Goal: Task Accomplishment & Management: Manage account settings

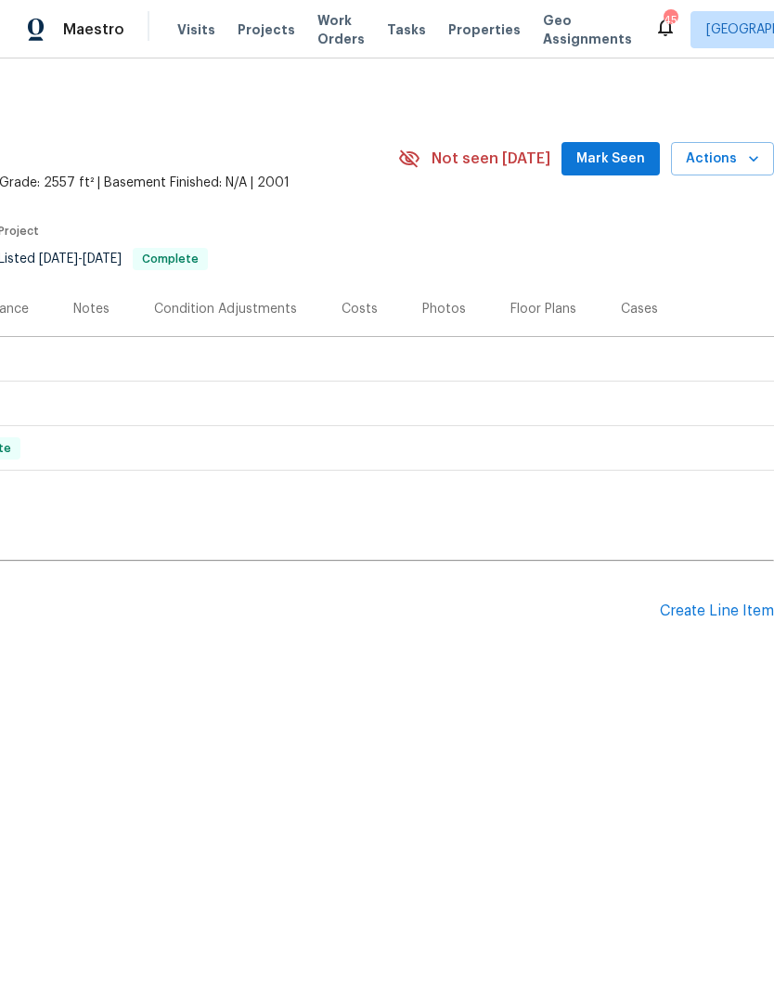
scroll to position [0, 275]
click at [714, 617] on div "Create Line Item" at bounding box center [717, 611] width 114 height 18
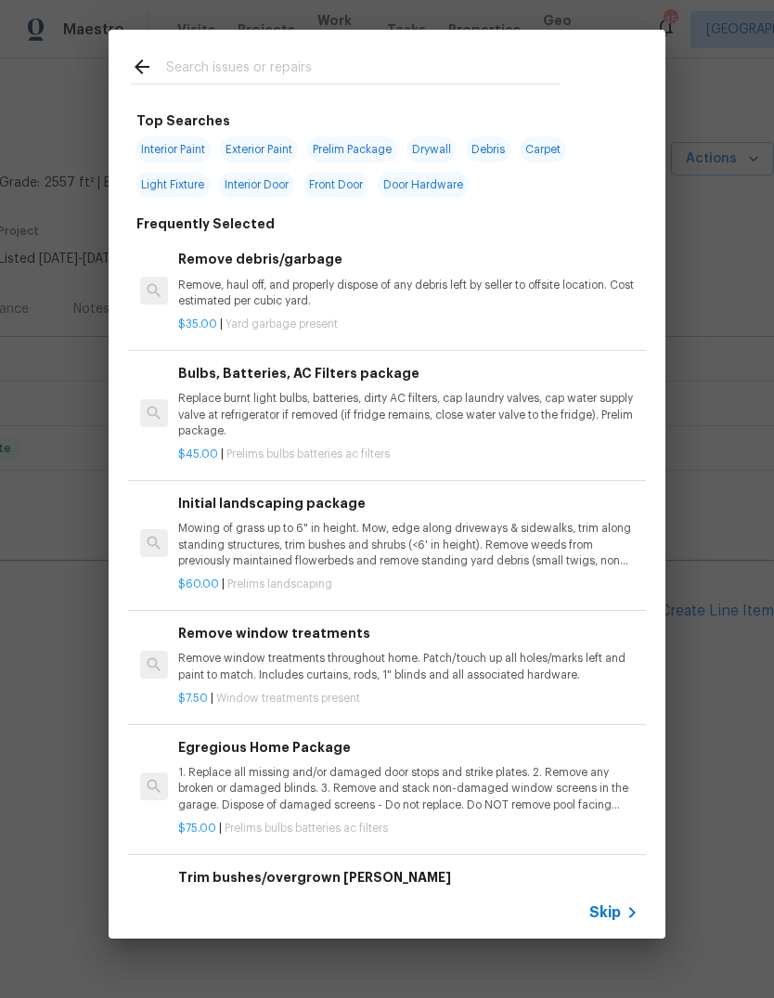
click at [334, 70] on input "text" at bounding box center [363, 70] width 394 height 28
type input "Demo"
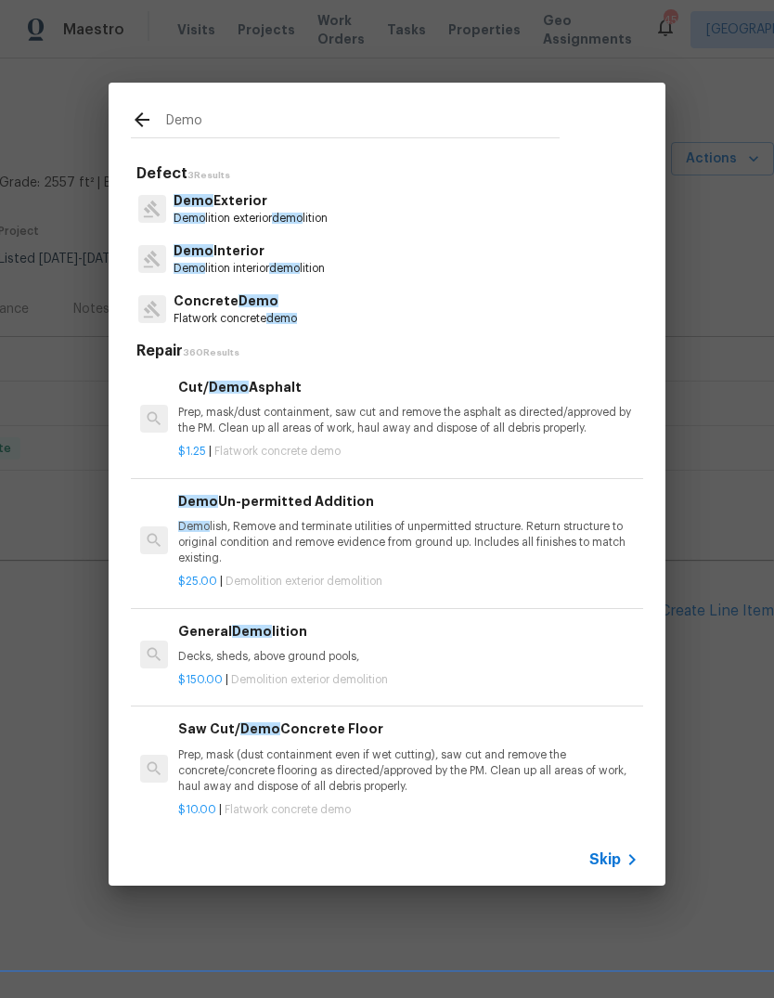
click at [265, 208] on p "Demo Exterior" at bounding box center [251, 200] width 154 height 19
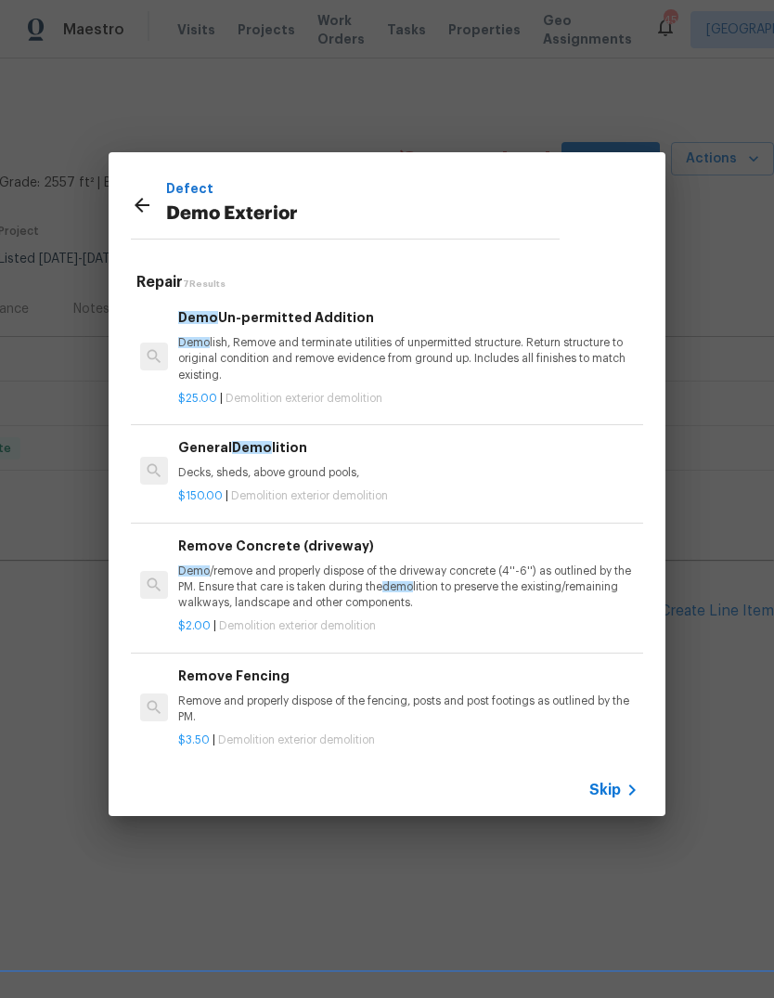
click at [296, 478] on p "Decks, sheds, above ground pools," at bounding box center [408, 473] width 460 height 16
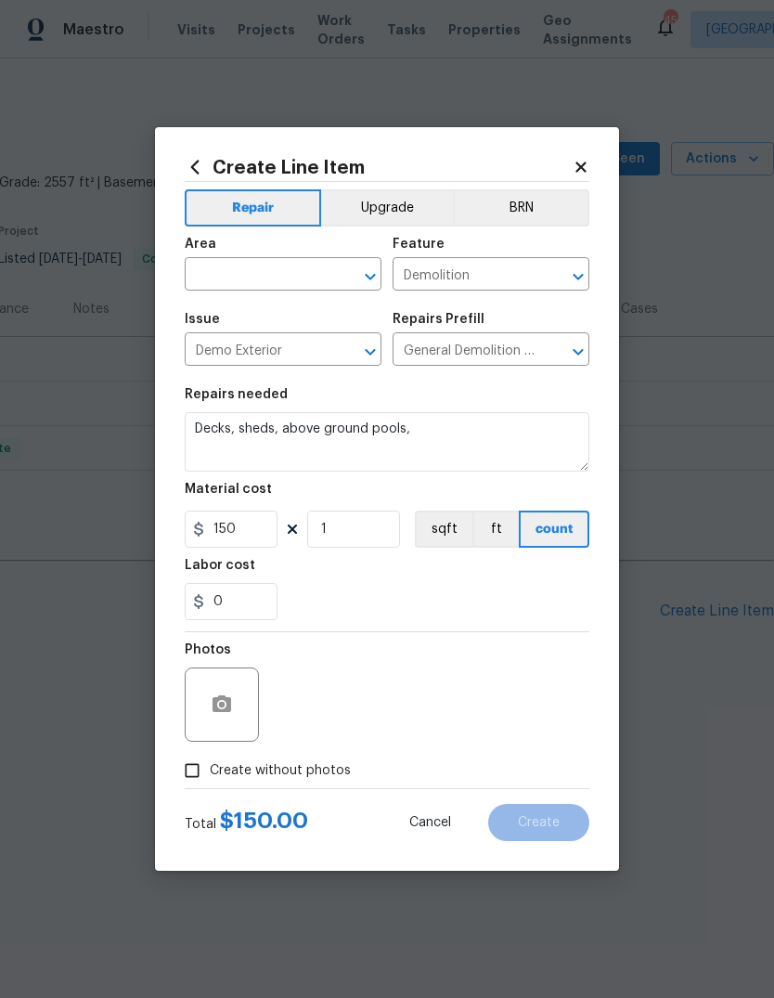
click at [265, 268] on input "text" at bounding box center [257, 276] width 145 height 29
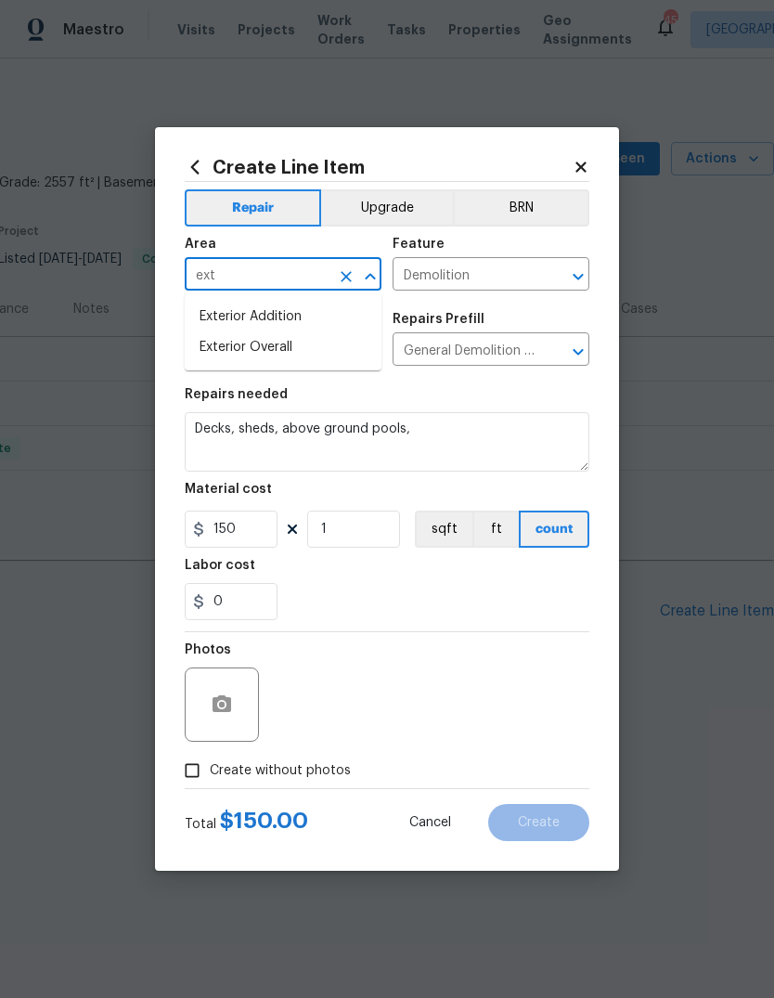
click at [320, 346] on li "Exterior Overall" at bounding box center [283, 347] width 197 height 31
type input "Exterior Overall"
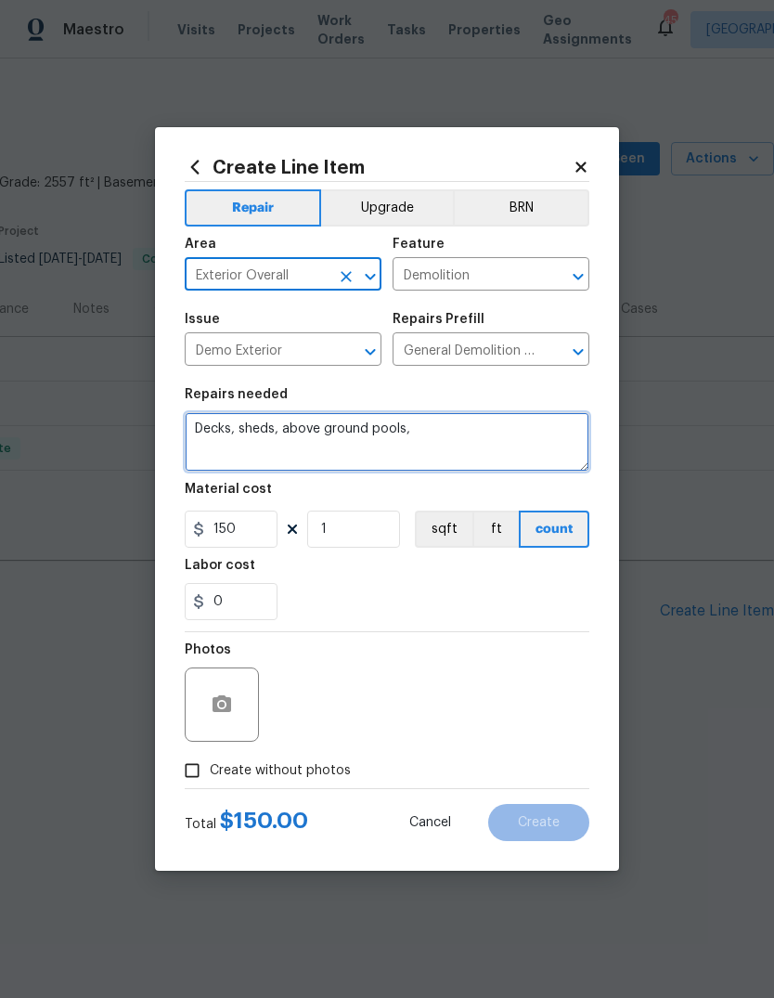
click at [463, 440] on textarea "Decks, sheds, above ground pools," at bounding box center [387, 441] width 405 height 59
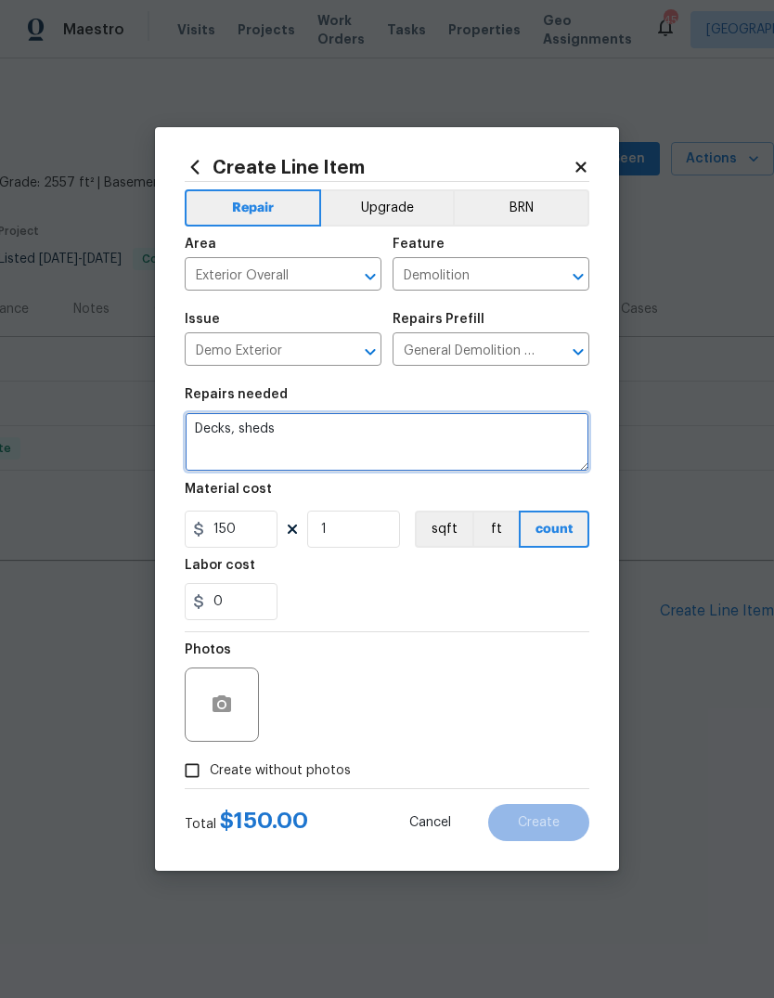
type textarea "Decks,"
type textarea "Demo sprinkler controller. Remove and cap all sprinkler heads."
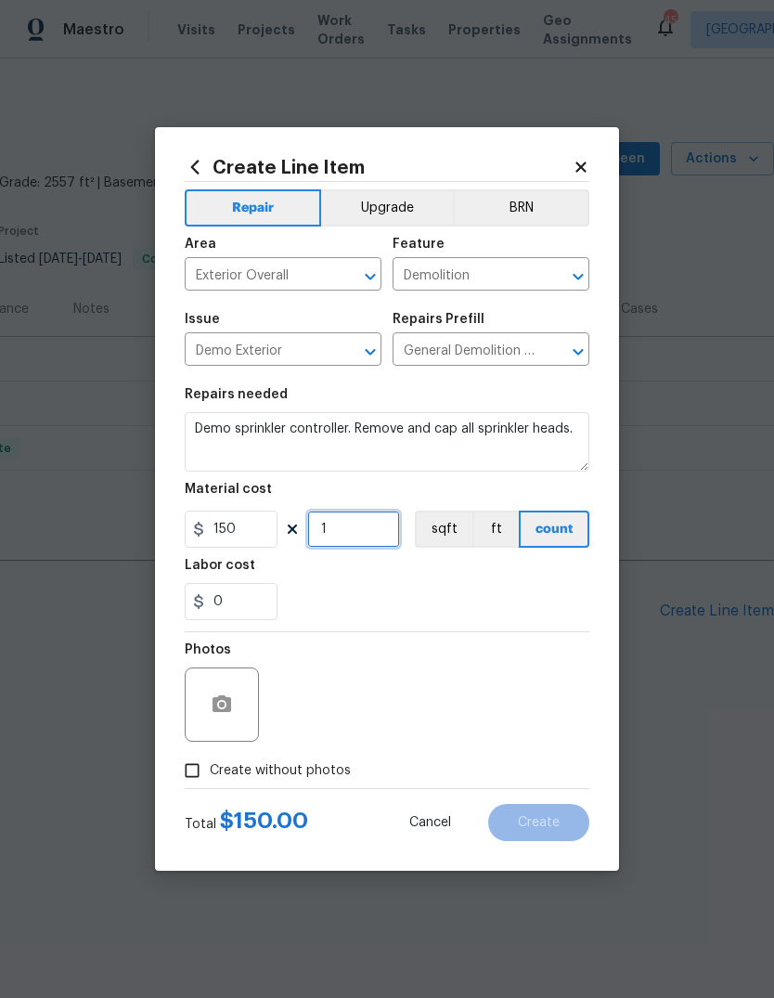
click at [385, 526] on input "1" at bounding box center [353, 529] width 93 height 37
type input "2"
click at [367, 582] on div "Labor cost" at bounding box center [387, 571] width 405 height 24
click at [228, 706] on icon "button" at bounding box center [222, 703] width 19 height 17
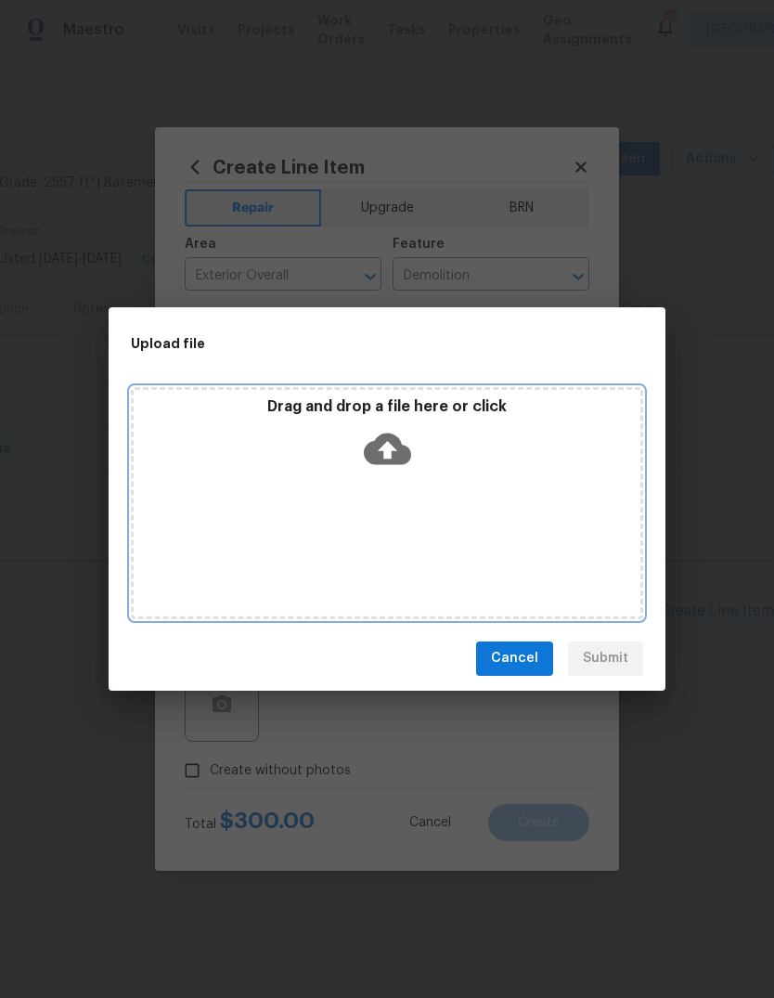
click at [401, 450] on icon at bounding box center [387, 449] width 47 height 32
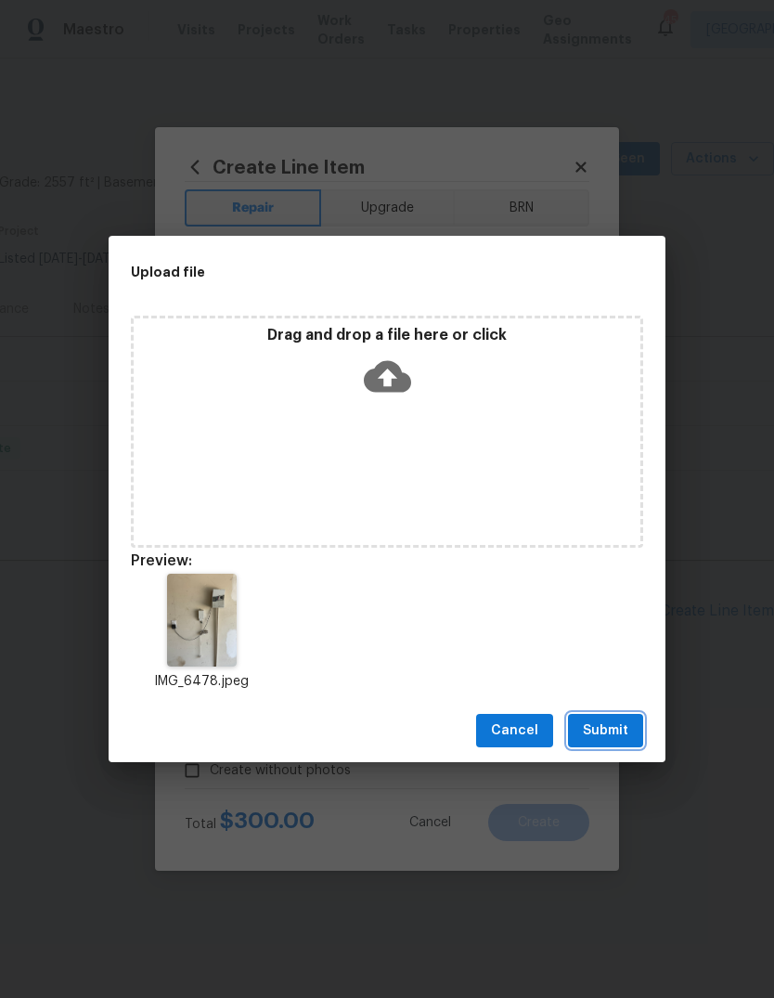
click at [614, 727] on span "Submit" at bounding box center [605, 730] width 45 height 23
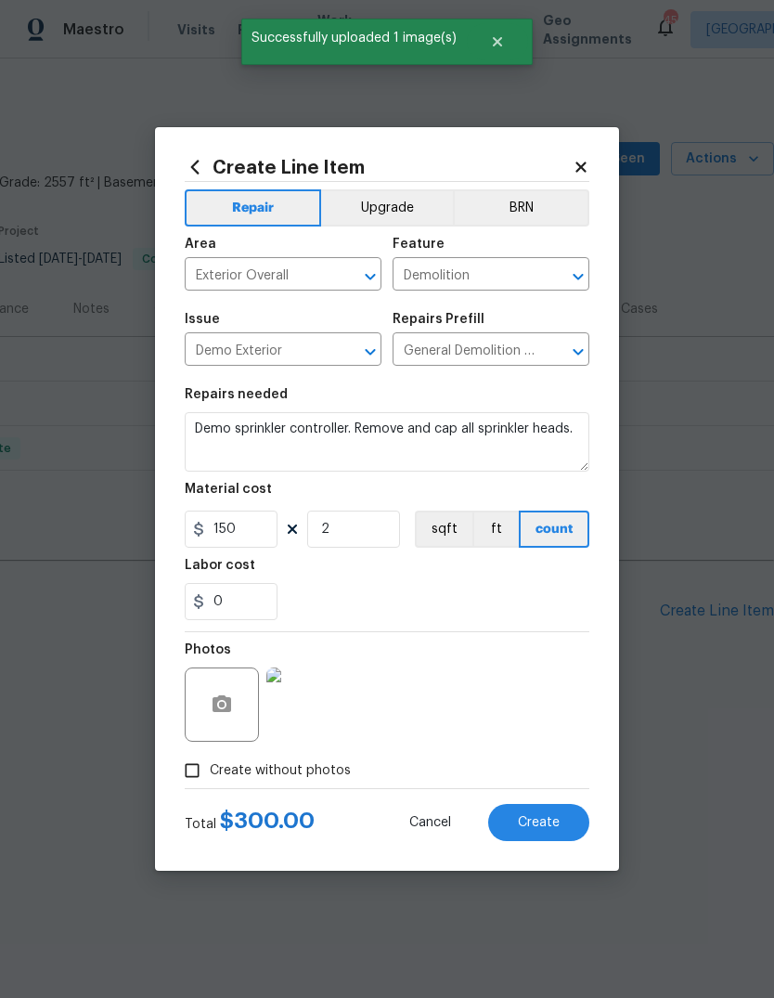
click at [542, 820] on span "Create" at bounding box center [539, 823] width 42 height 14
click at [537, 799] on html "Maestro Visits Projects Work Orders Tasks Properties Geo Assignments 45 Dallas …" at bounding box center [387, 399] width 774 height 799
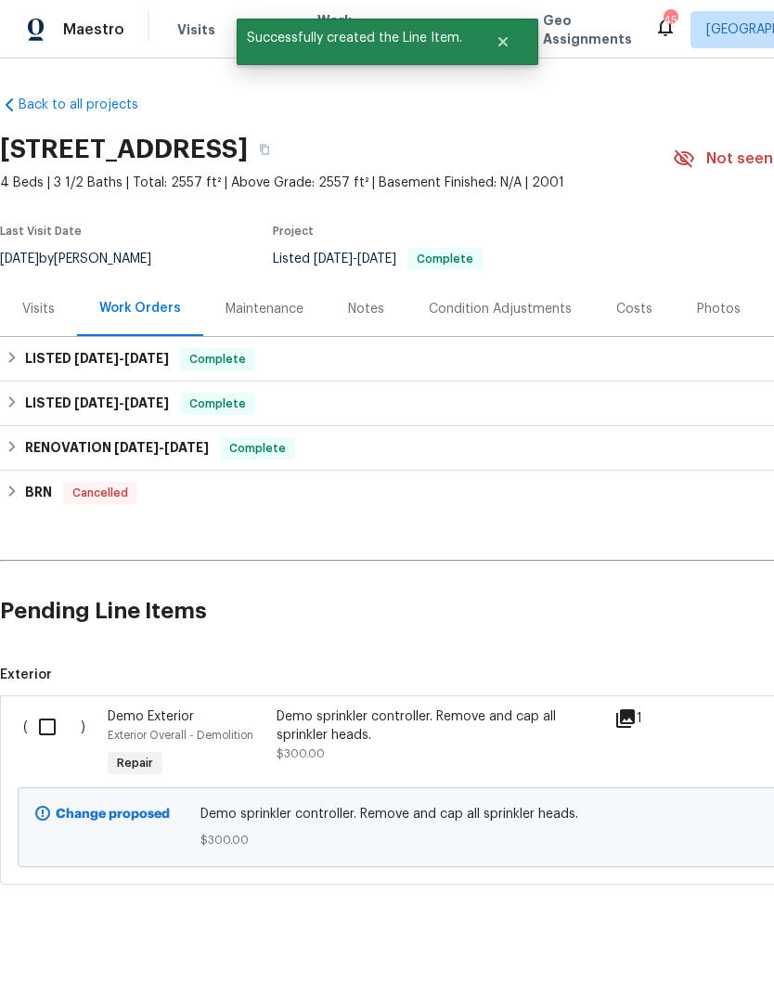
scroll to position [0, 0]
click at [45, 711] on input "checkbox" at bounding box center [54, 726] width 53 height 39
checkbox input "true"
click at [651, 958] on span "Create Work Order" at bounding box center [667, 951] width 123 height 23
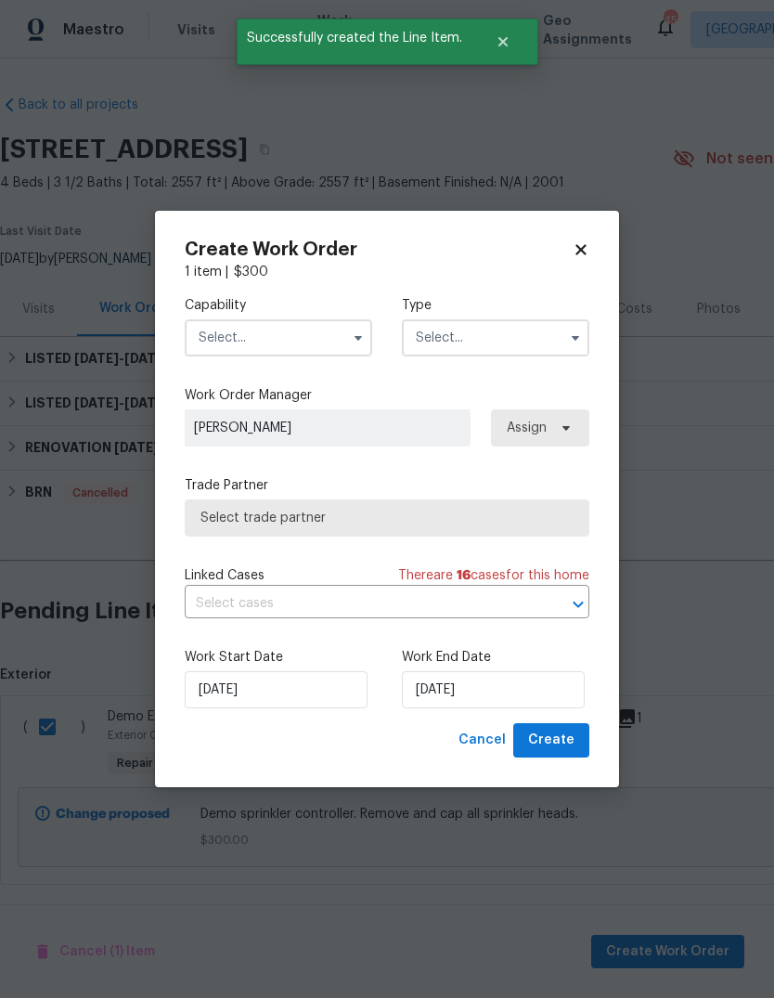
click at [301, 323] on input "text" at bounding box center [279, 337] width 188 height 37
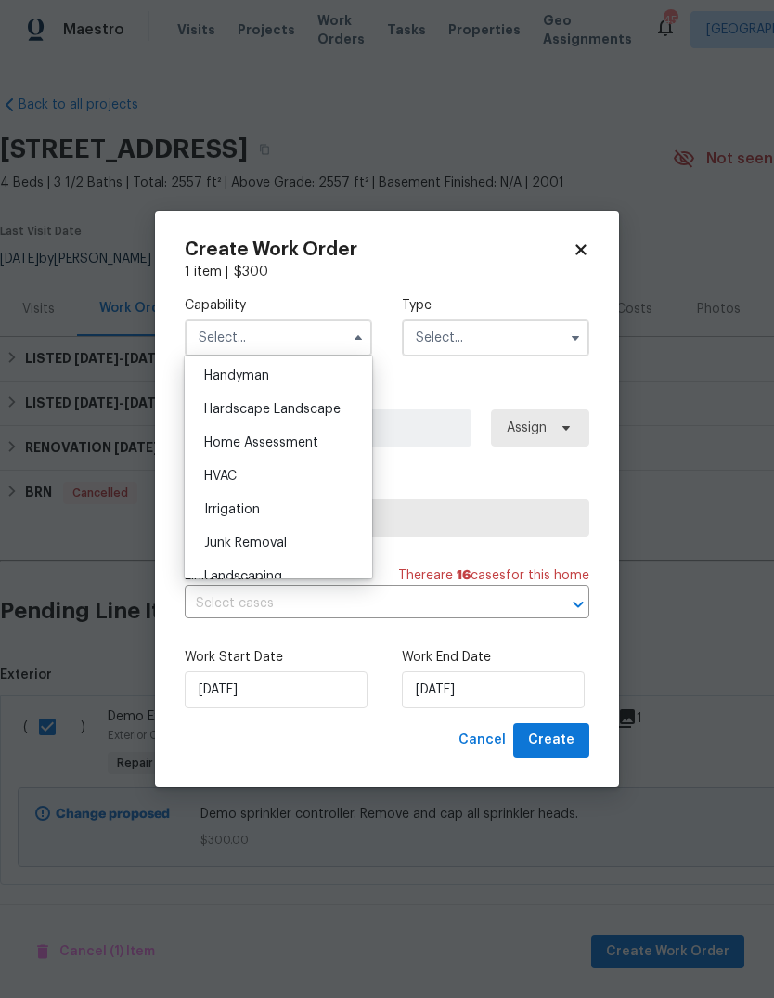
click at [294, 375] on div "Handyman" at bounding box center [278, 375] width 178 height 33
type input "Handyman"
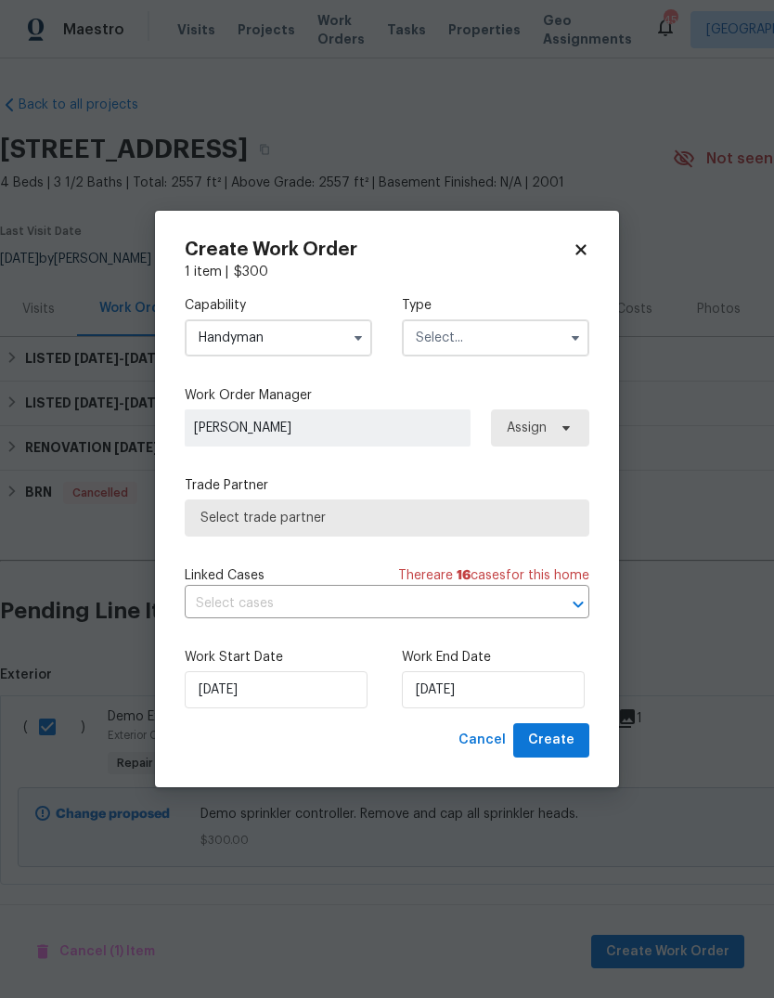
click at [558, 334] on input "text" at bounding box center [496, 337] width 188 height 37
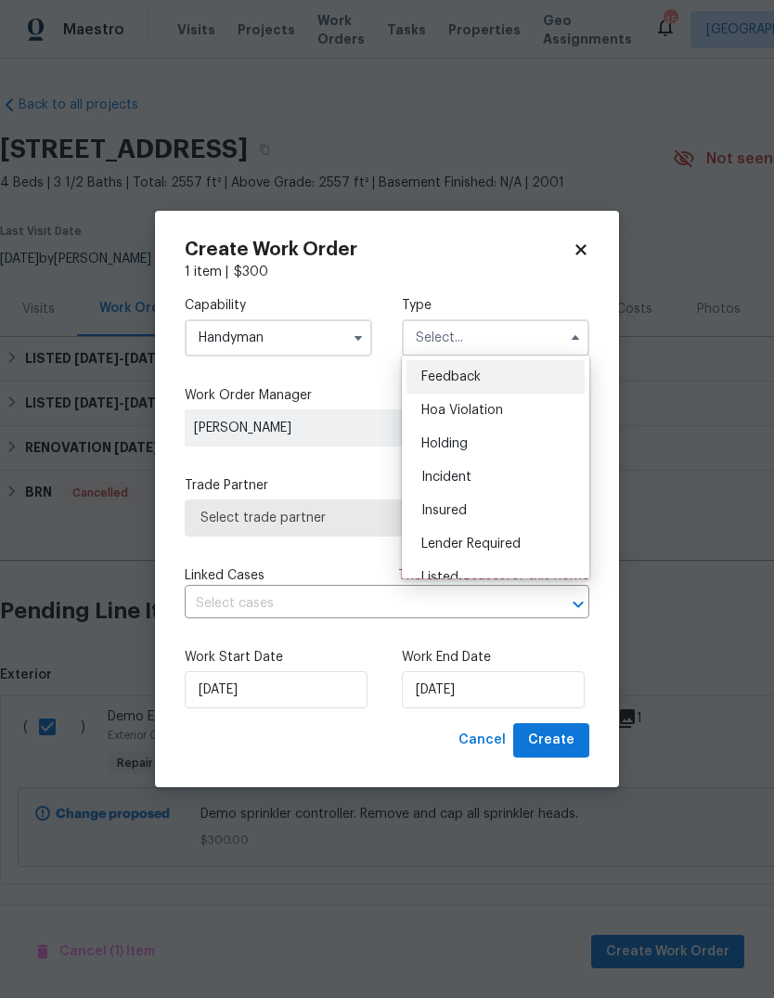
click at [485, 571] on div "Listed" at bounding box center [496, 577] width 178 height 33
type input "Listed"
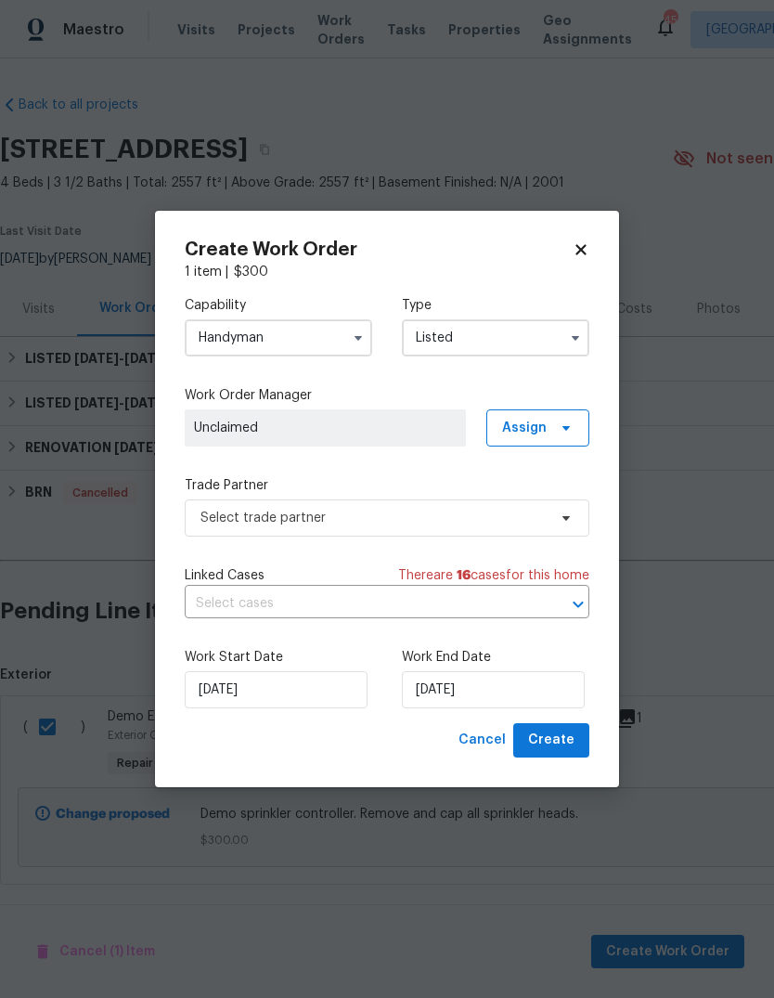
click at [447, 433] on span "Unclaimed" at bounding box center [325, 428] width 263 height 19
click at [569, 426] on icon at bounding box center [566, 428] width 7 height 5
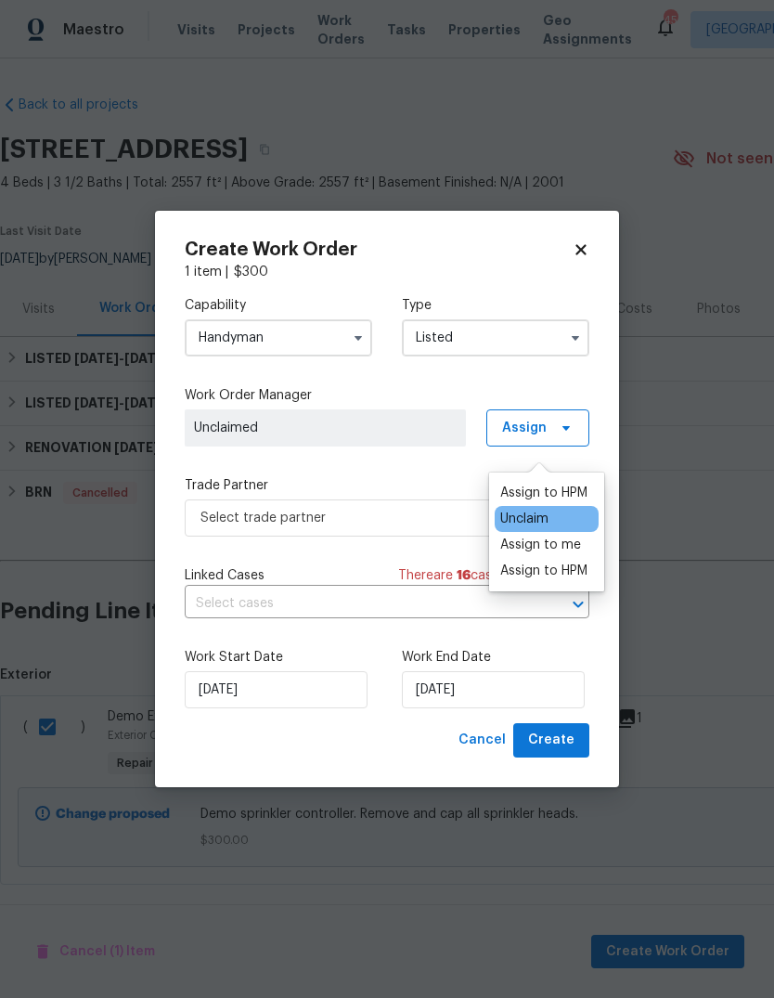
click at [562, 536] on div "Assign to me" at bounding box center [540, 545] width 81 height 19
click at [429, 480] on label "Trade Partner" at bounding box center [387, 485] width 405 height 19
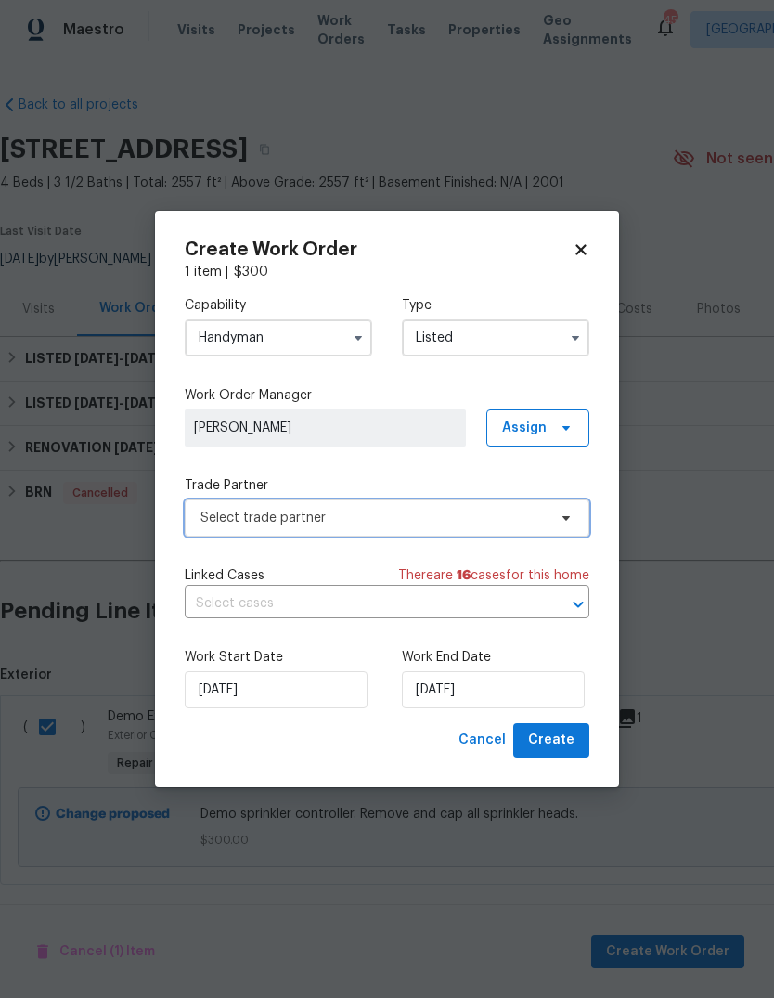
click at [441, 526] on span "Select trade partner" at bounding box center [387, 517] width 405 height 37
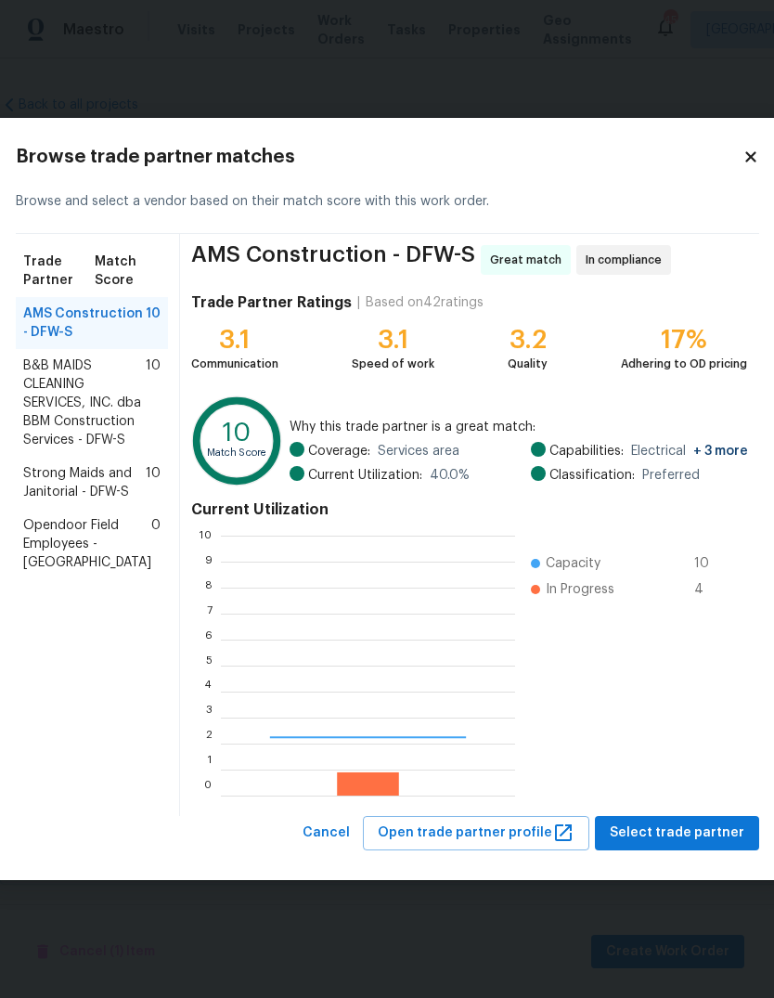
scroll to position [260, 294]
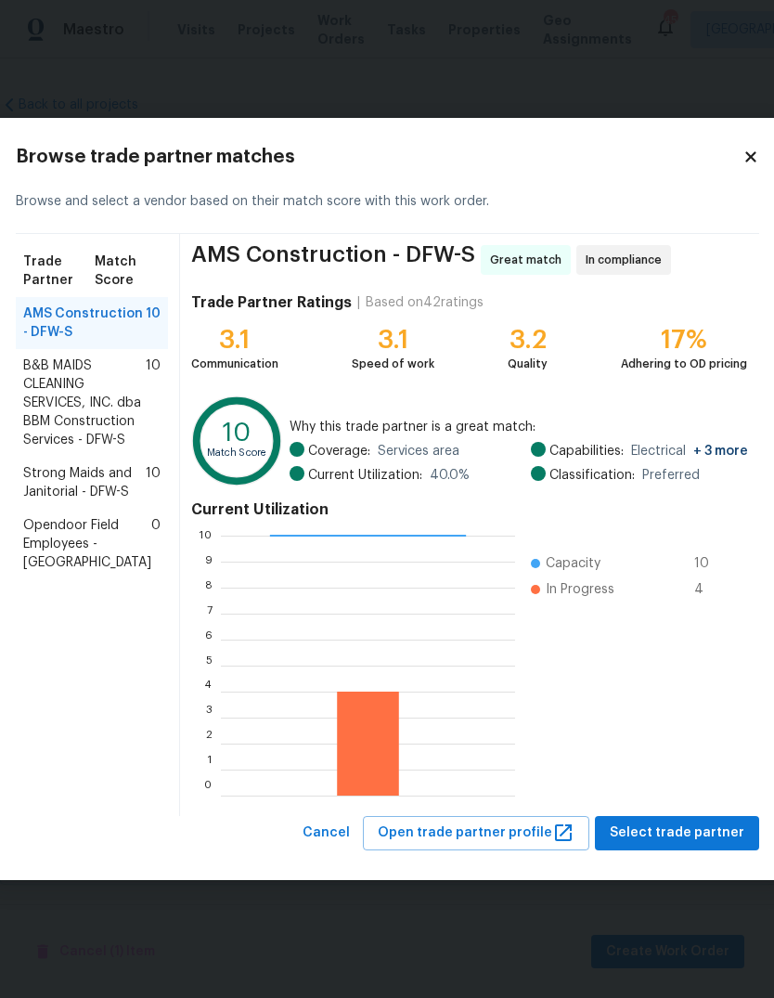
click at [58, 438] on span "B&B MAIDS CLEANING SERVICES, INC. dba BBM Construction Services - DFW-S" at bounding box center [84, 402] width 123 height 93
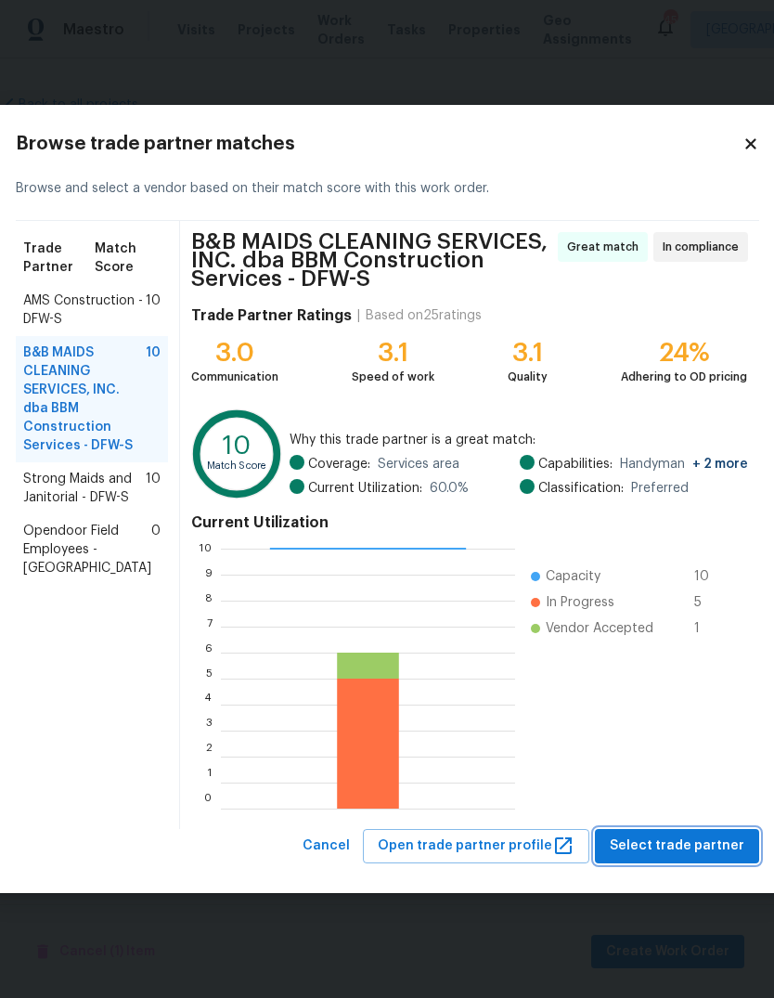
click at [714, 847] on span "Select trade partner" at bounding box center [677, 845] width 135 height 23
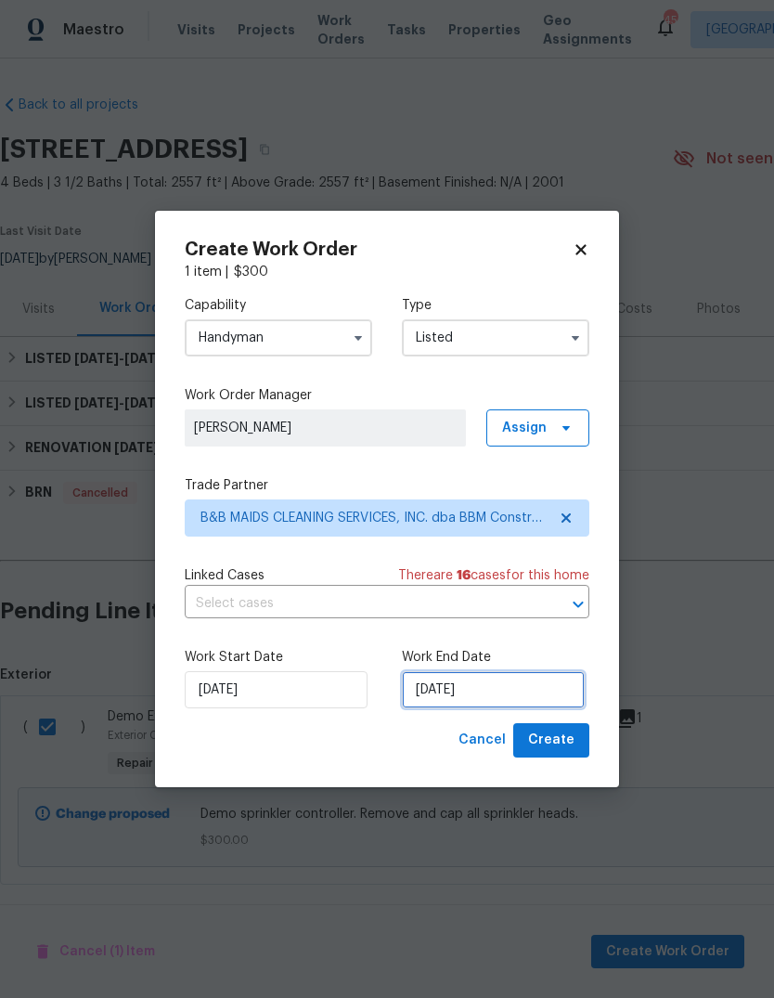
click at [537, 694] on input "[DATE]" at bounding box center [493, 689] width 183 height 37
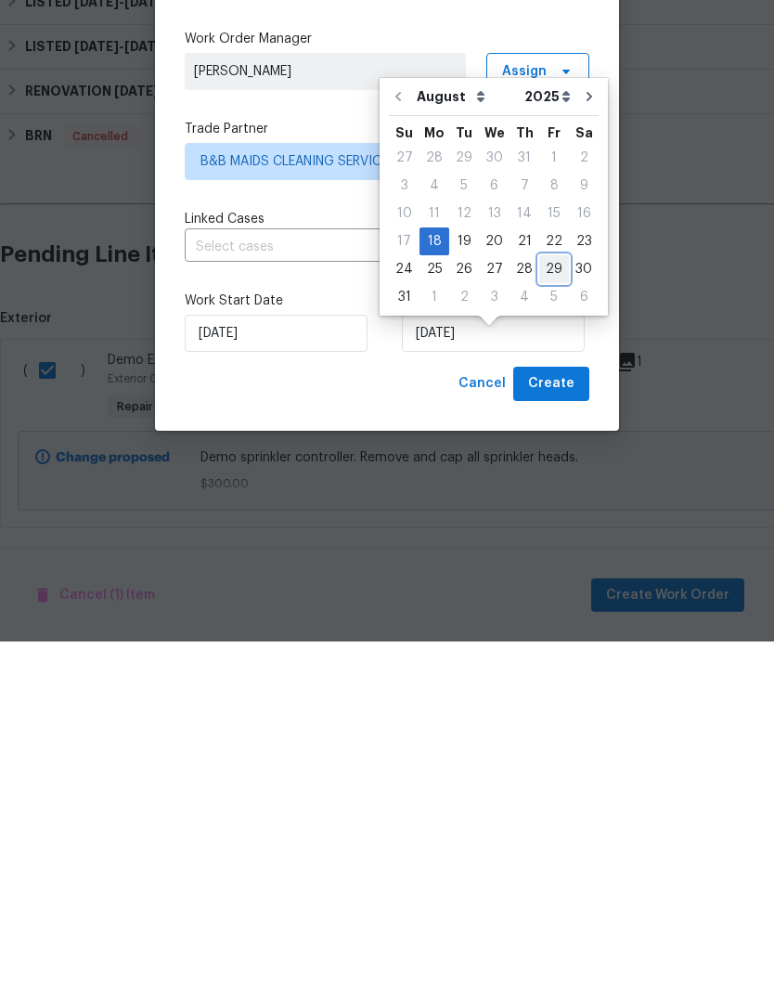
click at [542, 613] on div "29" at bounding box center [554, 626] width 30 height 26
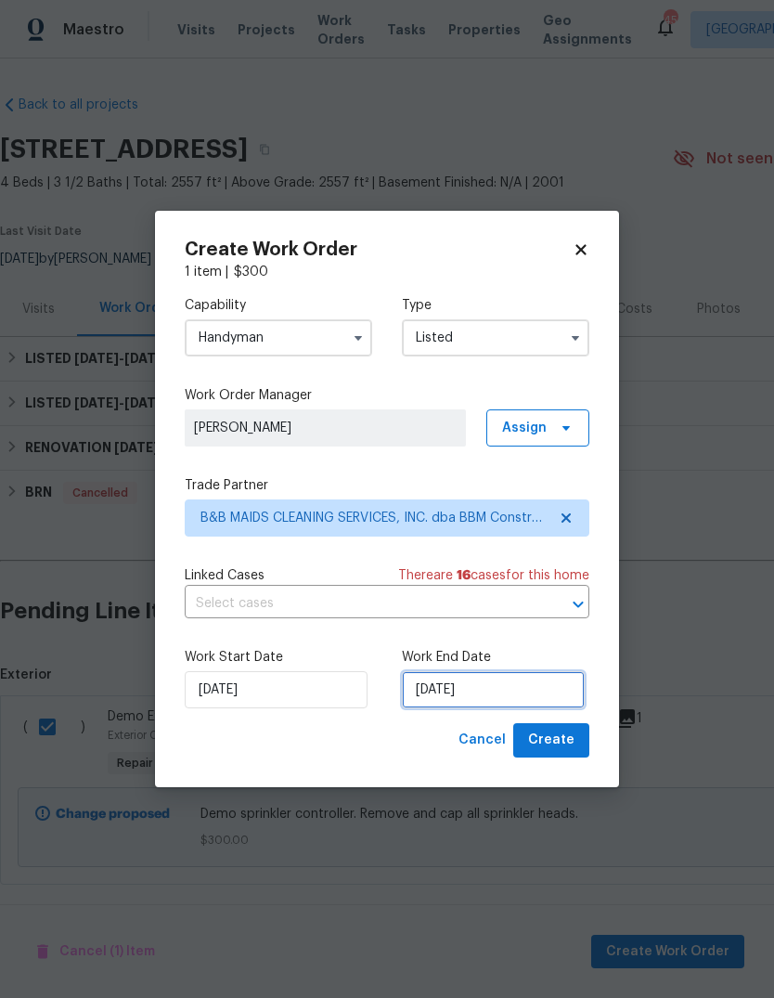
click at [513, 683] on input "8/29/2025" at bounding box center [493, 689] width 183 height 37
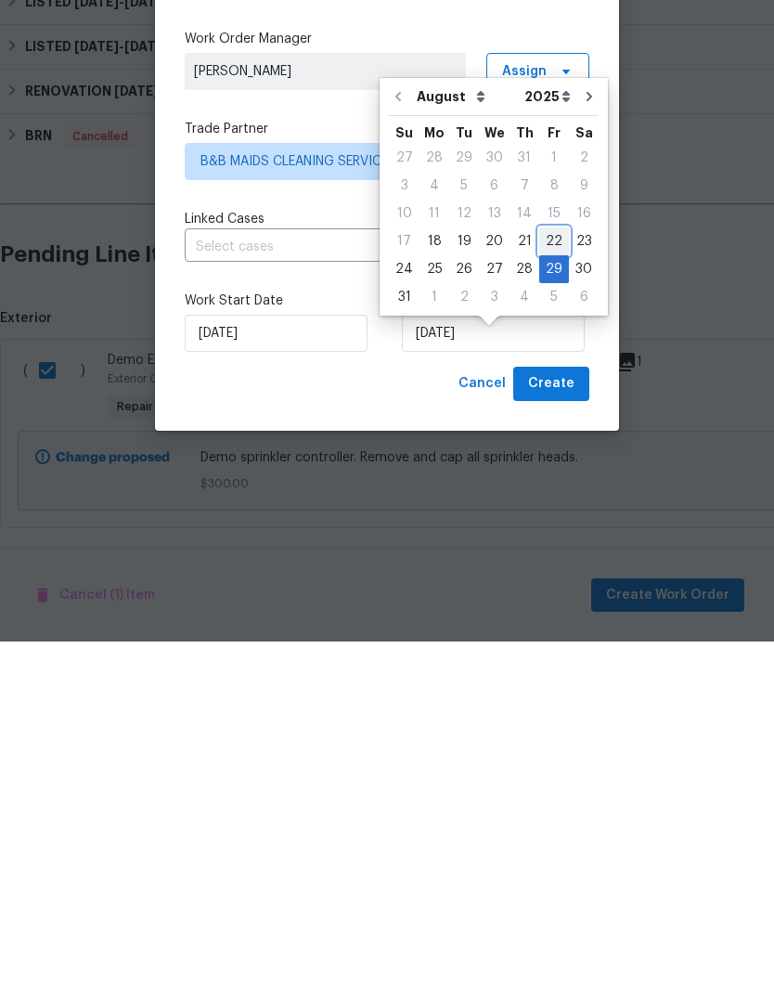
click at [550, 585] on div "22" at bounding box center [554, 598] width 30 height 26
type input "[DATE]"
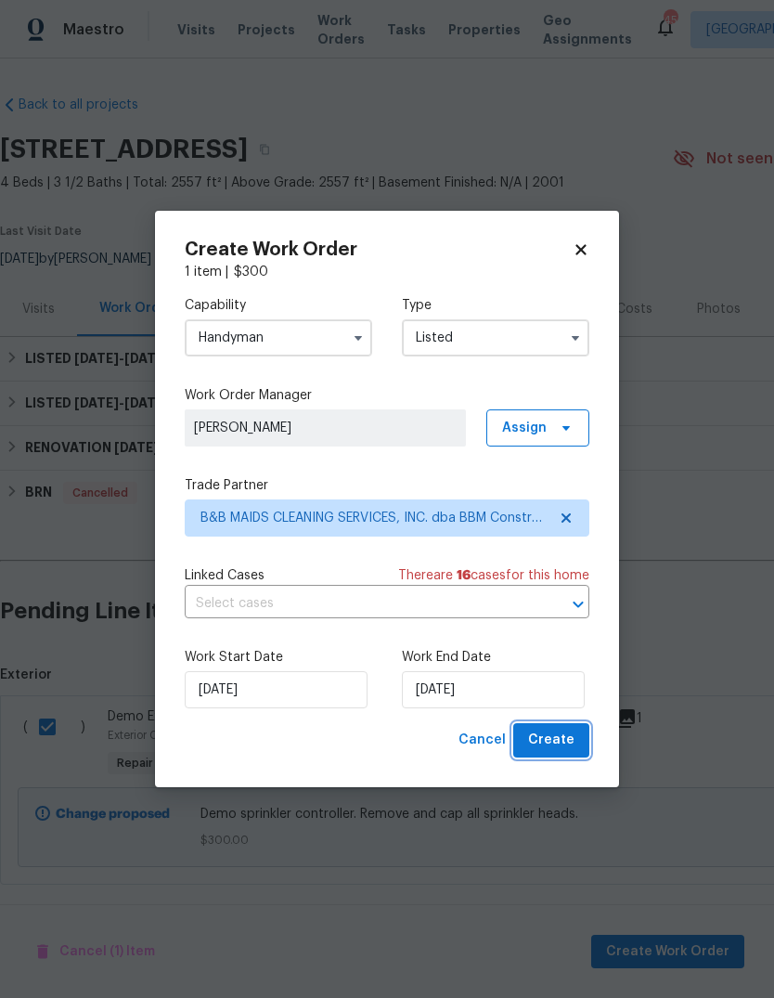
click at [563, 744] on span "Create" at bounding box center [551, 740] width 46 height 23
checkbox input "false"
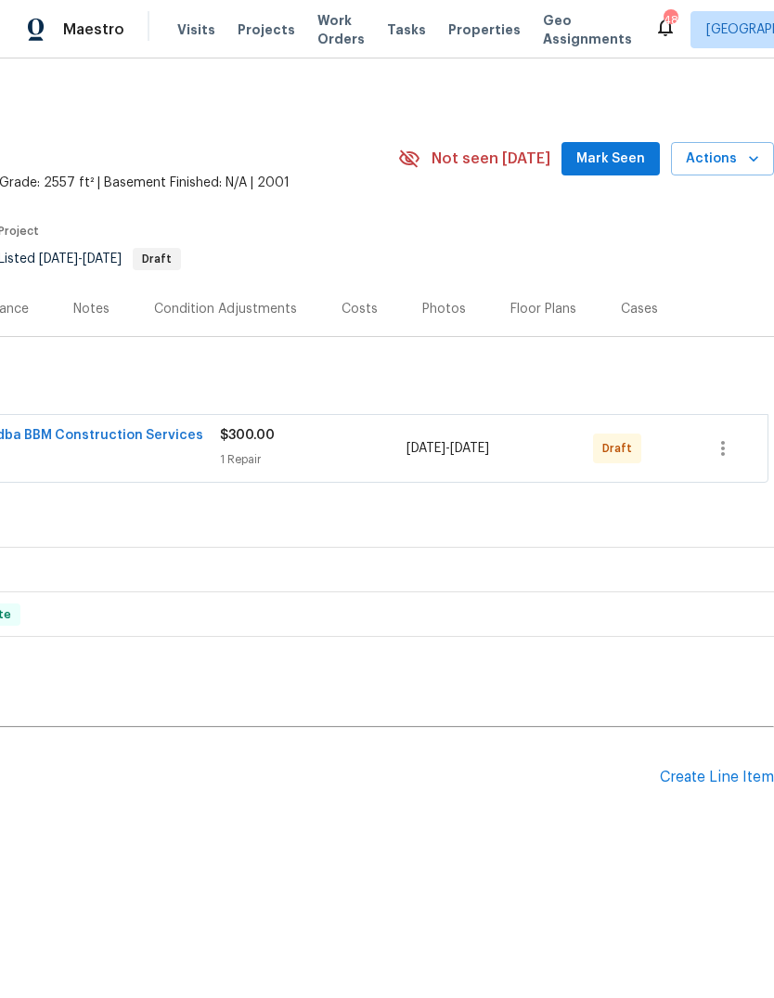
scroll to position [0, 275]
click at [726, 453] on icon "button" at bounding box center [723, 448] width 22 height 22
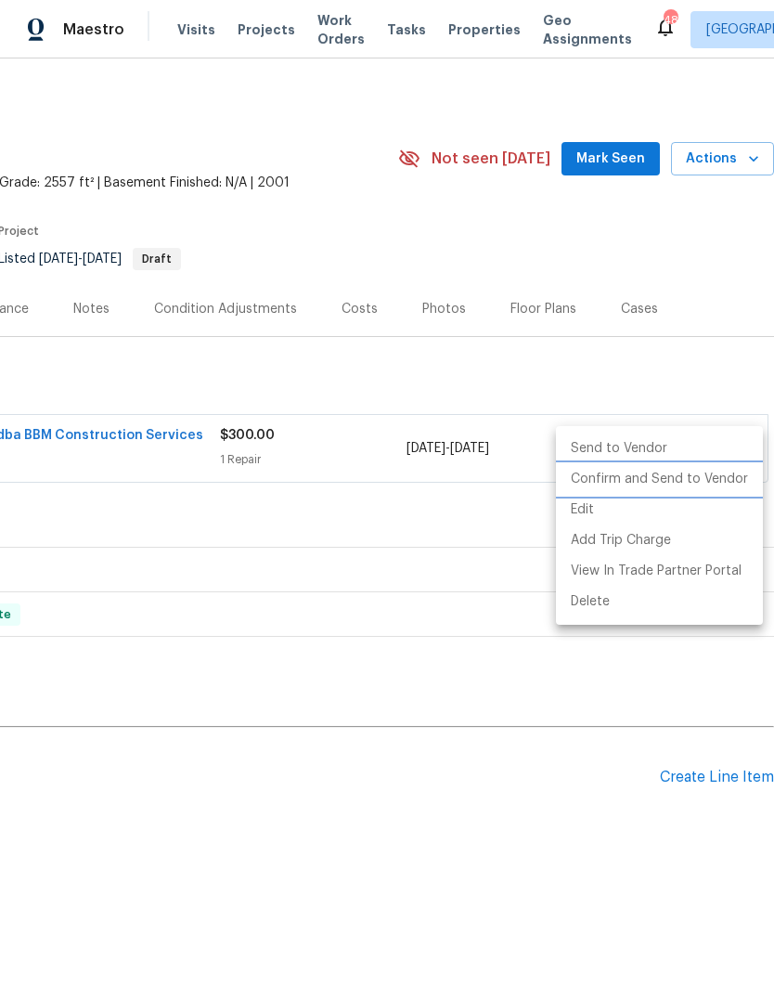
click at [714, 476] on li "Confirm and Send to Vendor" at bounding box center [659, 479] width 207 height 31
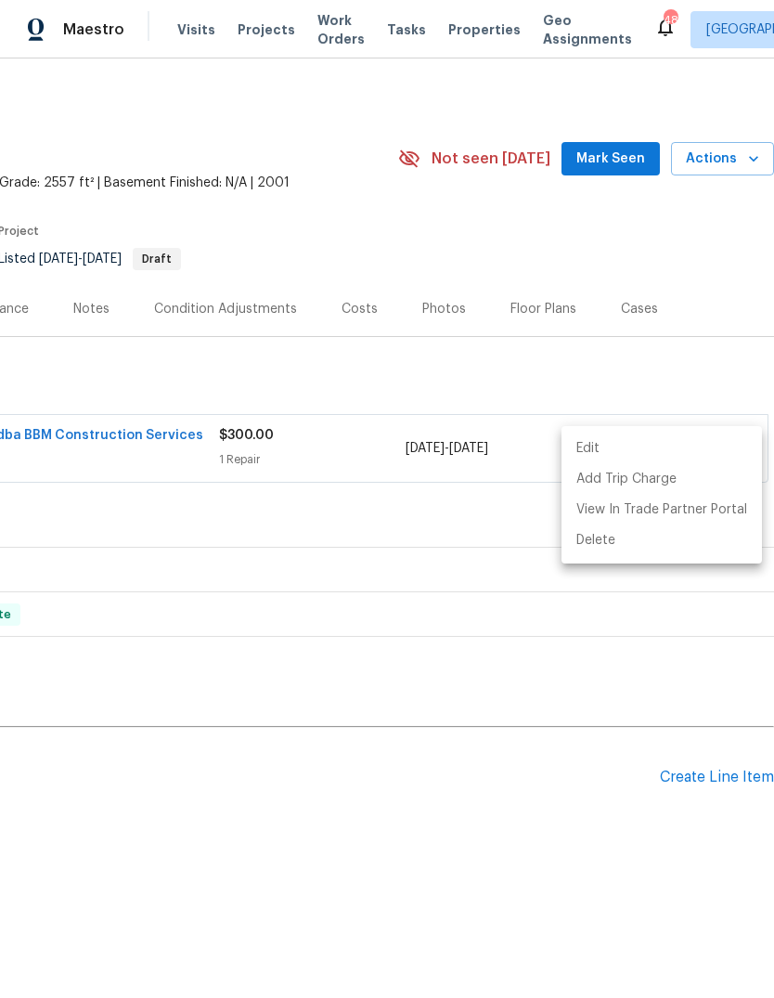
click at [522, 855] on div at bounding box center [387, 499] width 774 height 998
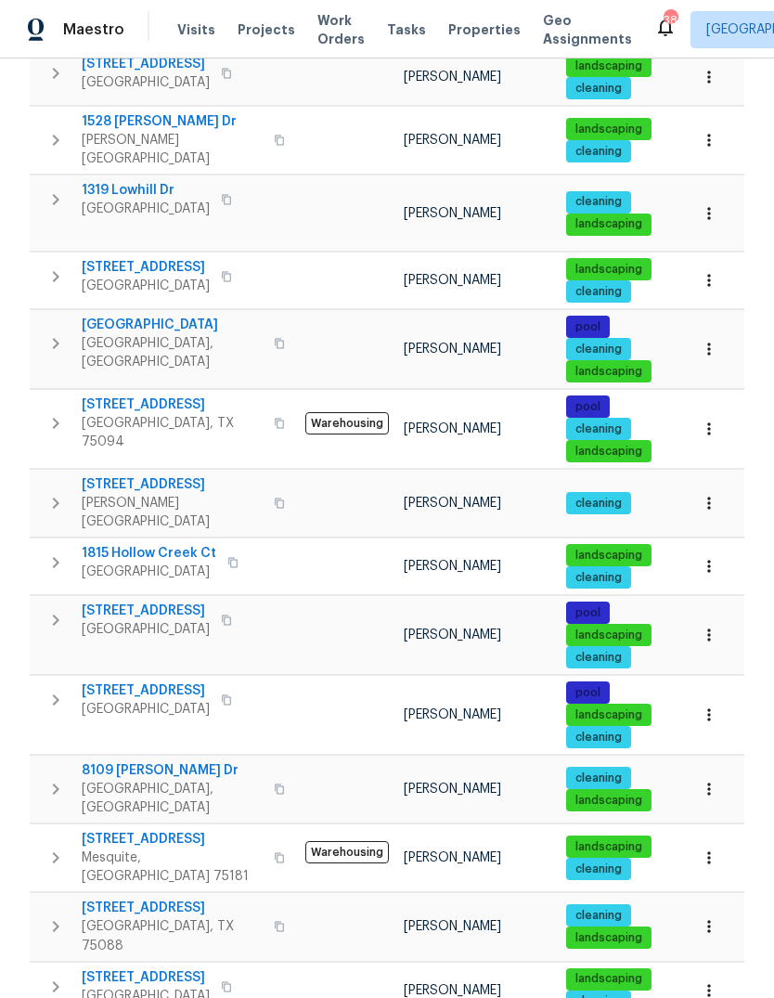
scroll to position [70, 0]
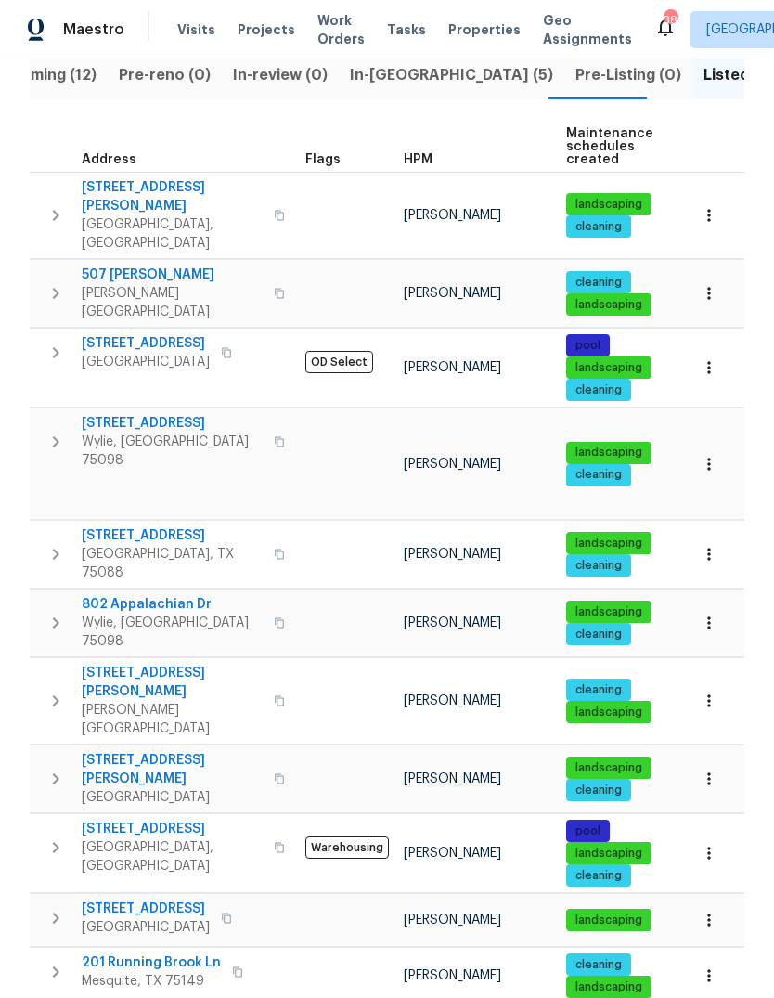
scroll to position [226, 0]
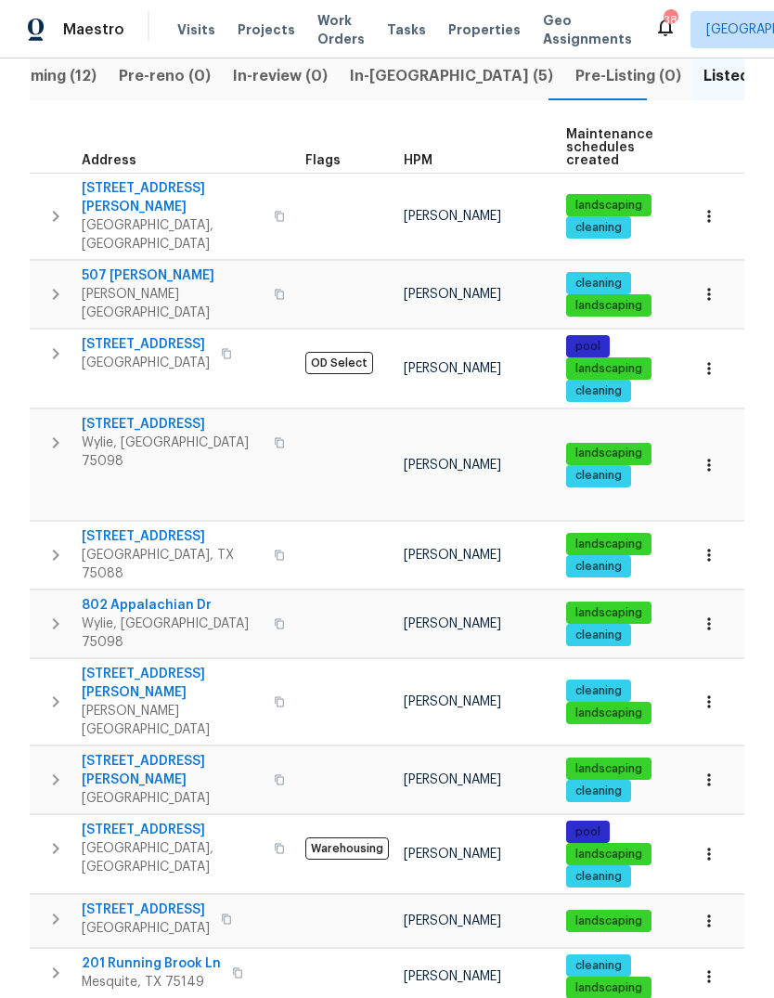
click at [143, 954] on span "201 Running Brook Ln" at bounding box center [151, 963] width 139 height 19
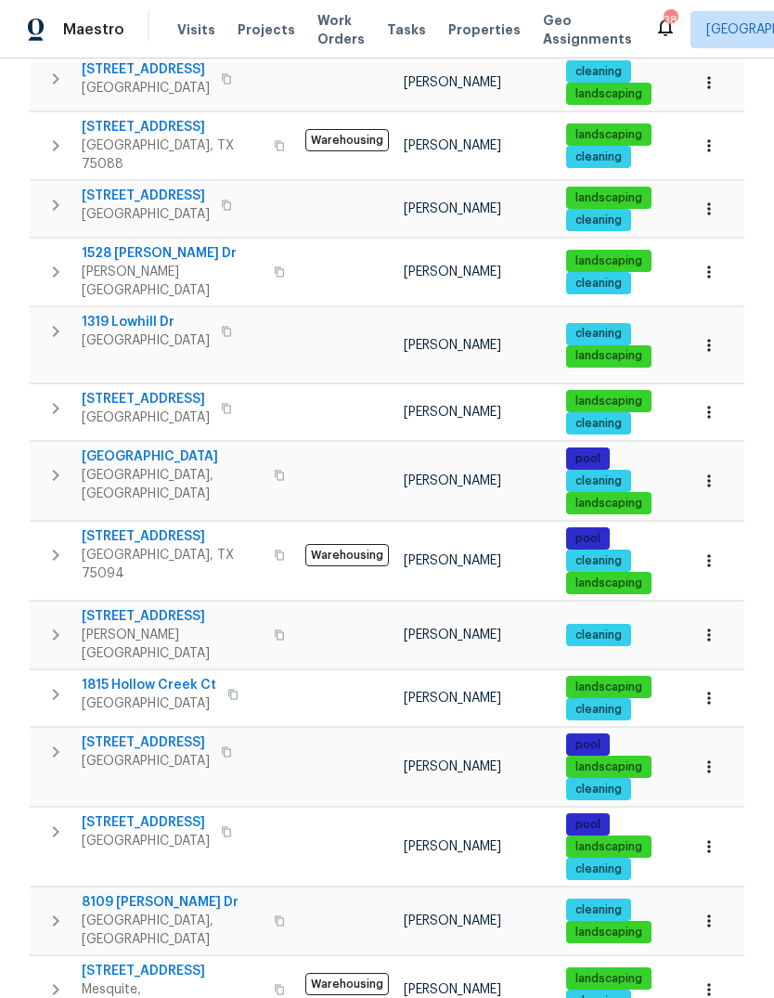
scroll to position [821, 0]
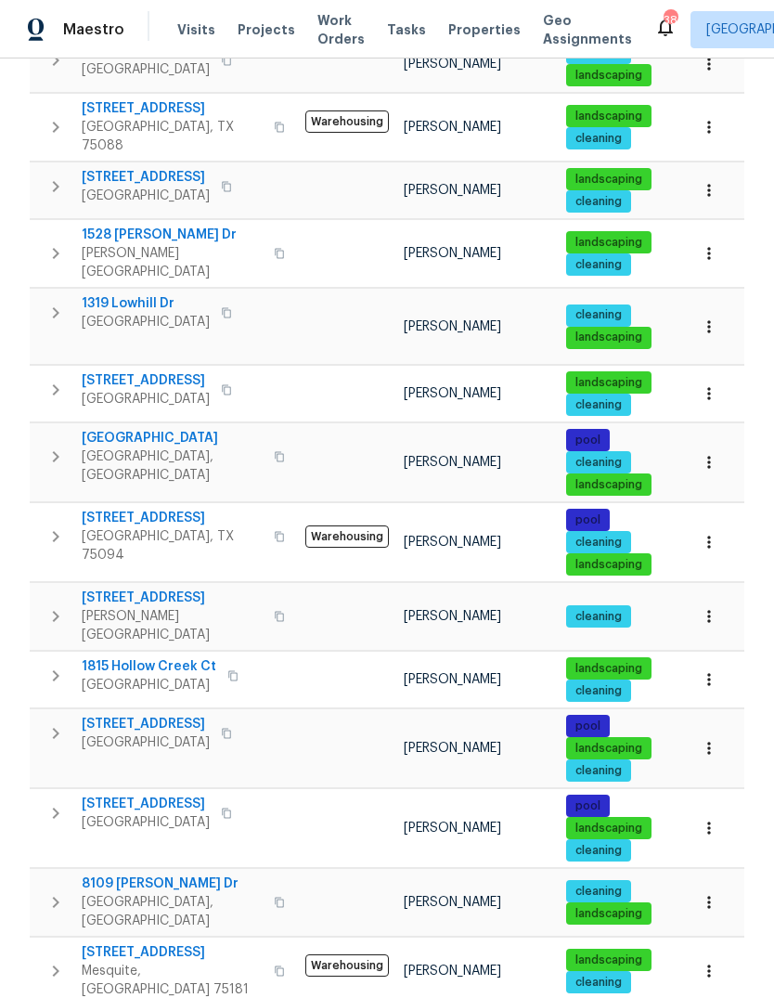
click at [147, 943] on span "2605 Brushy Creek Trl" at bounding box center [172, 952] width 181 height 19
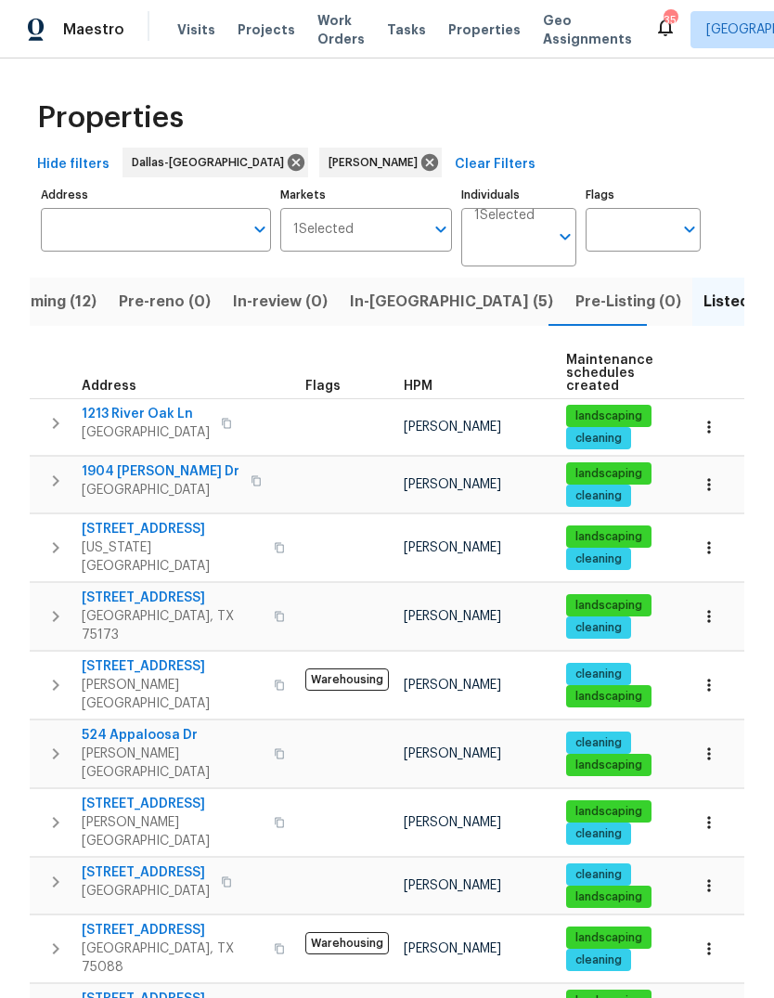
scroll to position [0, 0]
click at [402, 322] on button "In-reno (5)" at bounding box center [452, 302] width 226 height 48
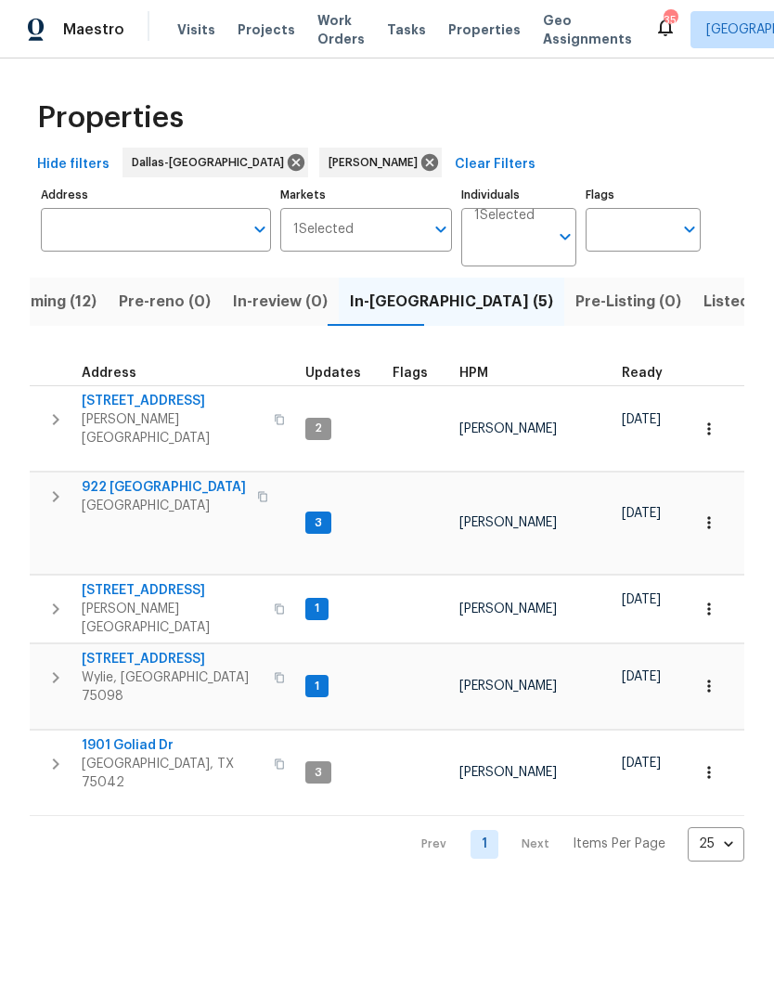
click at [152, 581] on span "9010 Bald Cypress St" at bounding box center [172, 590] width 181 height 19
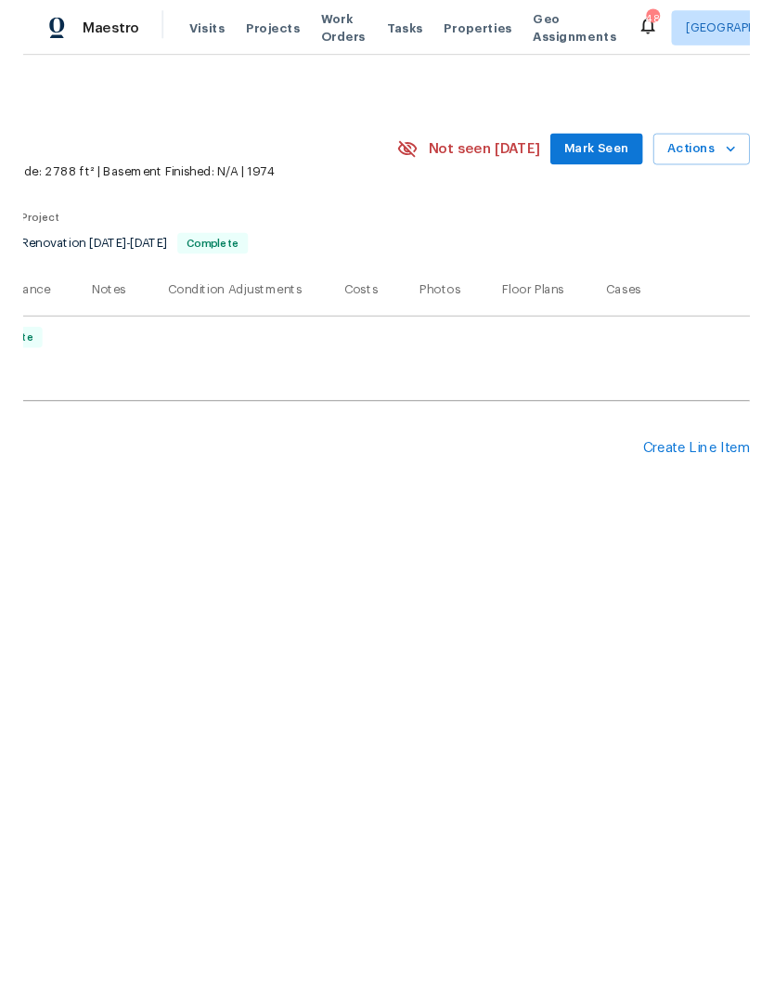
scroll to position [0, 275]
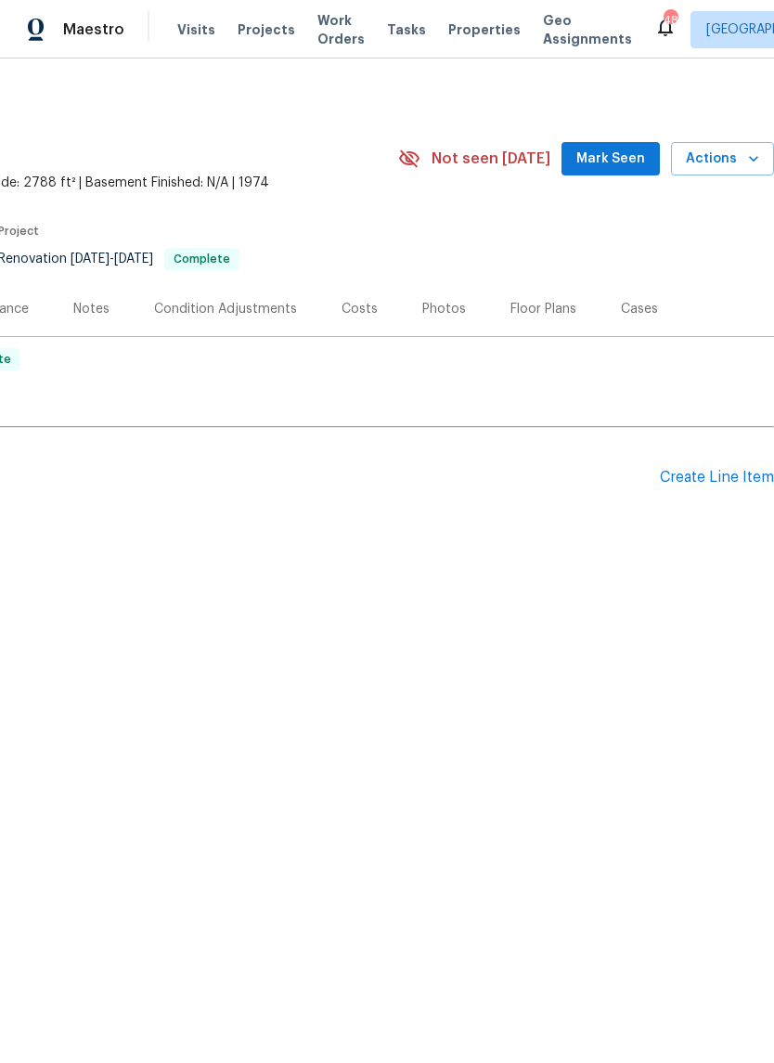
click at [723, 471] on div "Create Line Item" at bounding box center [717, 478] width 114 height 18
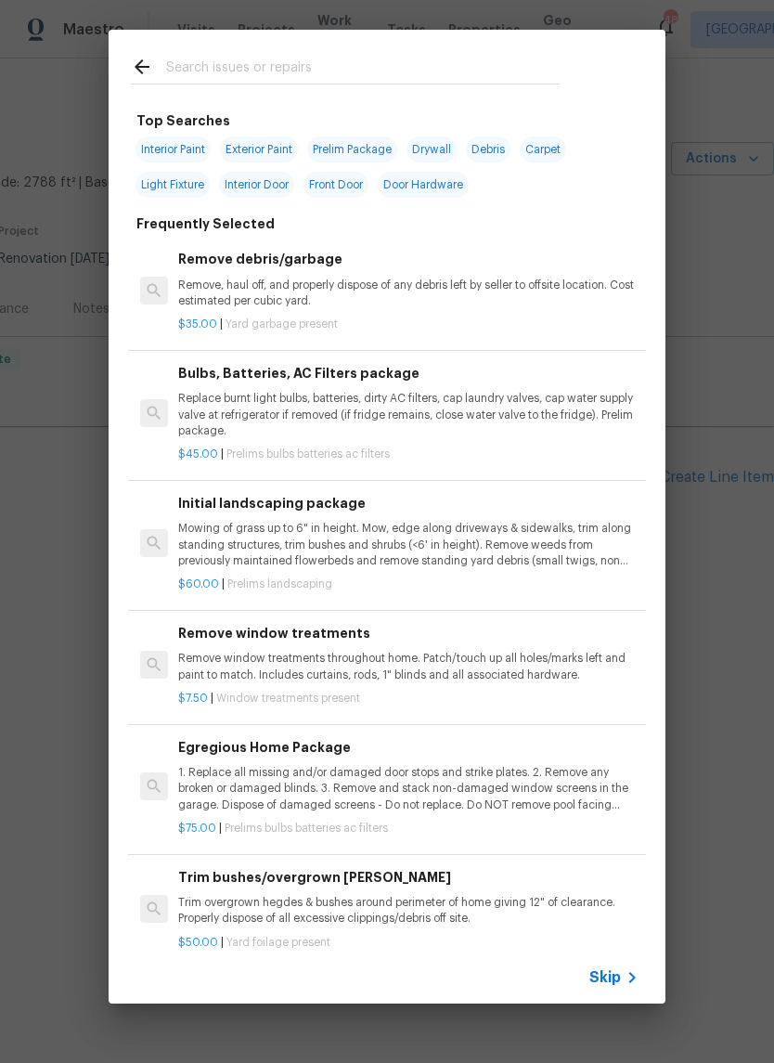
click at [309, 57] on input "text" at bounding box center [363, 70] width 394 height 28
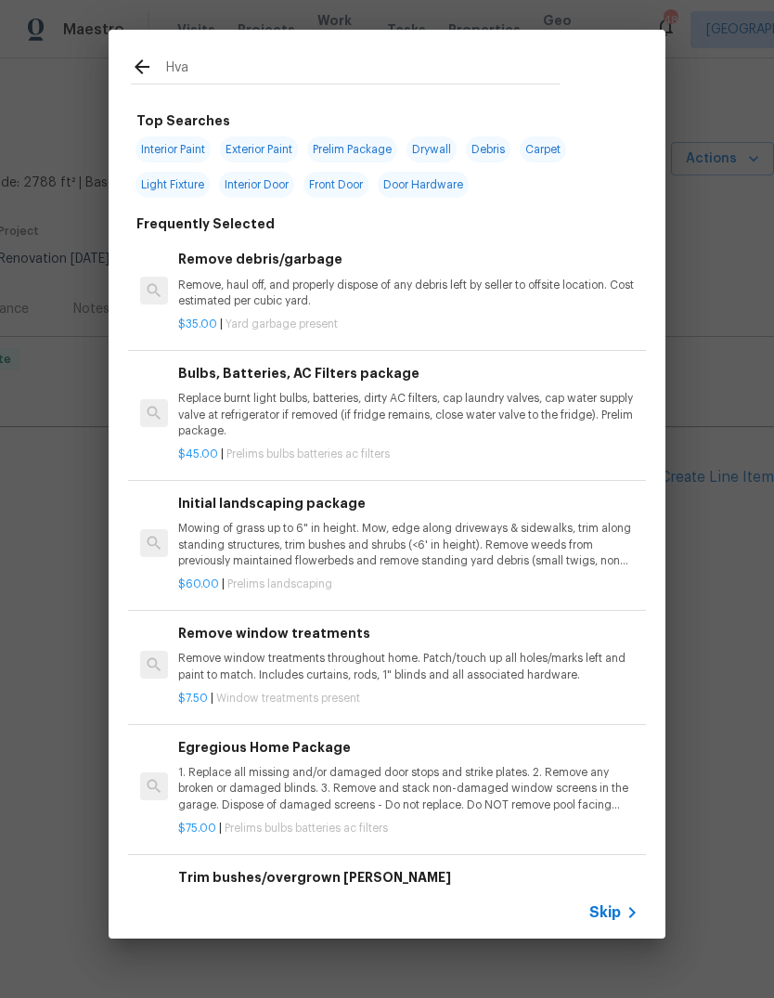
type input "Hvac"
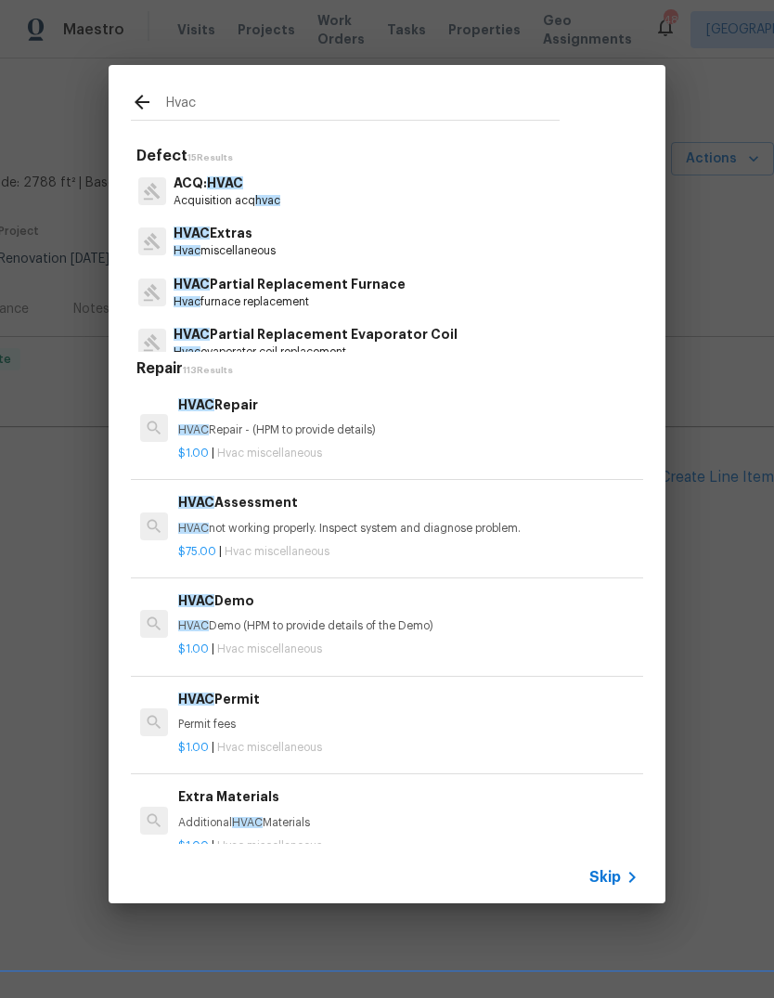
click at [254, 243] on p "Hvac miscellaneous" at bounding box center [225, 251] width 102 height 16
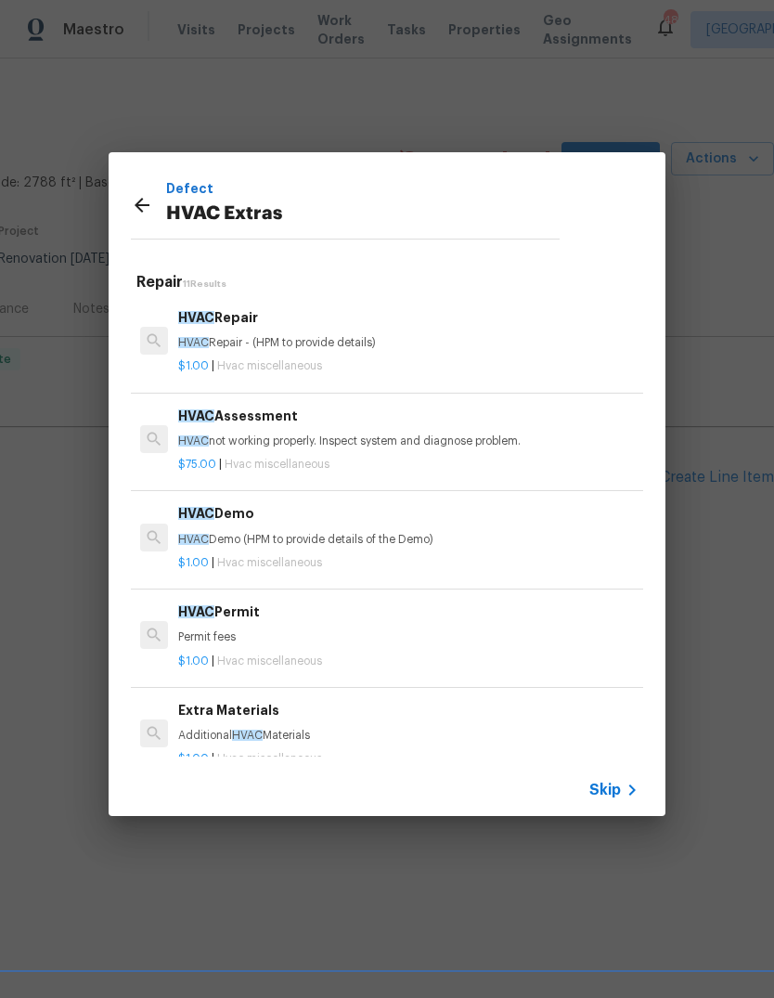
click at [334, 343] on p "HVAC Repair - (HPM to provide details)" at bounding box center [408, 343] width 460 height 16
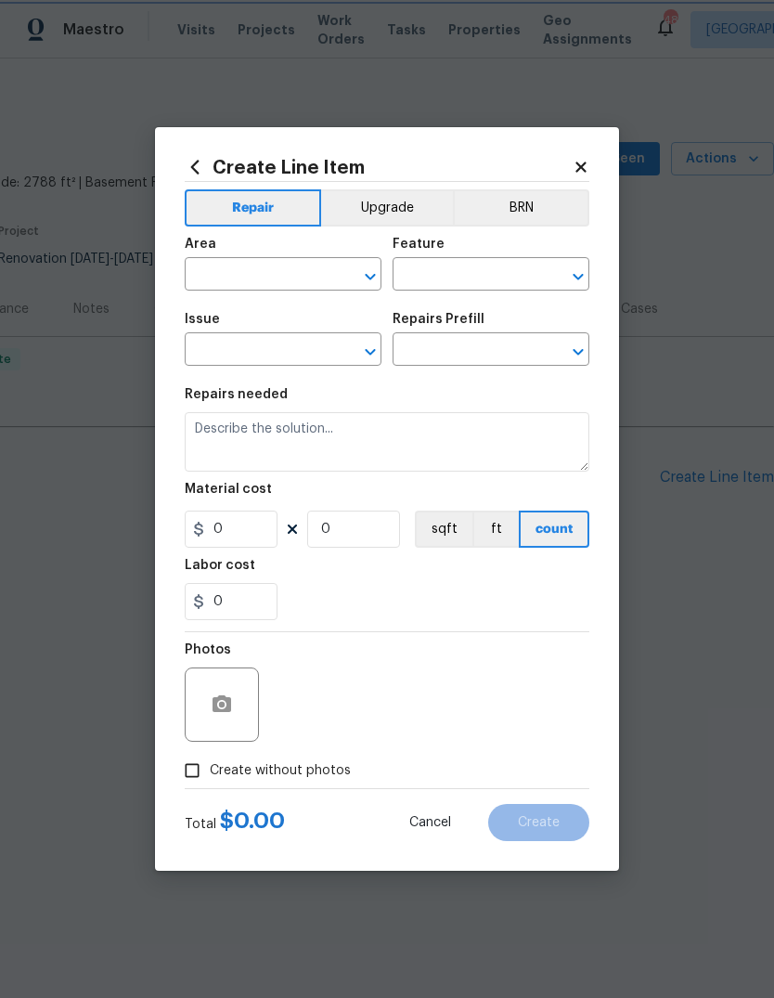
type input "HVAC"
type input "HVAC Extras"
type input "HVAC Repair $1.00"
type textarea "HVAC Repair - (HPM to provide details)"
type input "1"
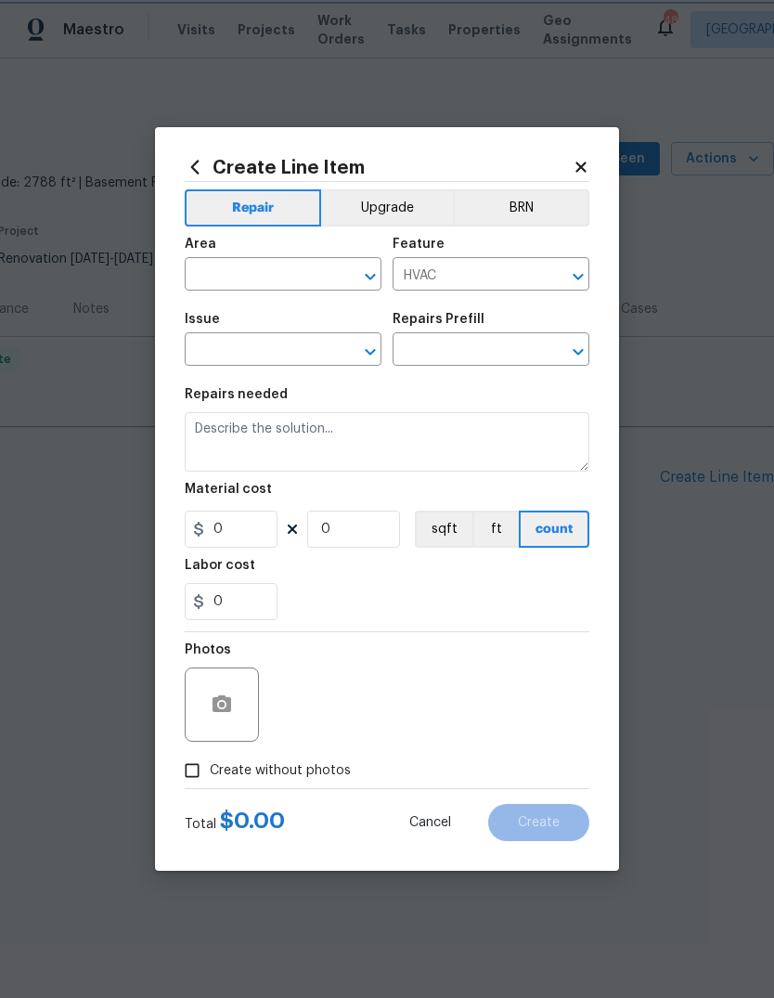
type input "1"
click at [276, 269] on input "text" at bounding box center [257, 276] width 145 height 29
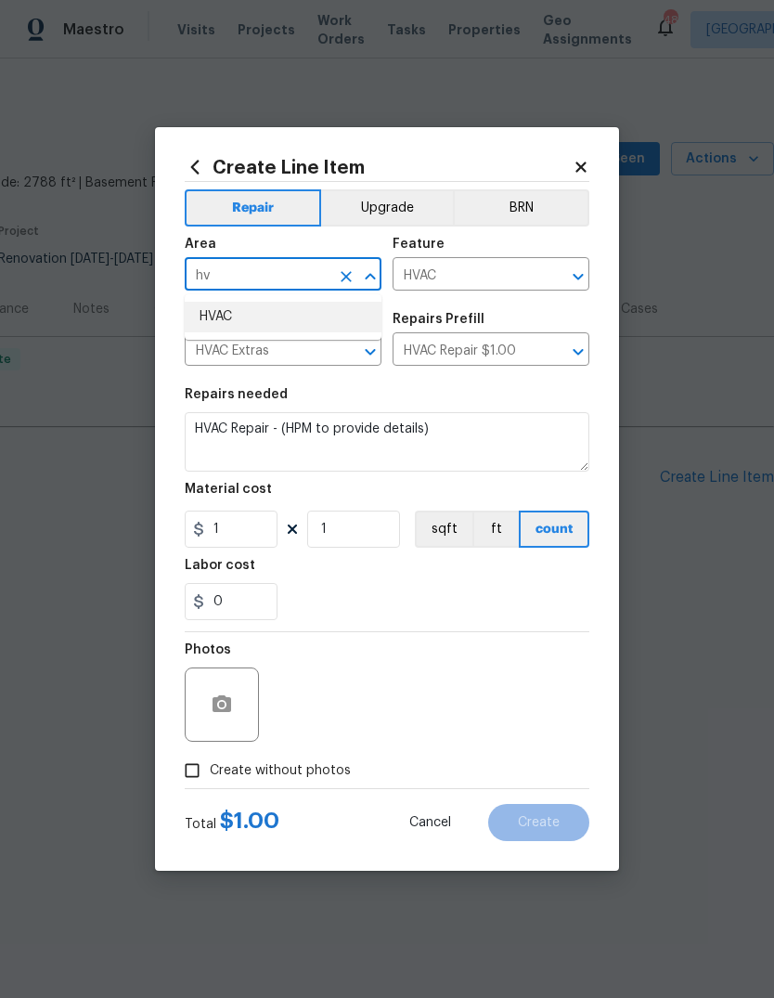
click at [228, 318] on li "HVAC" at bounding box center [283, 317] width 197 height 31
type input "HVAC"
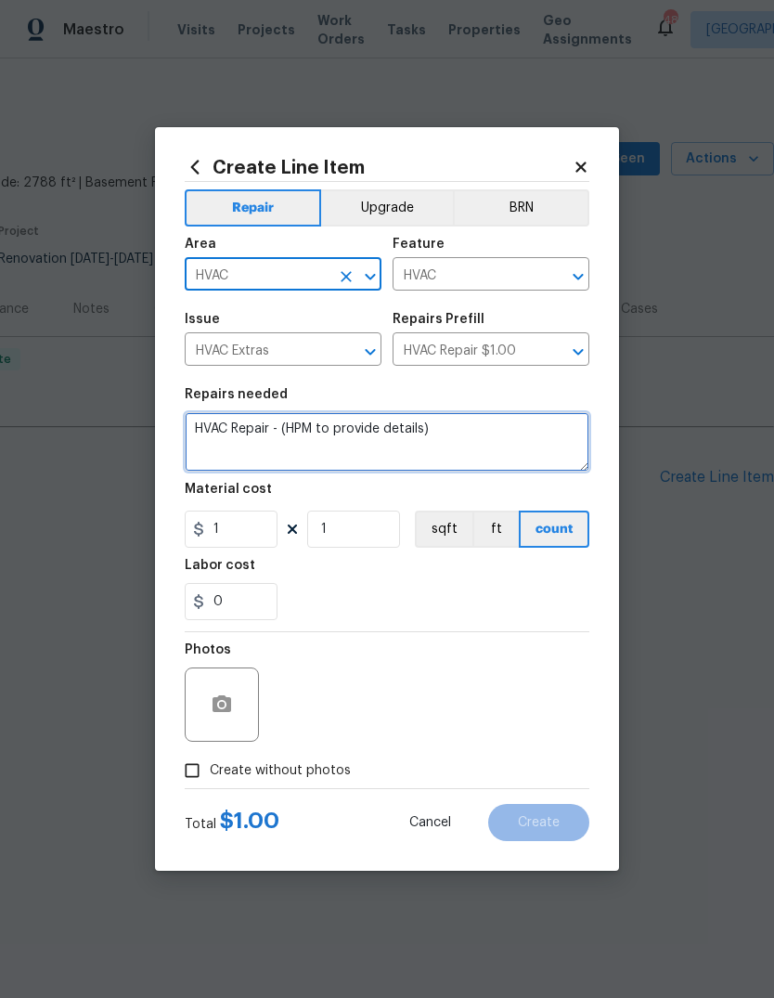
click at [480, 436] on textarea "HVAC Repair - (HPM to provide details)" at bounding box center [387, 441] width 405 height 59
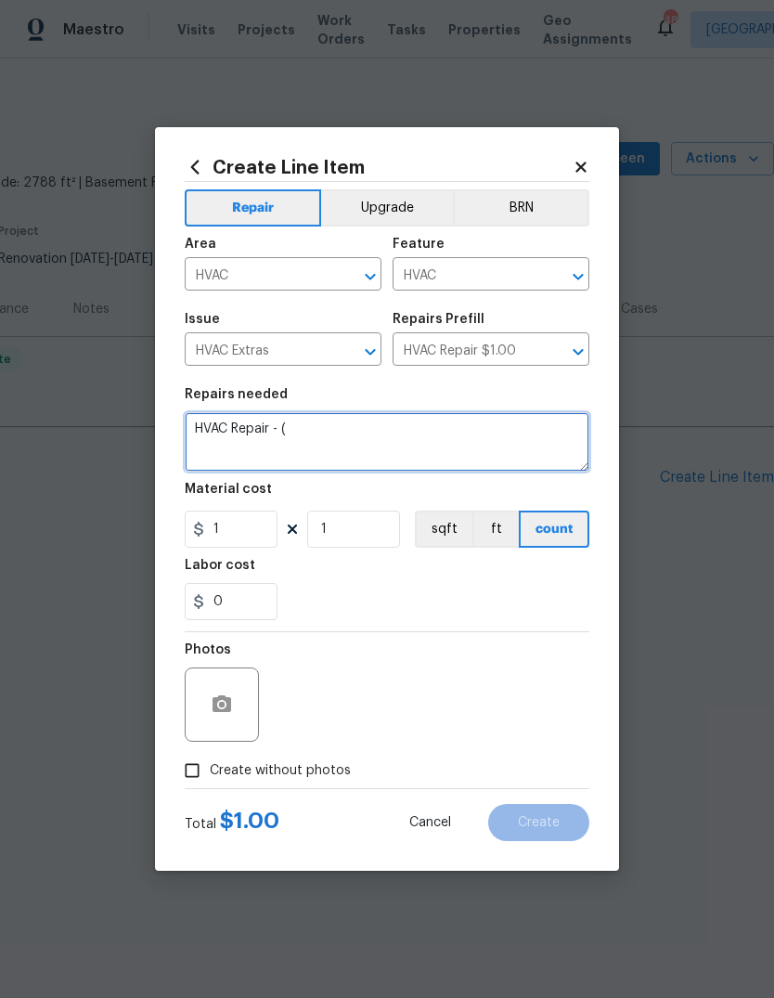
type textarea "HVAC"
type textarea "One system is not cooling"
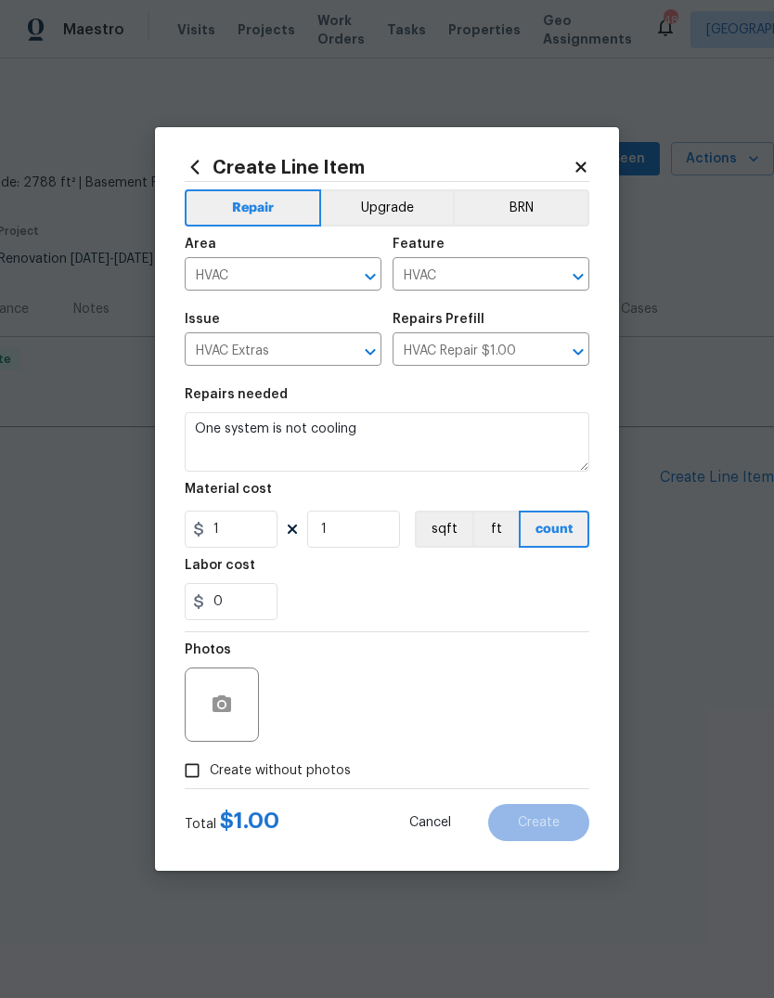
click at [494, 586] on div "0" at bounding box center [387, 601] width 405 height 37
click at [357, 532] on input "1" at bounding box center [353, 529] width 93 height 37
type input "125"
click at [499, 572] on div "Labor cost" at bounding box center [387, 571] width 405 height 24
click at [221, 699] on icon "button" at bounding box center [222, 703] width 19 height 17
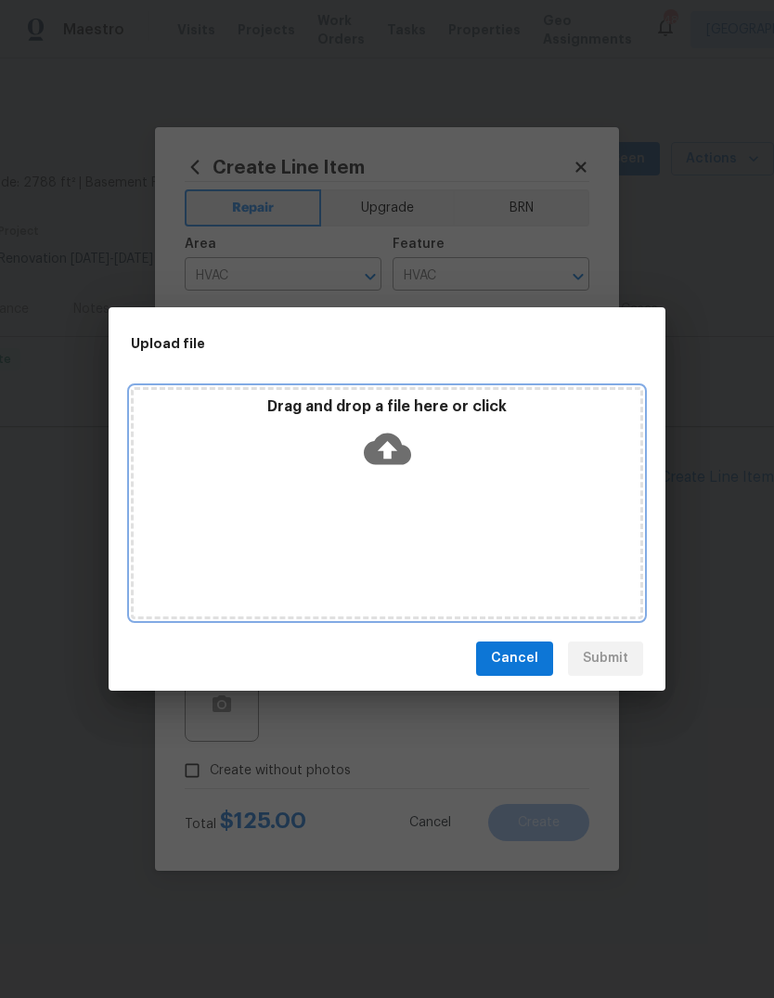
click at [402, 440] on icon at bounding box center [387, 448] width 47 height 47
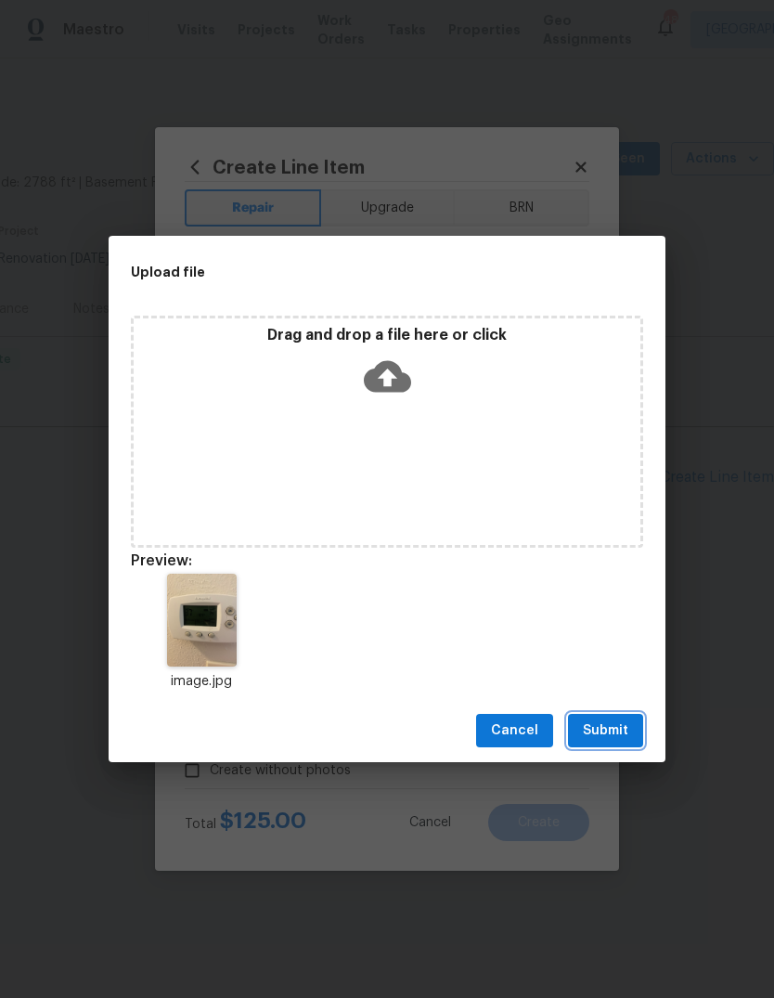
click at [614, 726] on span "Submit" at bounding box center [605, 730] width 45 height 23
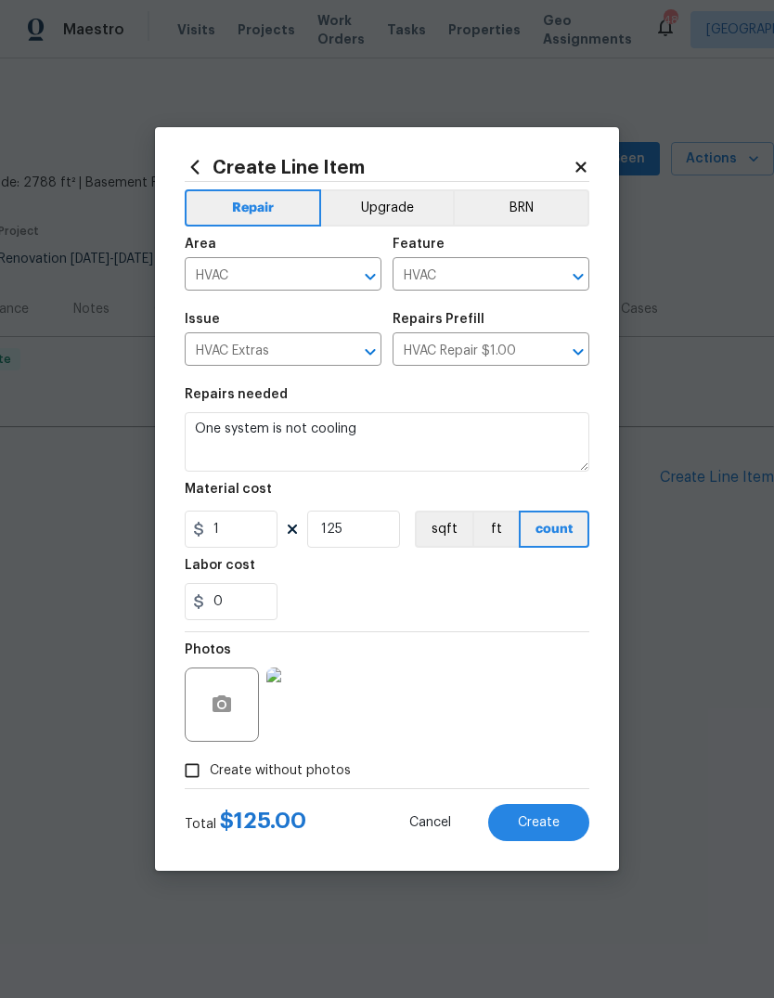
click at [543, 822] on span "Create" at bounding box center [539, 823] width 42 height 14
type input "0"
click at [558, 821] on div at bounding box center [387, 499] width 774 height 998
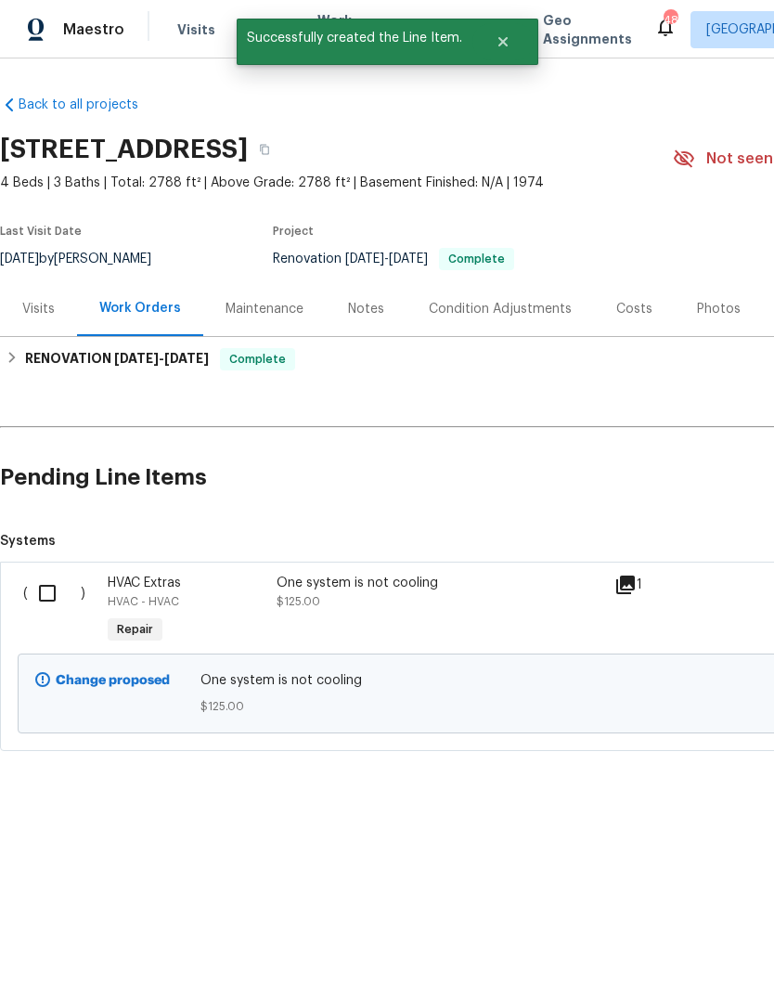
scroll to position [0, -1]
click at [44, 588] on input "checkbox" at bounding box center [54, 593] width 53 height 39
checkbox input "true"
click at [603, 941] on button "Create Work Order" at bounding box center [667, 952] width 153 height 34
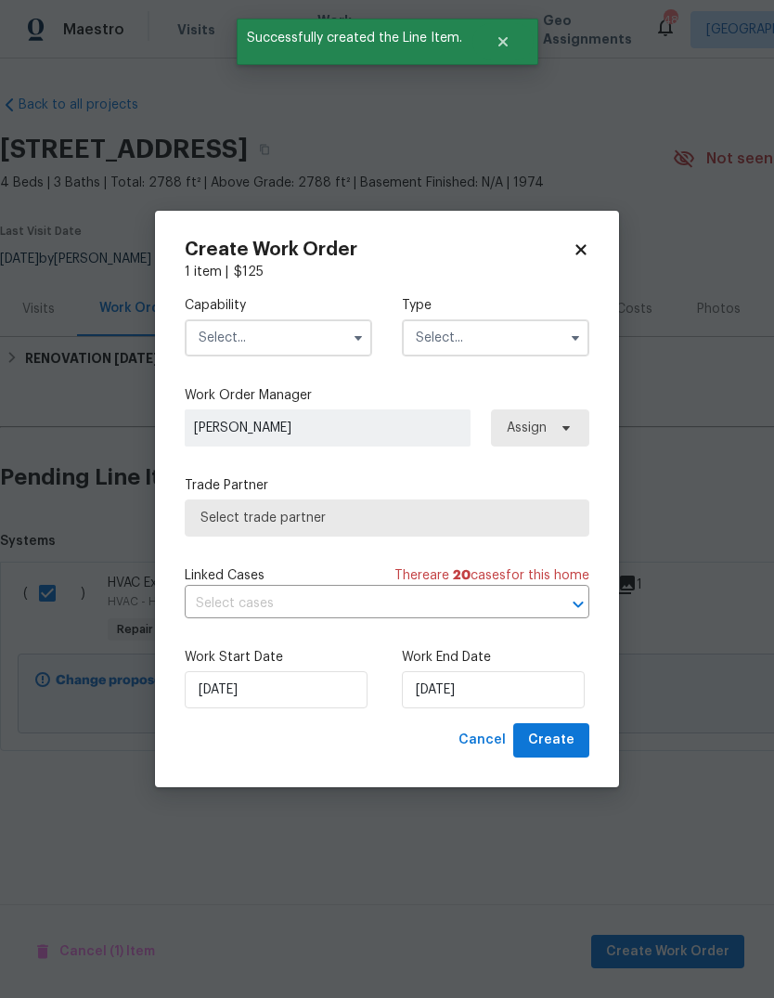
click at [302, 329] on input "text" at bounding box center [279, 337] width 188 height 37
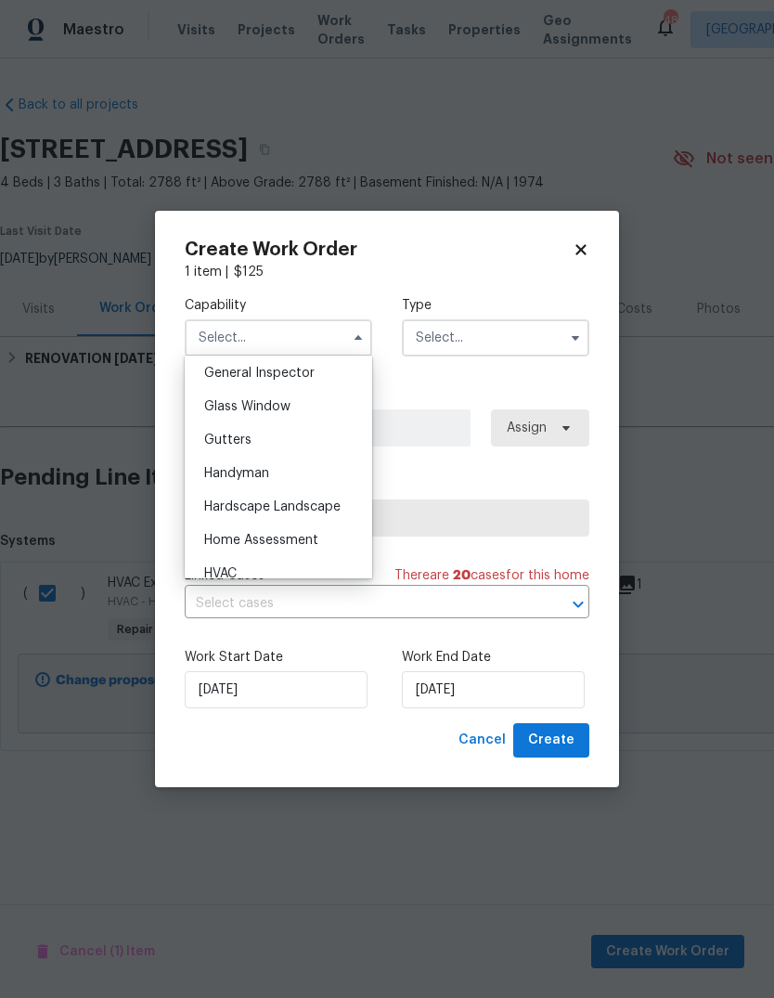
click at [259, 568] on div "HVAC" at bounding box center [278, 573] width 178 height 33
type input "HVAC"
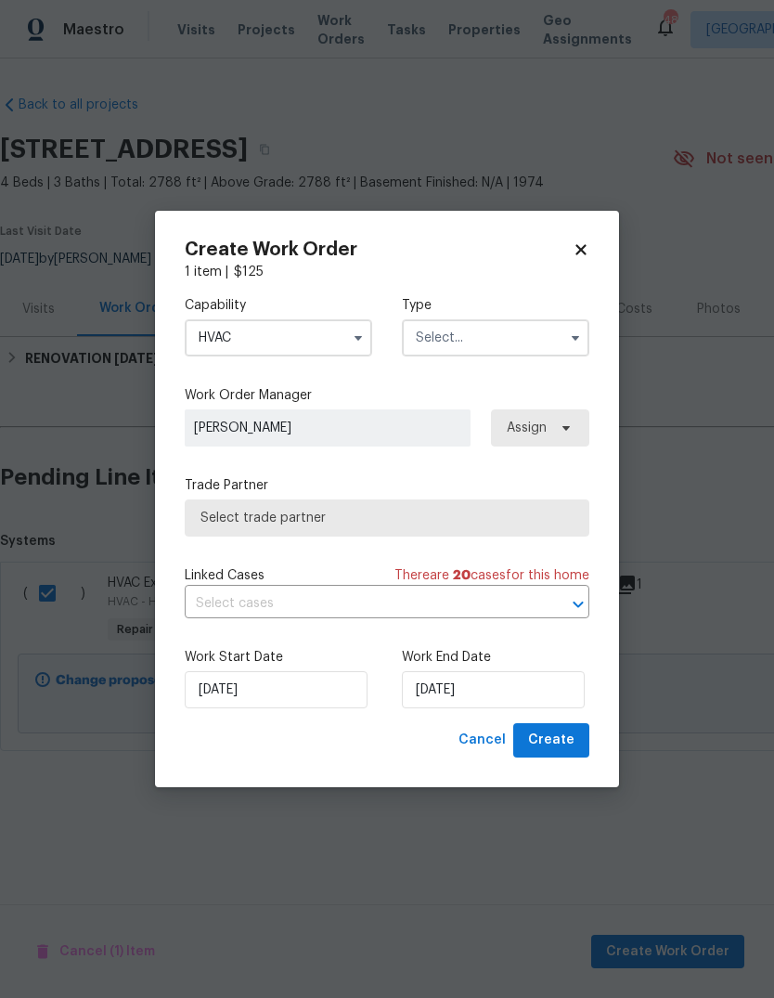
click at [525, 331] on input "text" at bounding box center [496, 337] width 188 height 37
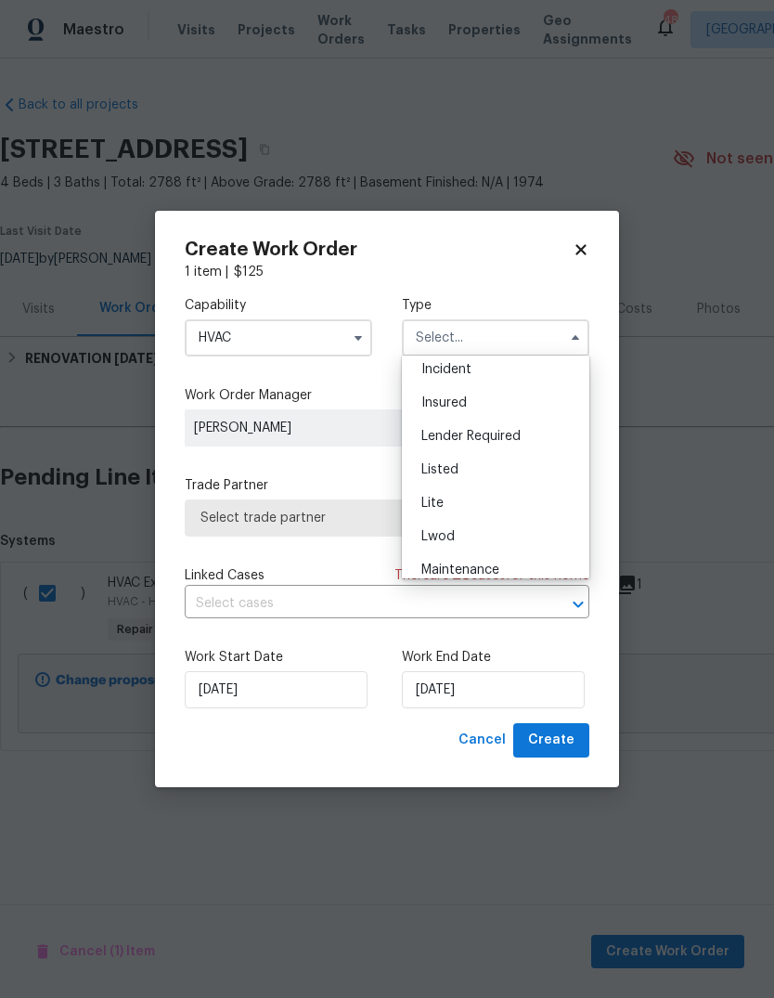
scroll to position [110, 0]
click at [494, 471] on div "Listed" at bounding box center [496, 467] width 178 height 33
type input "Listed"
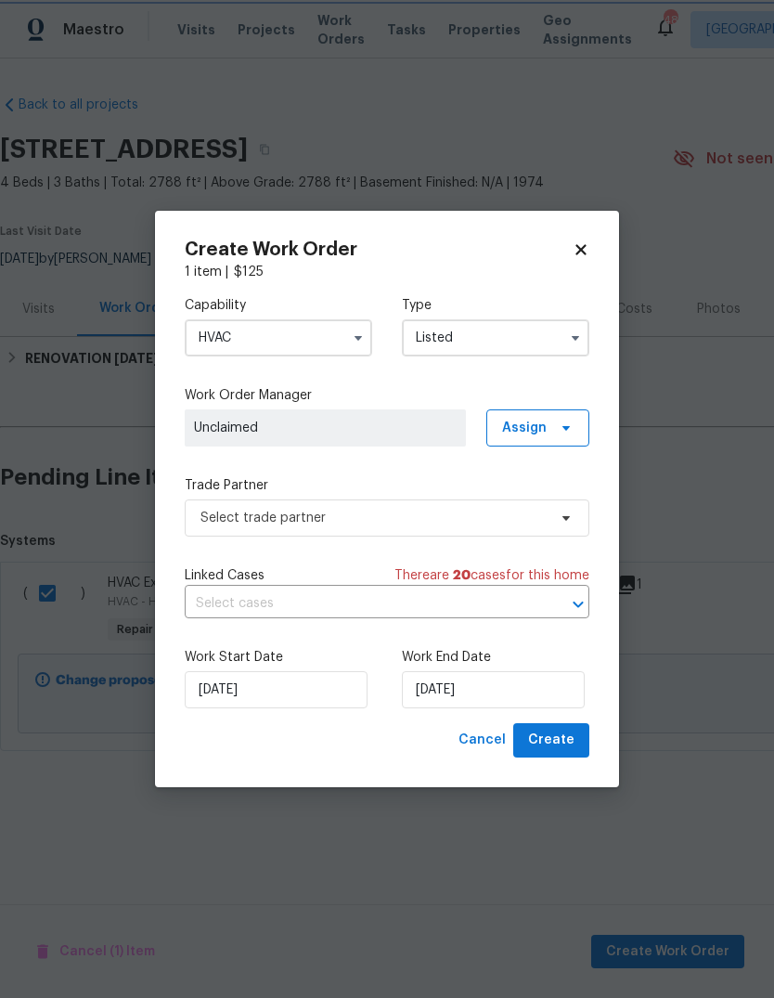
scroll to position [0, 0]
click at [540, 427] on span "Assign" at bounding box center [524, 428] width 45 height 19
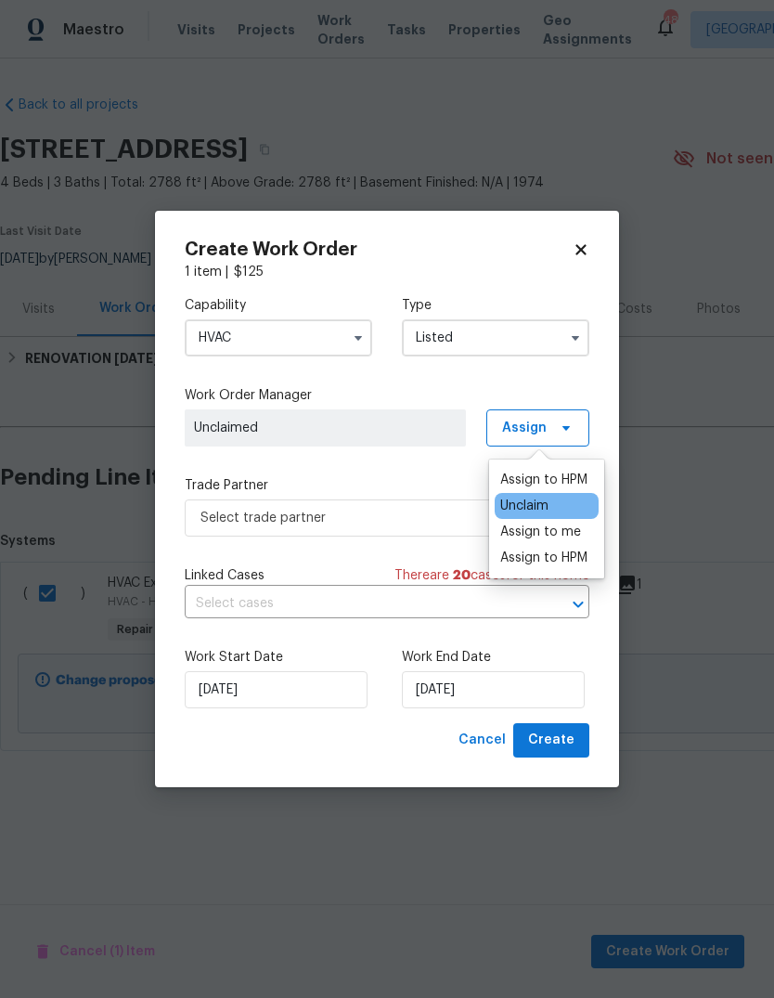
click at [549, 534] on div "Assign to me" at bounding box center [540, 532] width 81 height 19
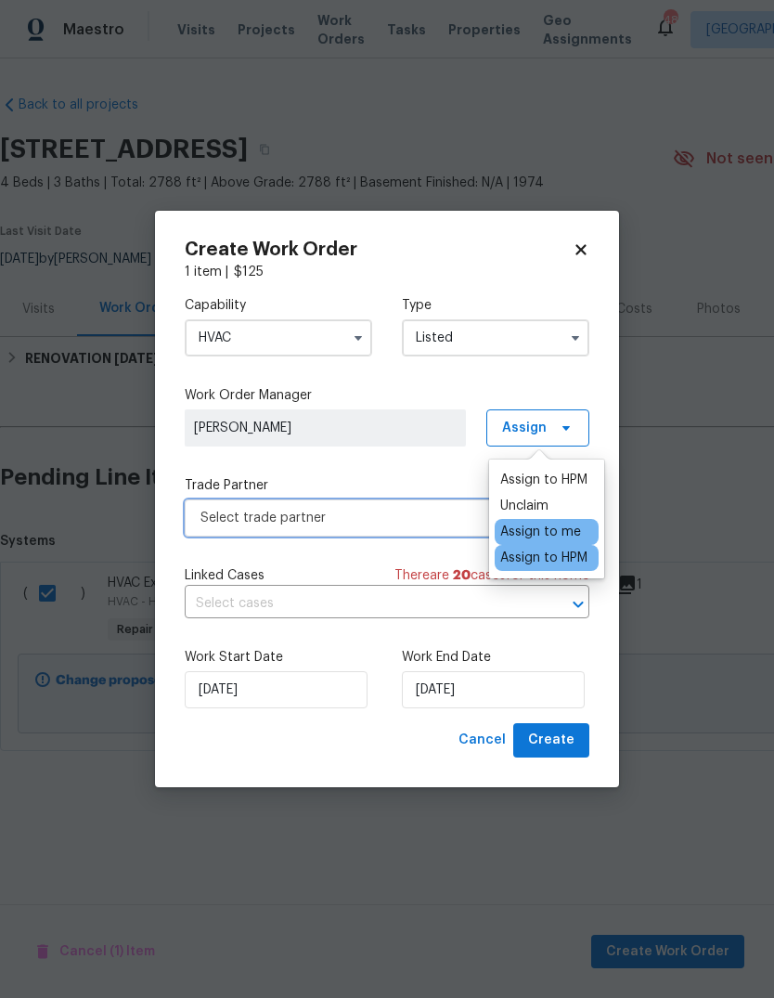
click at [428, 512] on span "Select trade partner" at bounding box center [373, 518] width 346 height 19
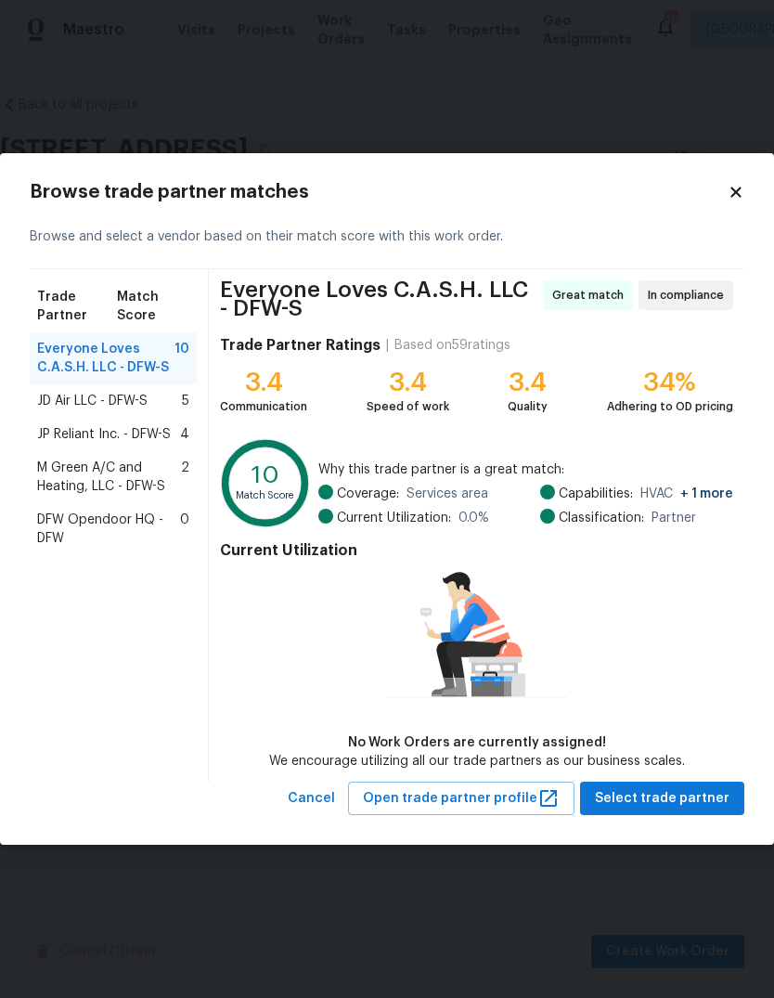
click at [71, 483] on span "M Green A/C and Heating, LLC - DFW-S" at bounding box center [109, 477] width 144 height 37
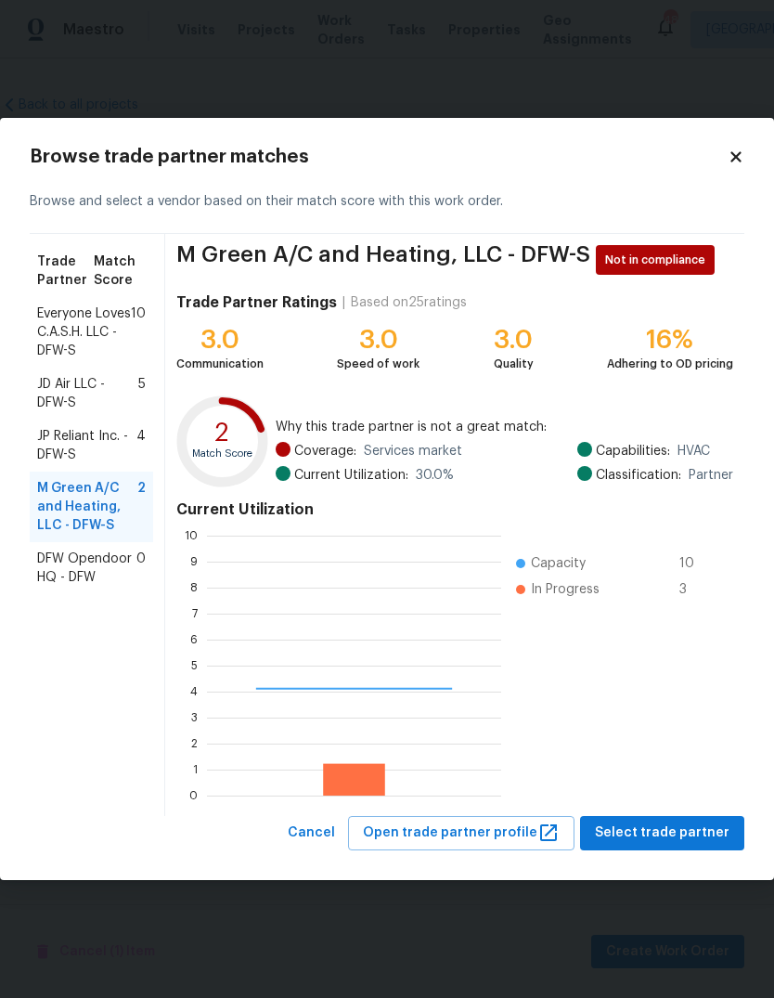
scroll to position [260, 294]
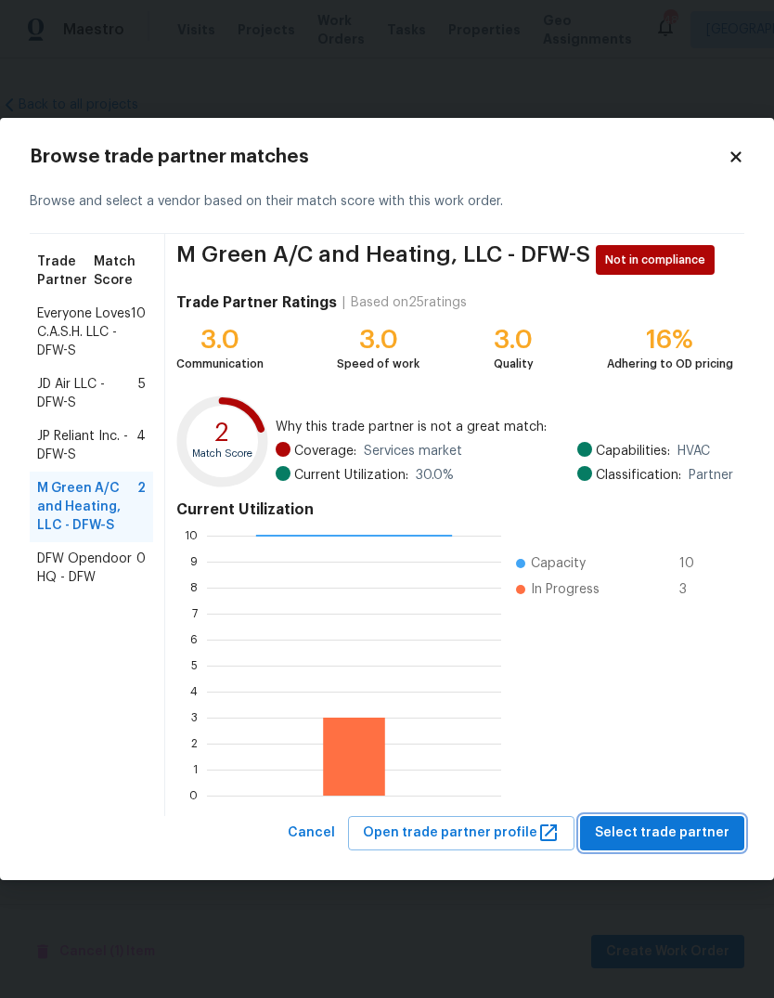
click at [705, 841] on span "Select trade partner" at bounding box center [662, 832] width 135 height 23
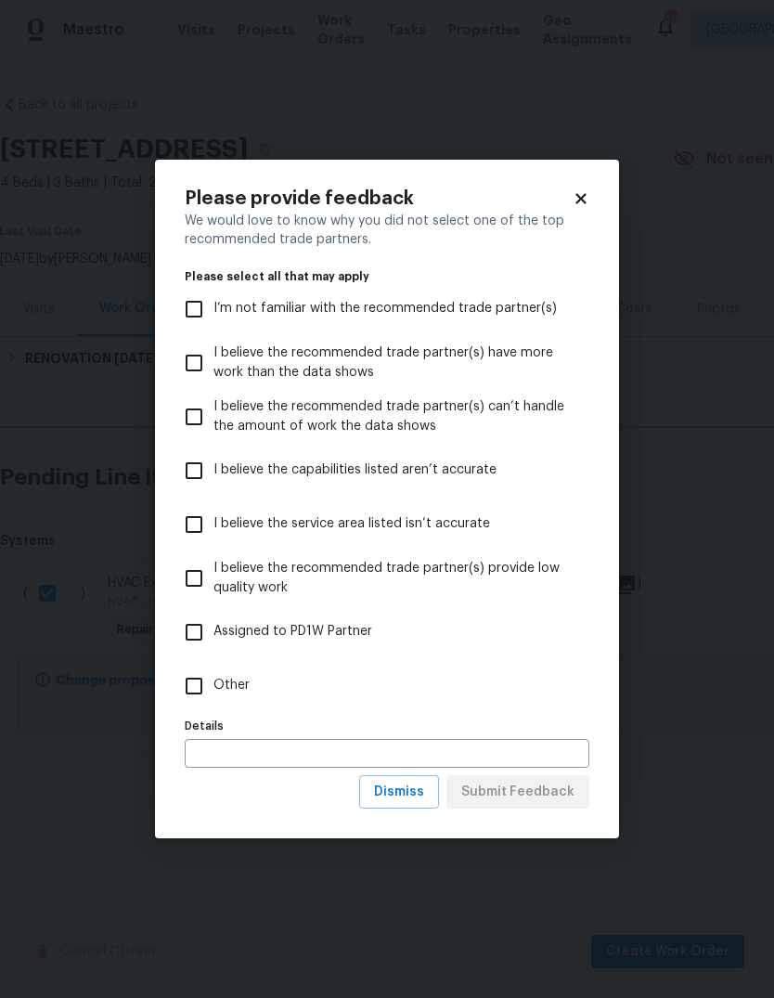
click at [191, 673] on input "Other" at bounding box center [194, 685] width 39 height 39
checkbox input "true"
click at [306, 743] on input "text" at bounding box center [387, 753] width 405 height 29
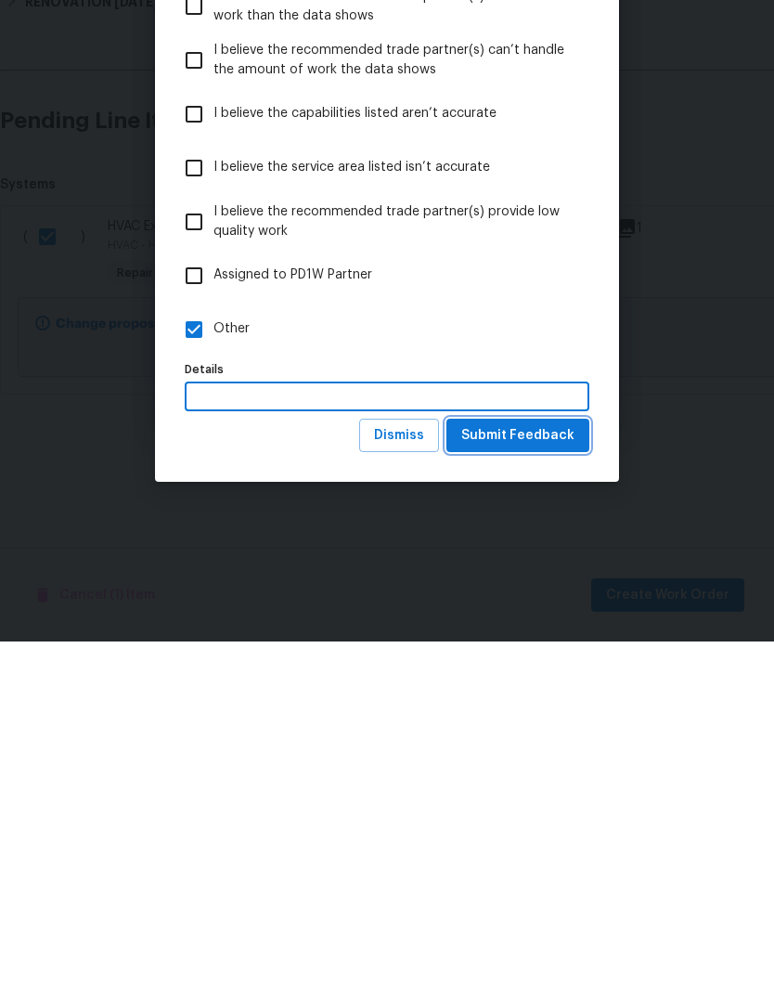
click at [526, 781] on span "Submit Feedback" at bounding box center [517, 792] width 113 height 23
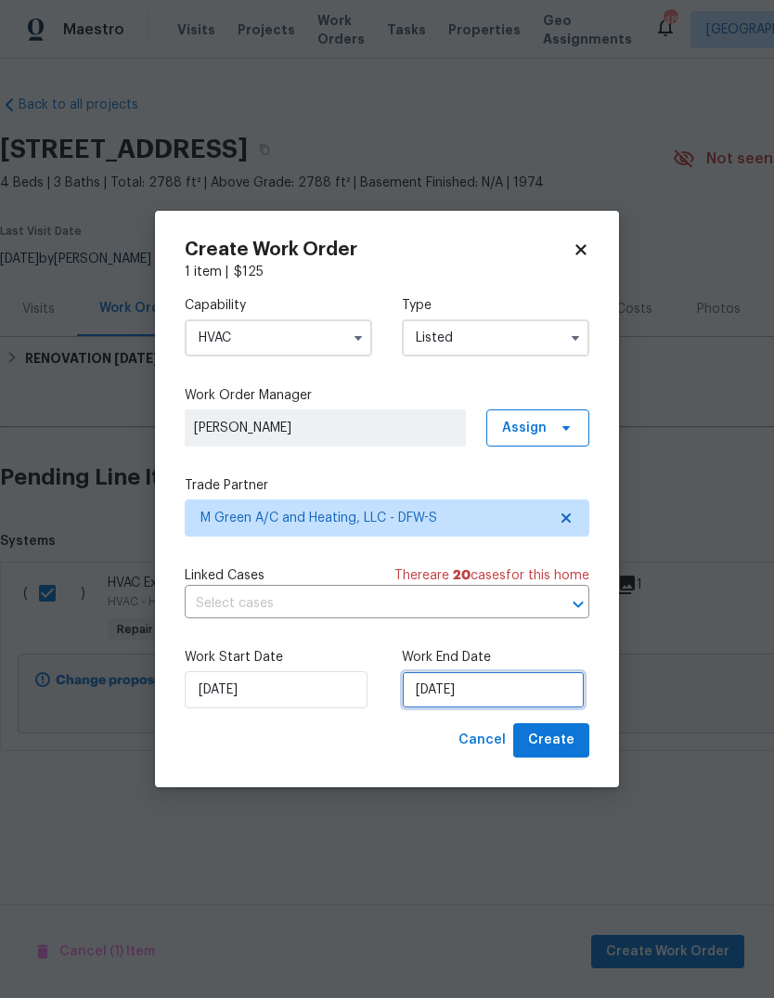
click at [534, 686] on input "[DATE]" at bounding box center [493, 689] width 183 height 37
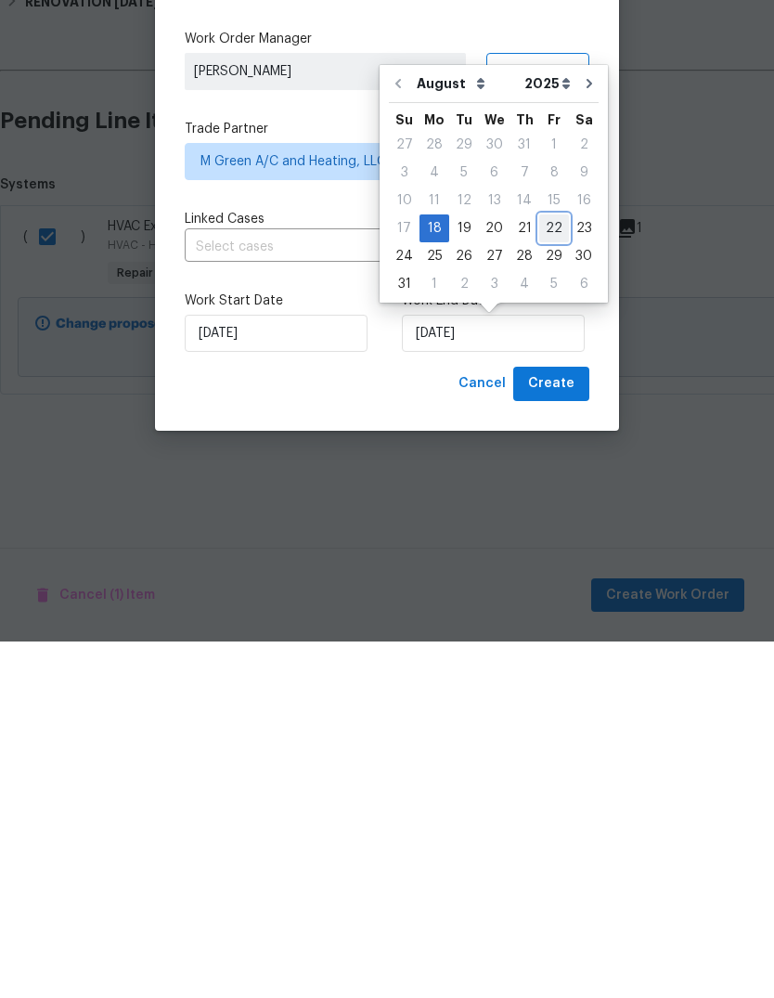
click at [549, 572] on div "22" at bounding box center [554, 585] width 30 height 26
type input "8/22/2025"
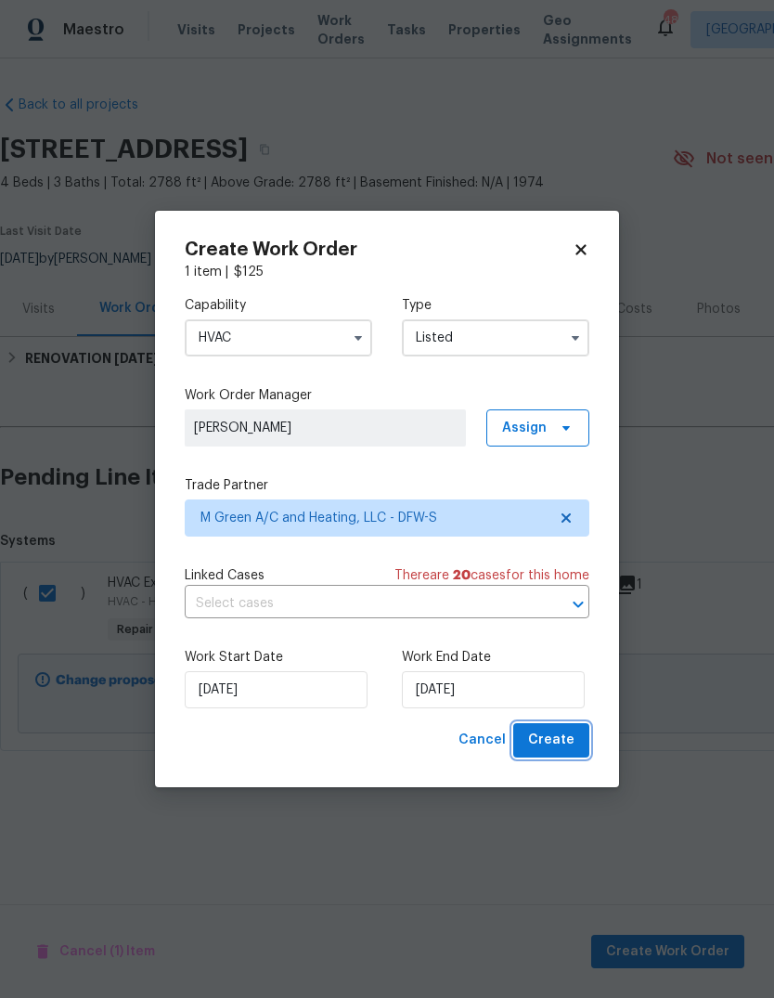
click at [559, 742] on span "Create" at bounding box center [551, 740] width 46 height 23
checkbox input "false"
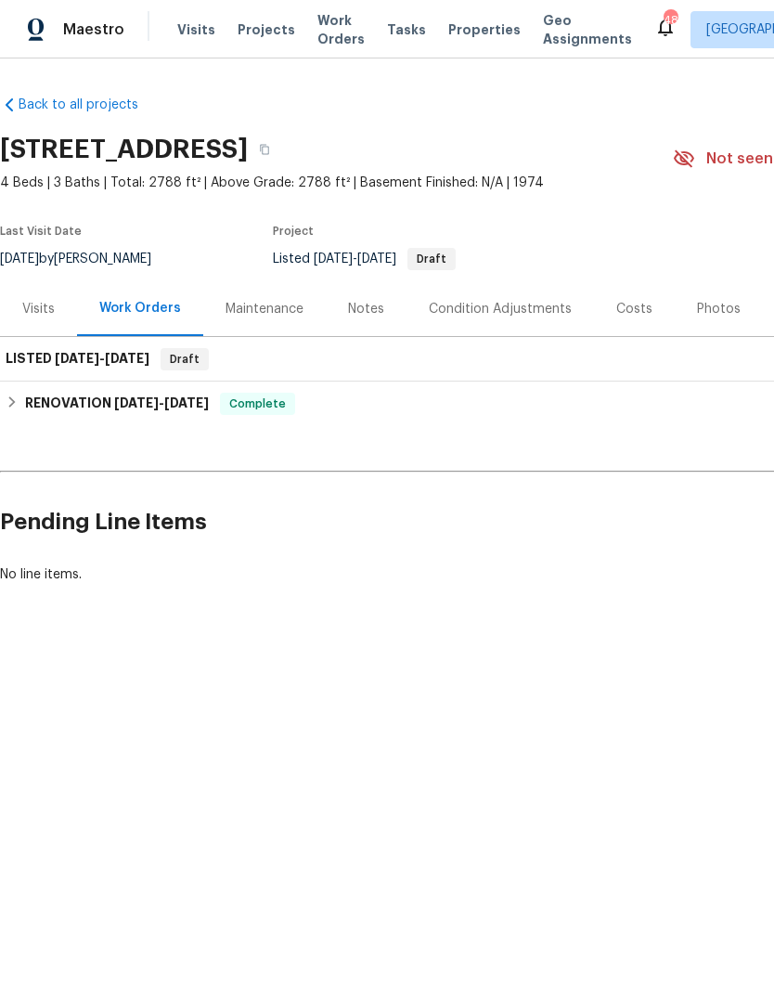
scroll to position [0, 0]
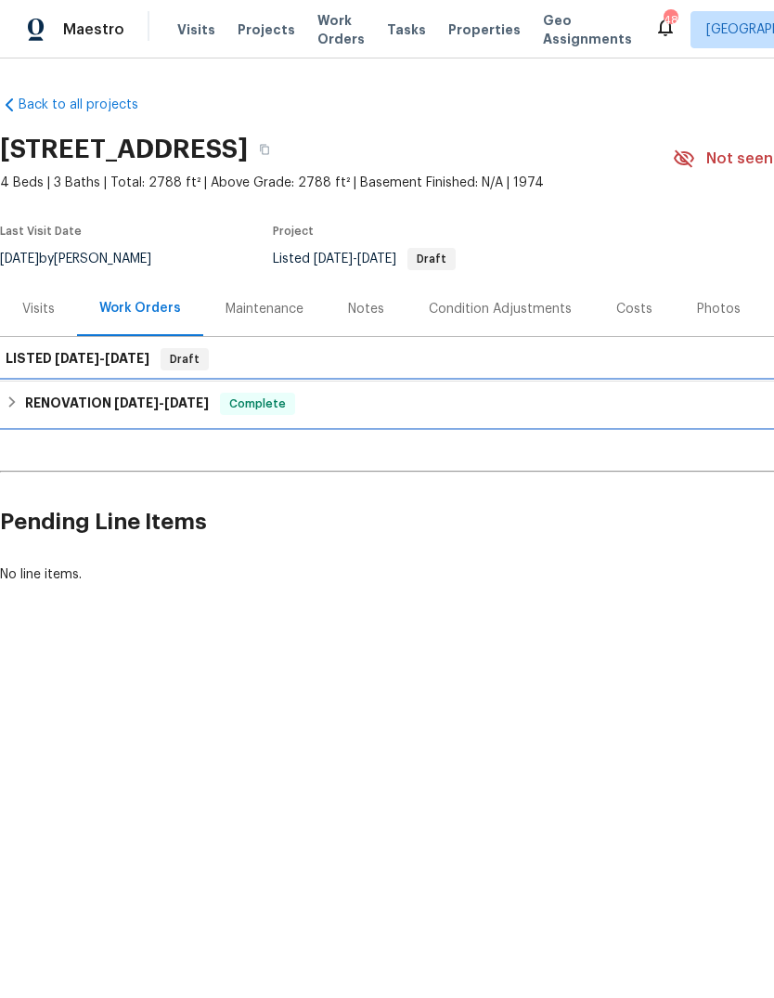
click at [33, 405] on h6 "RENOVATION 7/2/25 - 8/12/25" at bounding box center [117, 404] width 184 height 22
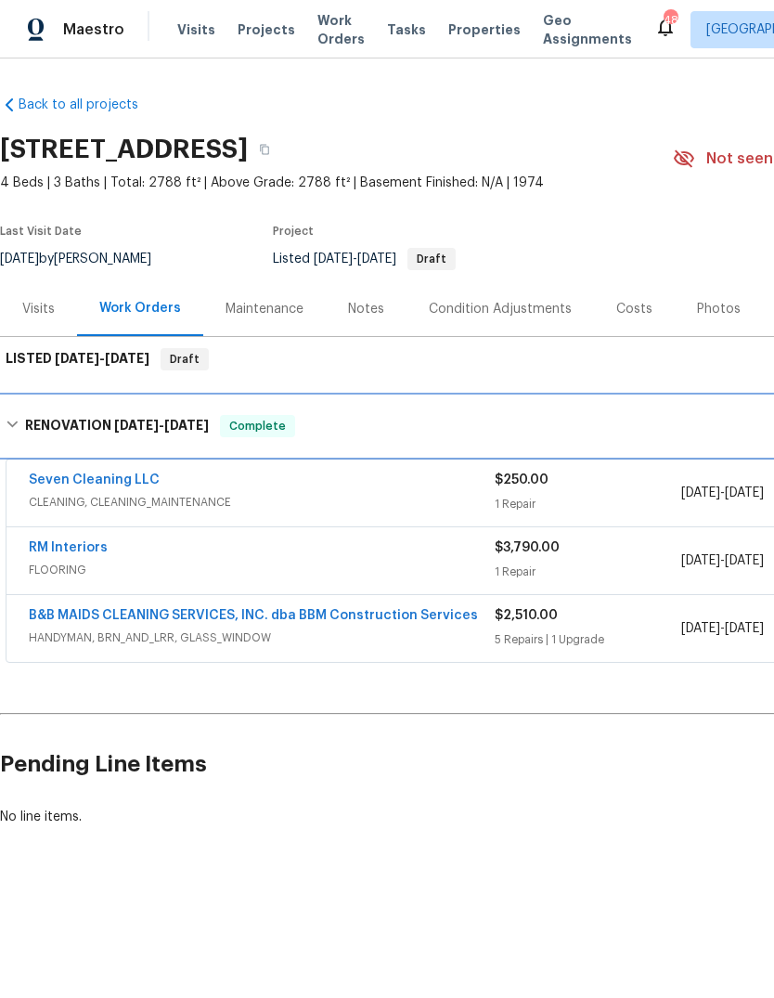
click at [28, 423] on h6 "RENOVATION 7/2/25 - 8/12/25" at bounding box center [117, 426] width 184 height 22
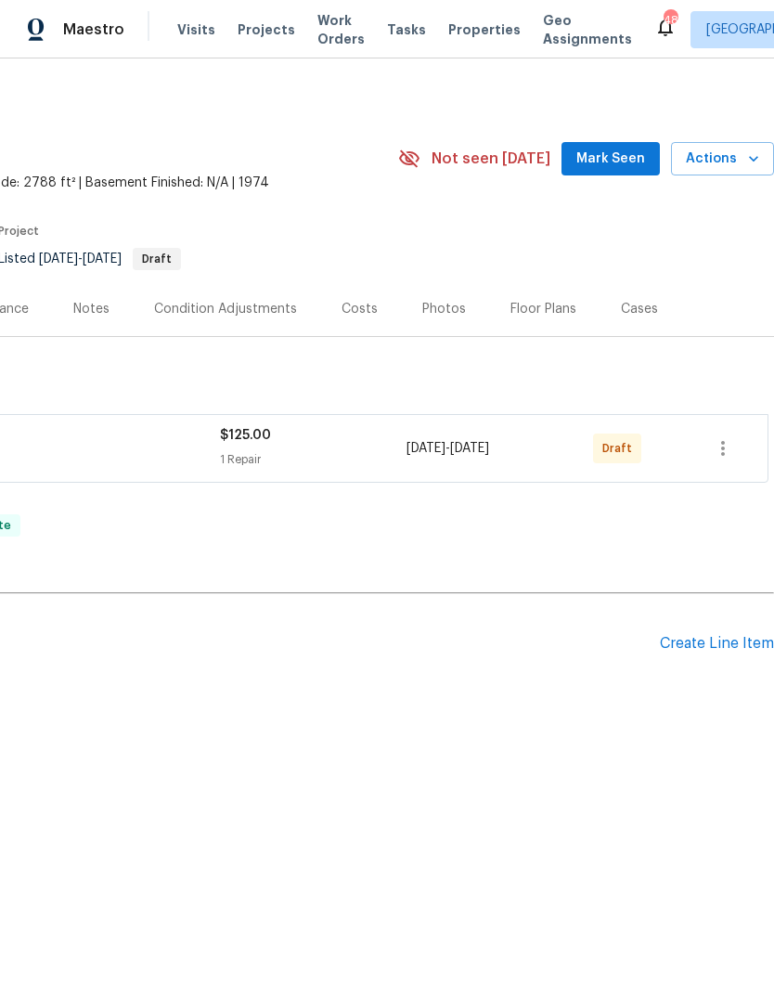
scroll to position [0, 275]
click at [727, 450] on icon "button" at bounding box center [723, 448] width 22 height 22
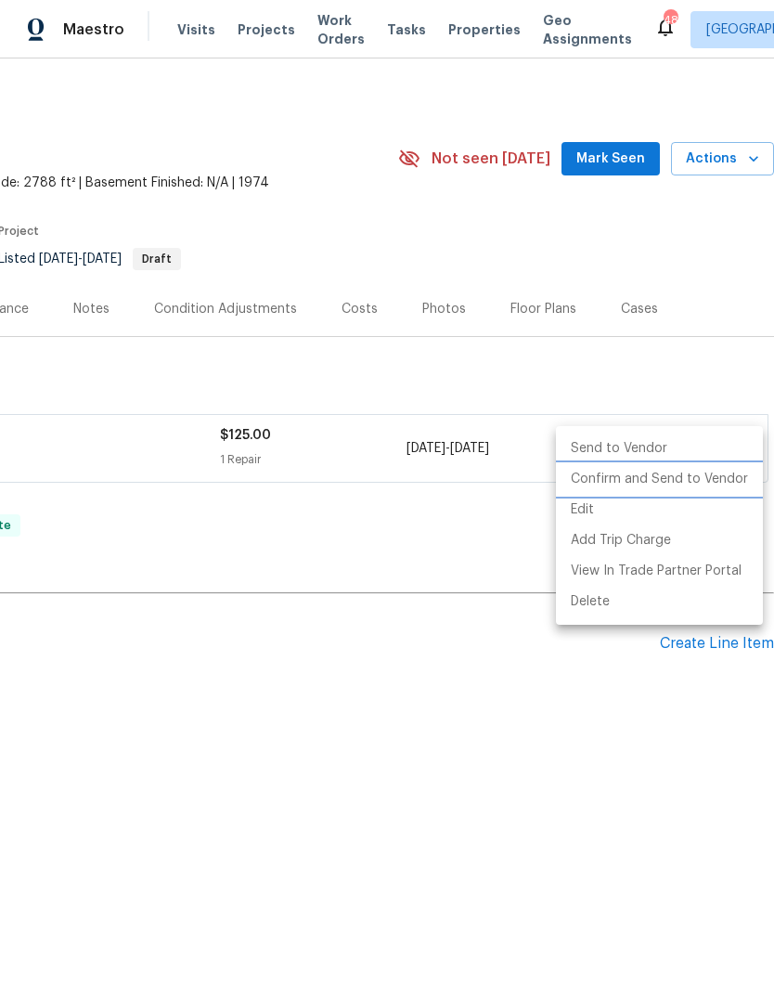
click at [703, 482] on li "Confirm and Send to Vendor" at bounding box center [659, 479] width 207 height 31
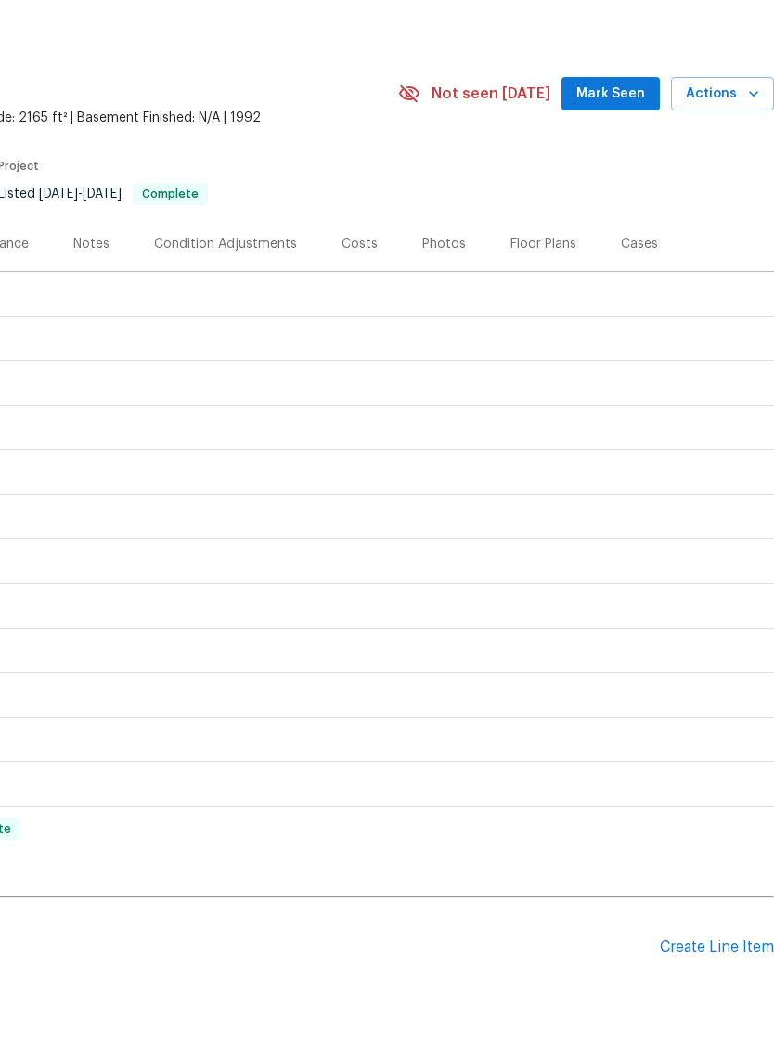
scroll to position [0, 275]
click at [690, 1003] on div "Create Line Item" at bounding box center [717, 1012] width 114 height 18
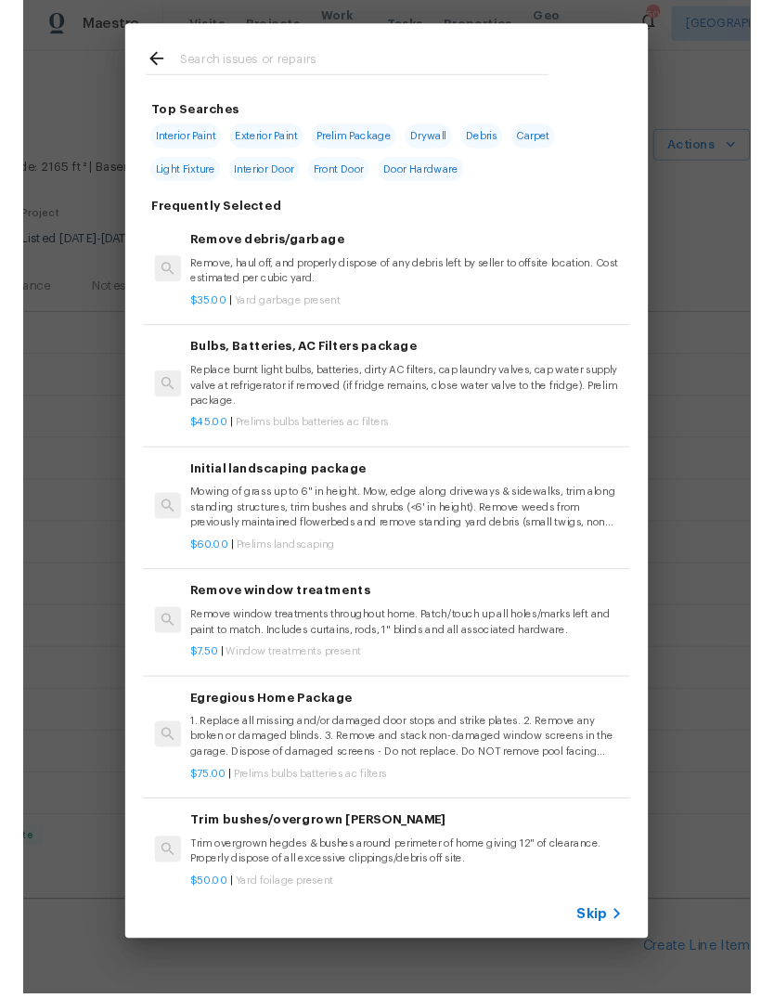
scroll to position [0, 0]
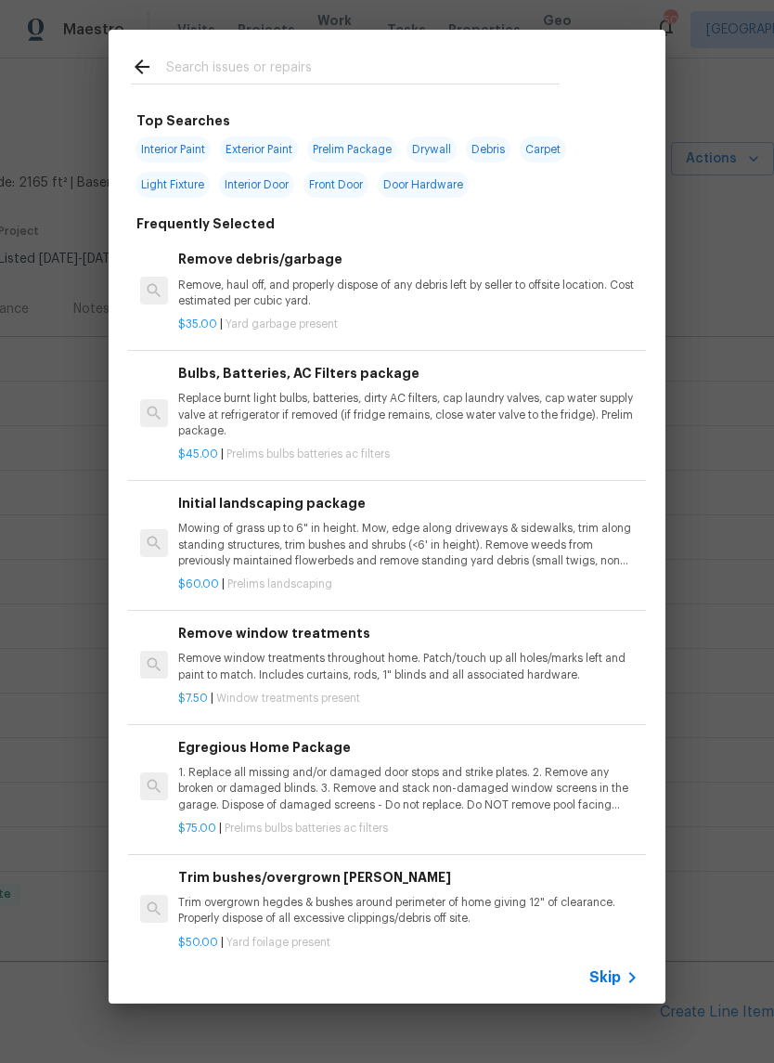
click at [285, 59] on input "text" at bounding box center [363, 70] width 394 height 28
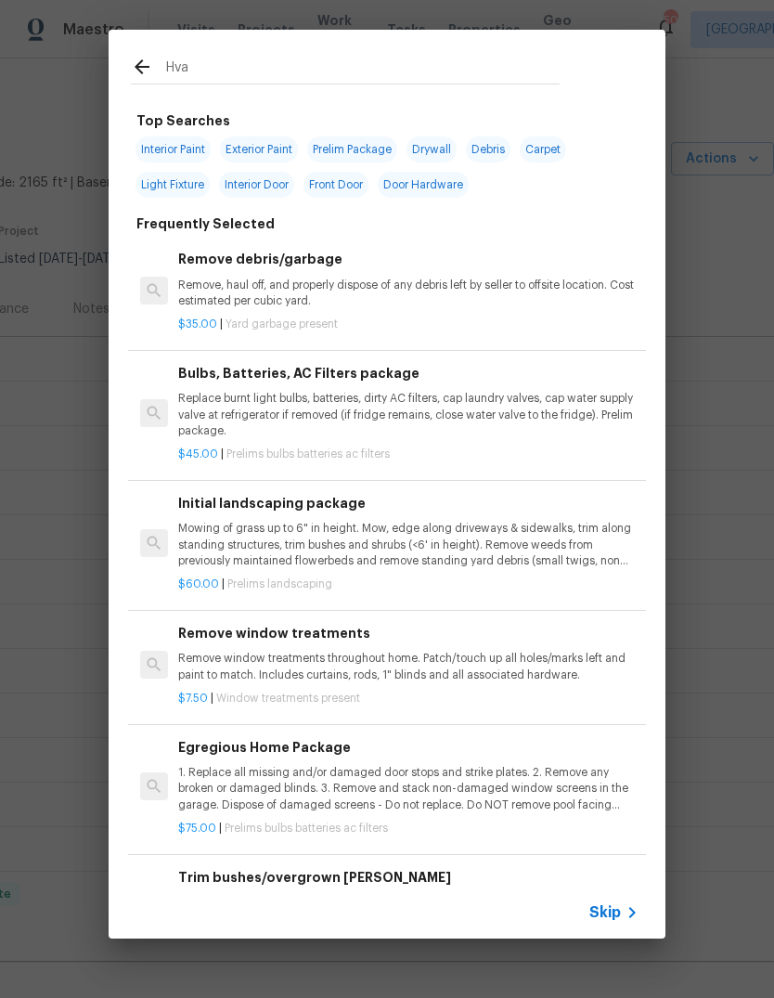
type input "Hvac"
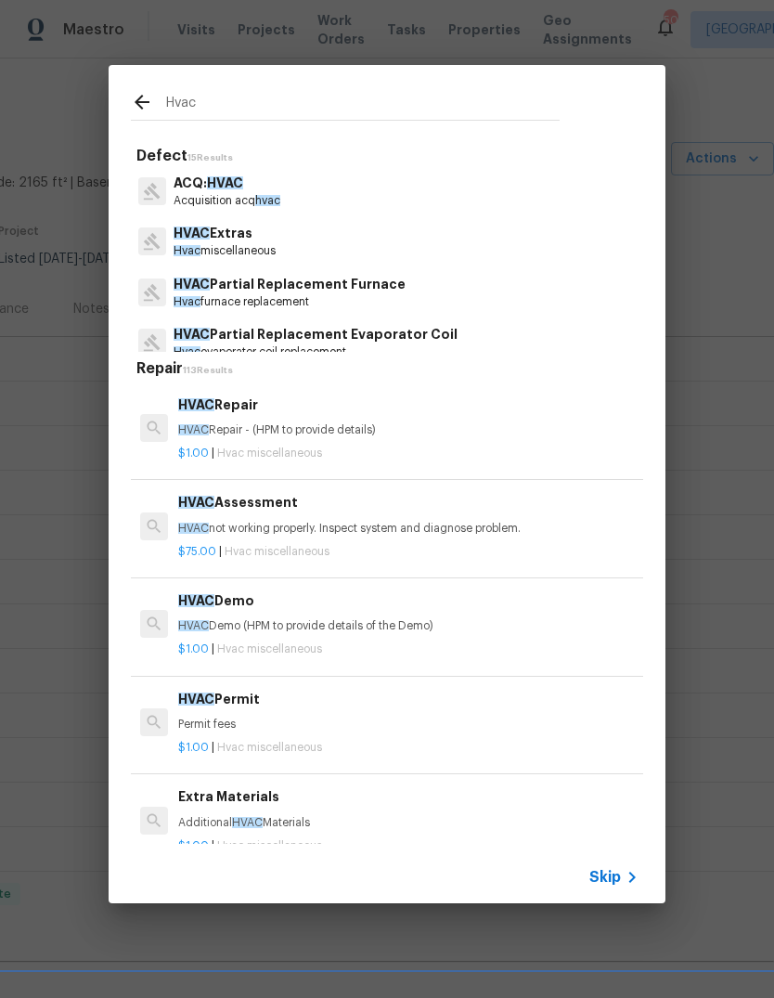
click at [251, 244] on p "Hvac miscellaneous" at bounding box center [225, 251] width 102 height 16
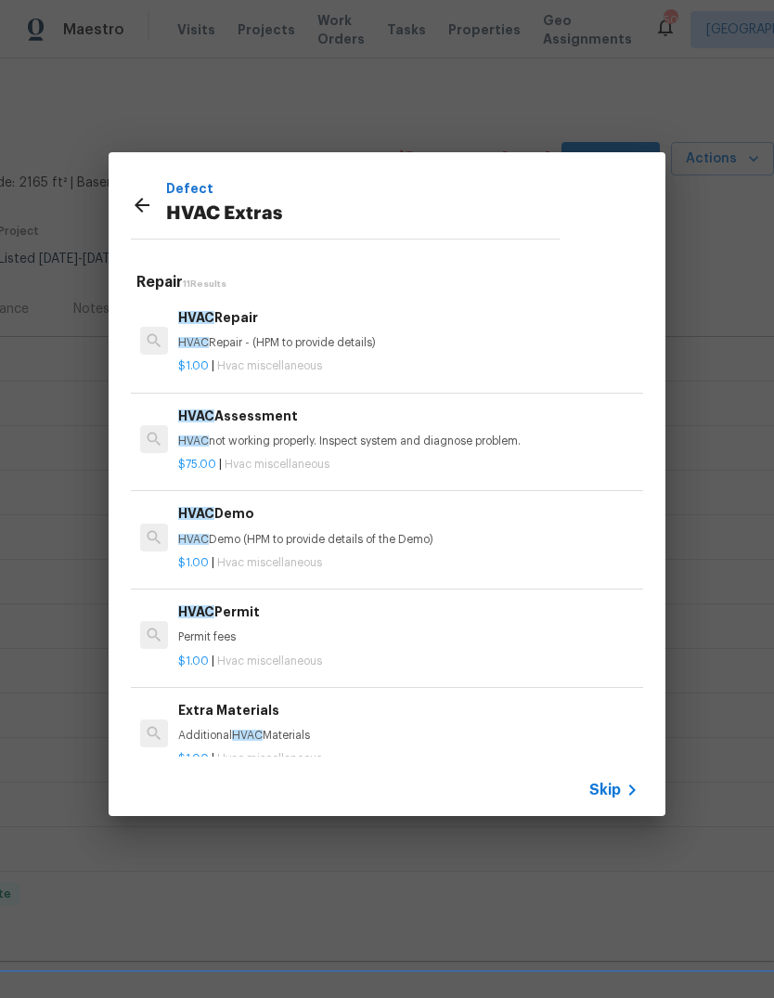
click at [307, 356] on div "$1.00 | Hvac miscellaneous" at bounding box center [408, 362] width 460 height 23
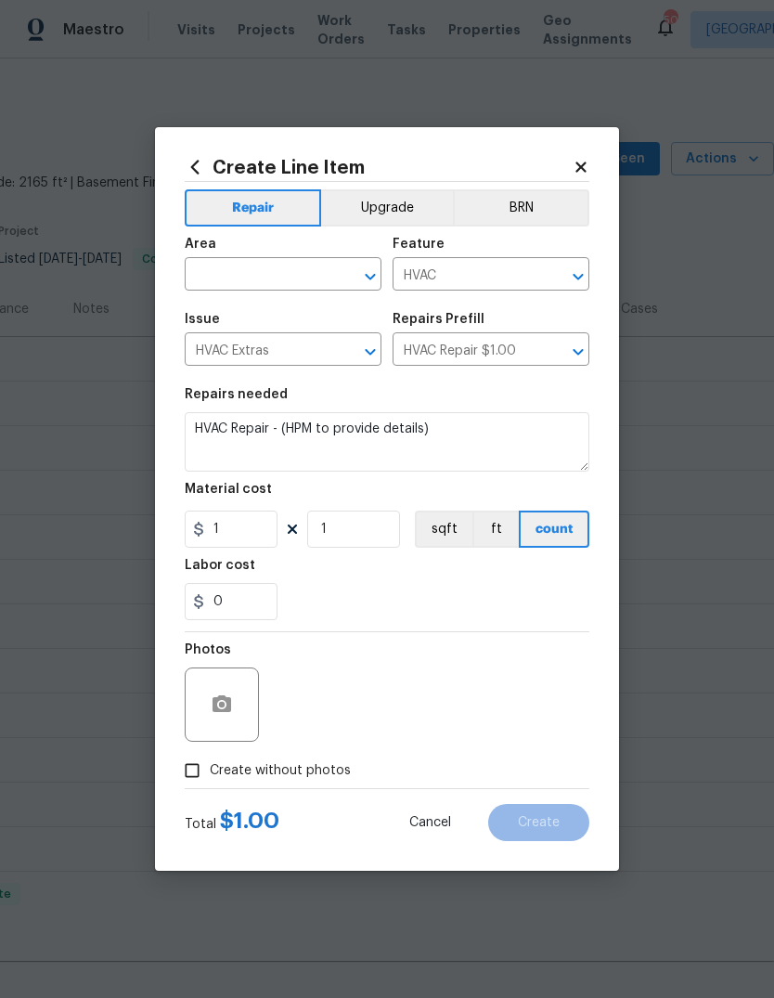
click at [264, 267] on input "text" at bounding box center [257, 276] width 145 height 29
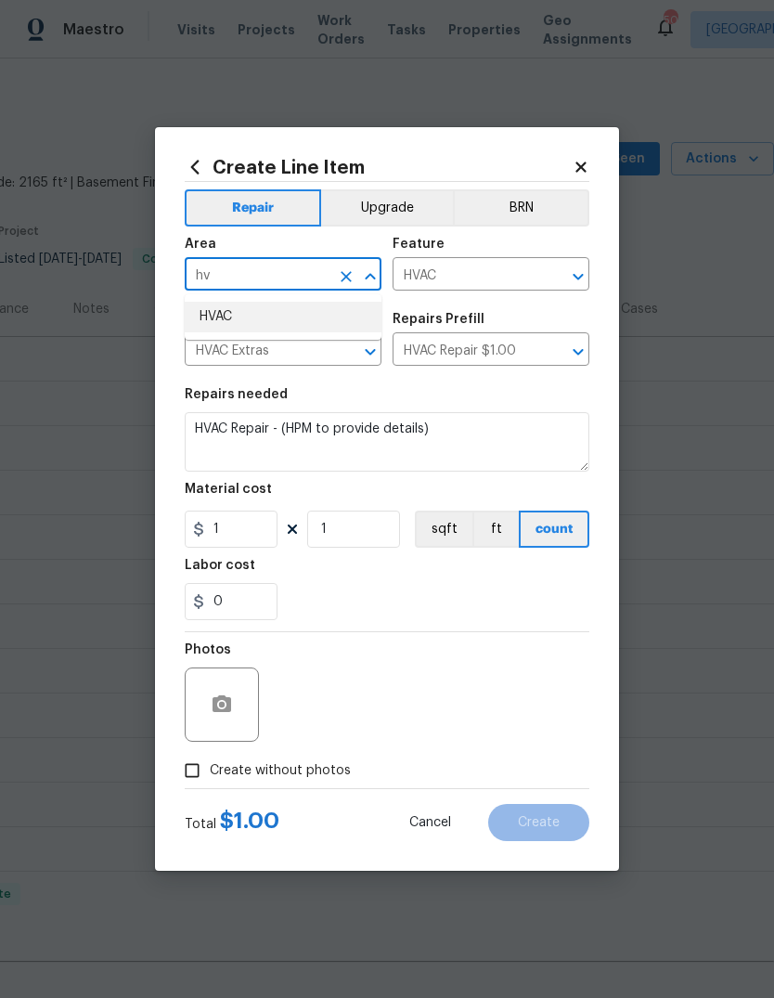
click at [252, 310] on li "HVAC" at bounding box center [283, 317] width 197 height 31
type input "HVAC"
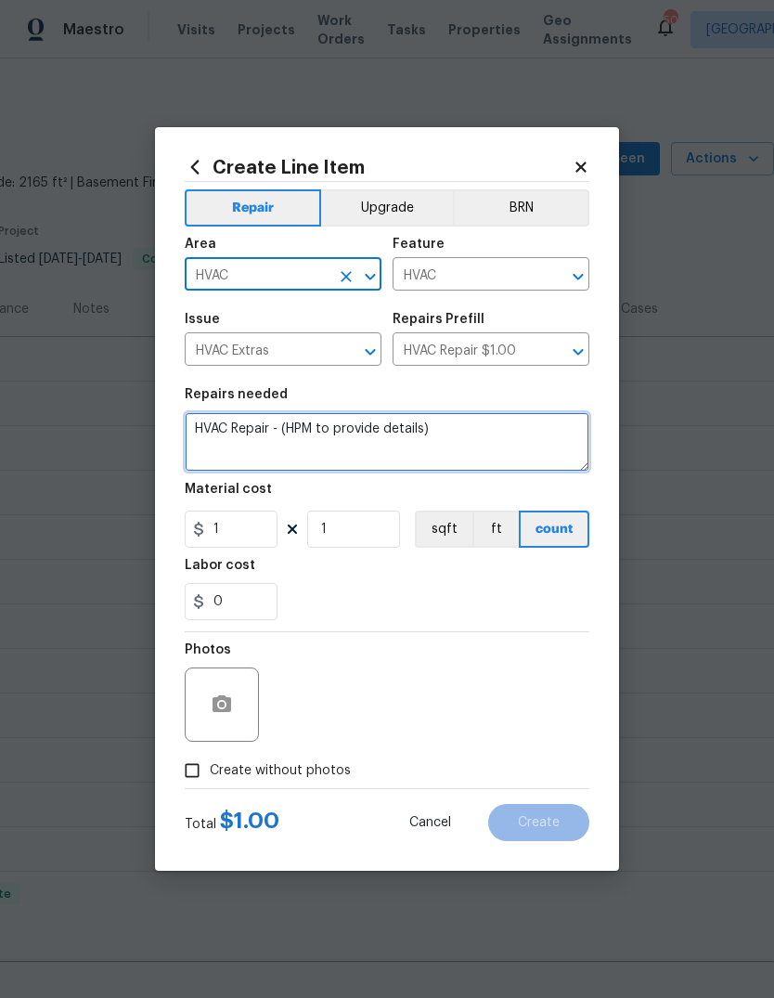
click at [479, 432] on textarea "HVAC Repair - (HPM to provide details)" at bounding box center [387, 441] width 405 height 59
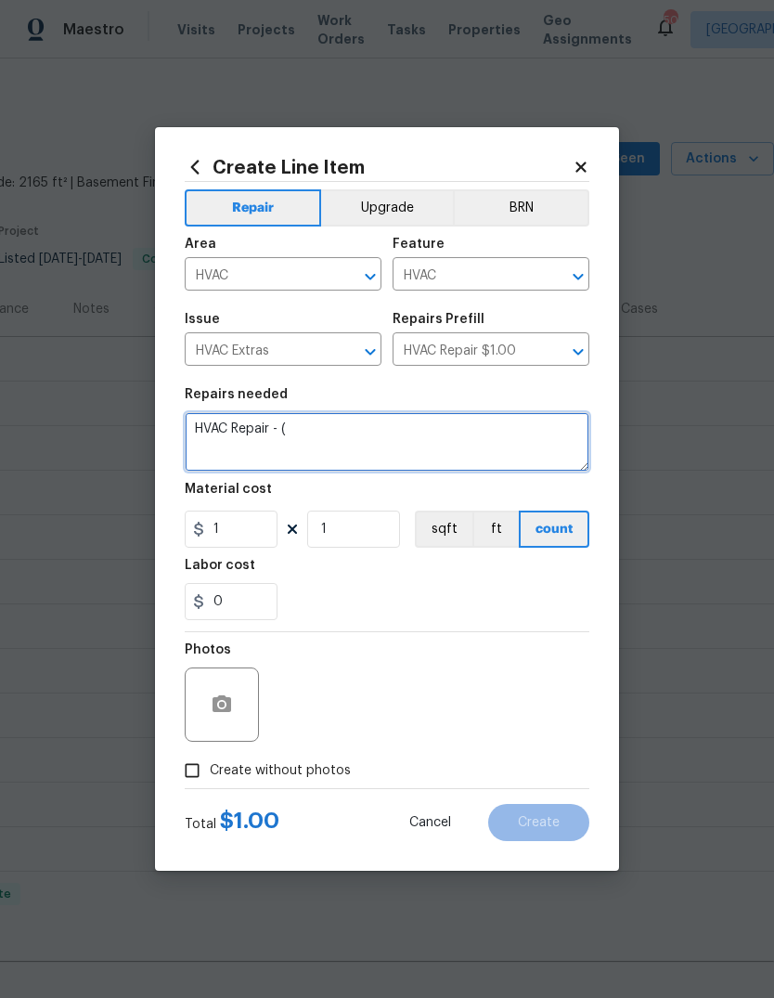
type textarea "HVAC"
type textarea "System isn’t running. Breaker is on."
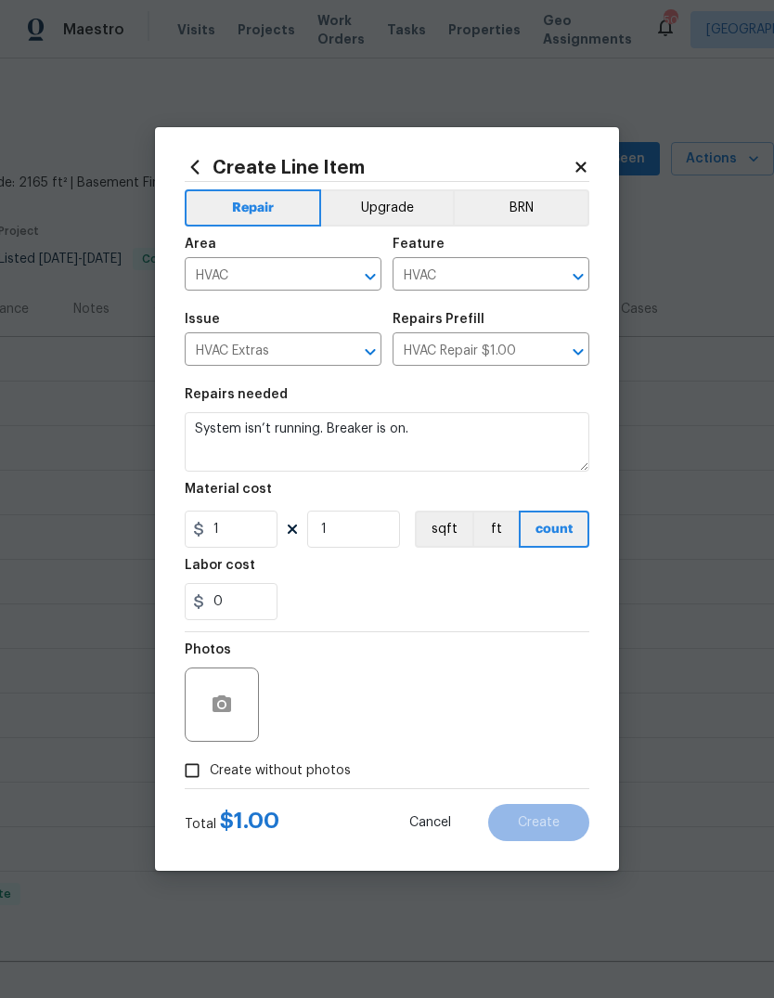
click at [447, 587] on div "0" at bounding box center [387, 601] width 405 height 37
click at [233, 712] on button "button" at bounding box center [222, 704] width 45 height 45
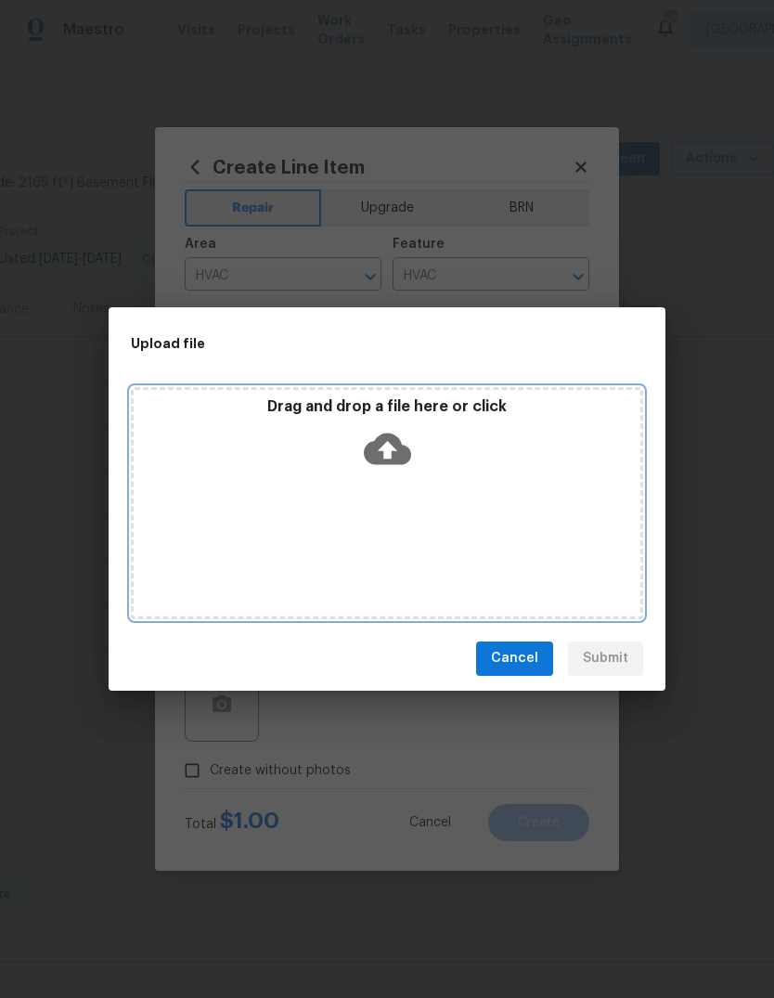
click at [389, 460] on icon at bounding box center [387, 449] width 47 height 32
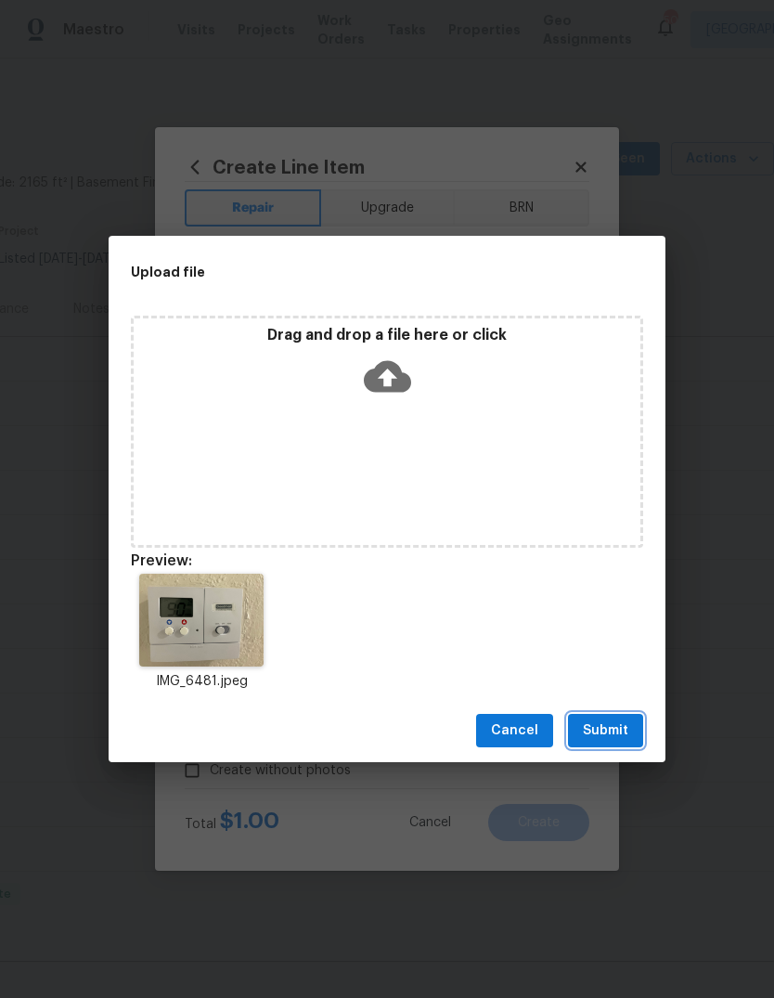
click at [610, 731] on span "Submit" at bounding box center [605, 730] width 45 height 23
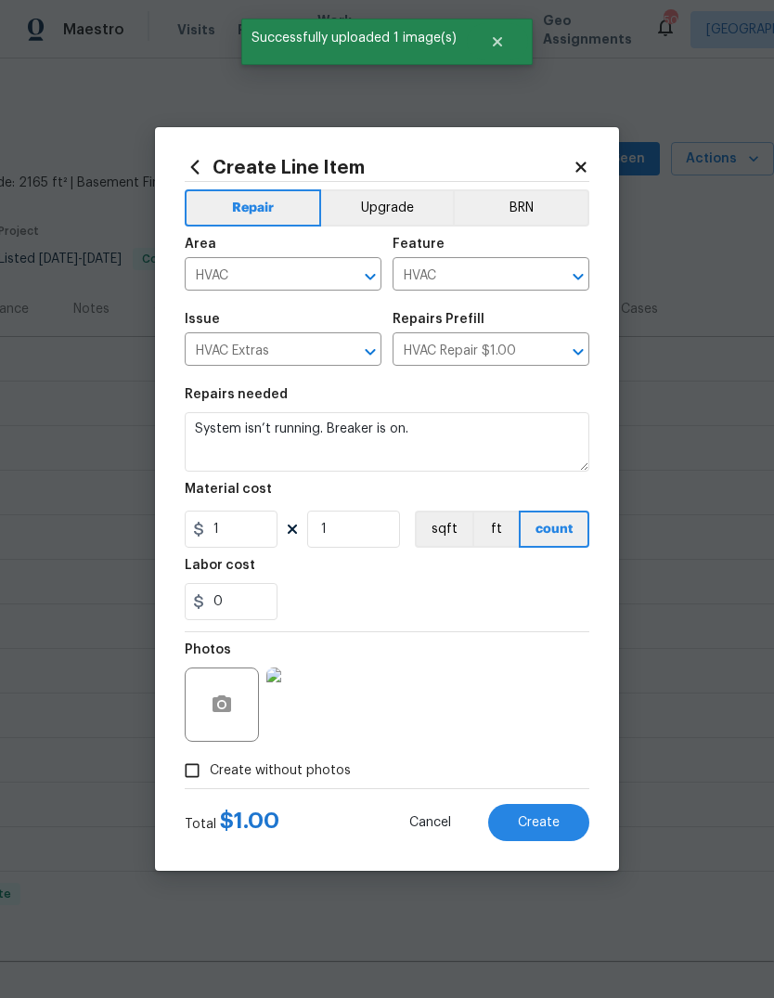
click at [564, 821] on button "Create" at bounding box center [538, 822] width 101 height 37
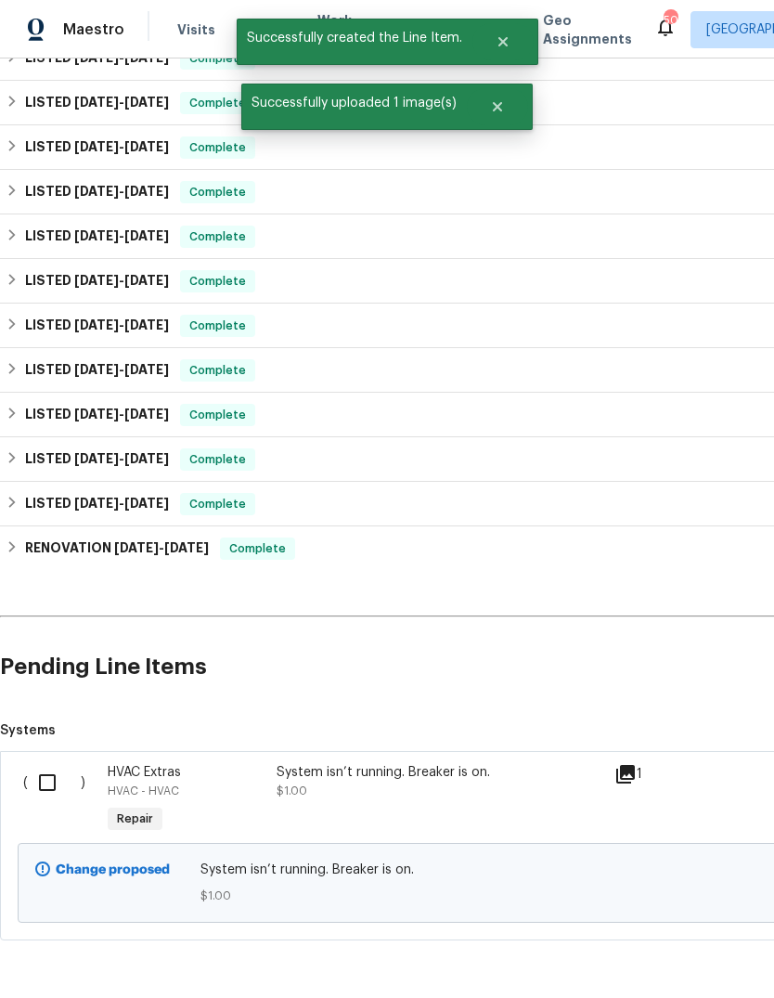
scroll to position [344, 0]
click at [58, 782] on input "checkbox" at bounding box center [54, 783] width 53 height 39
checkbox input "true"
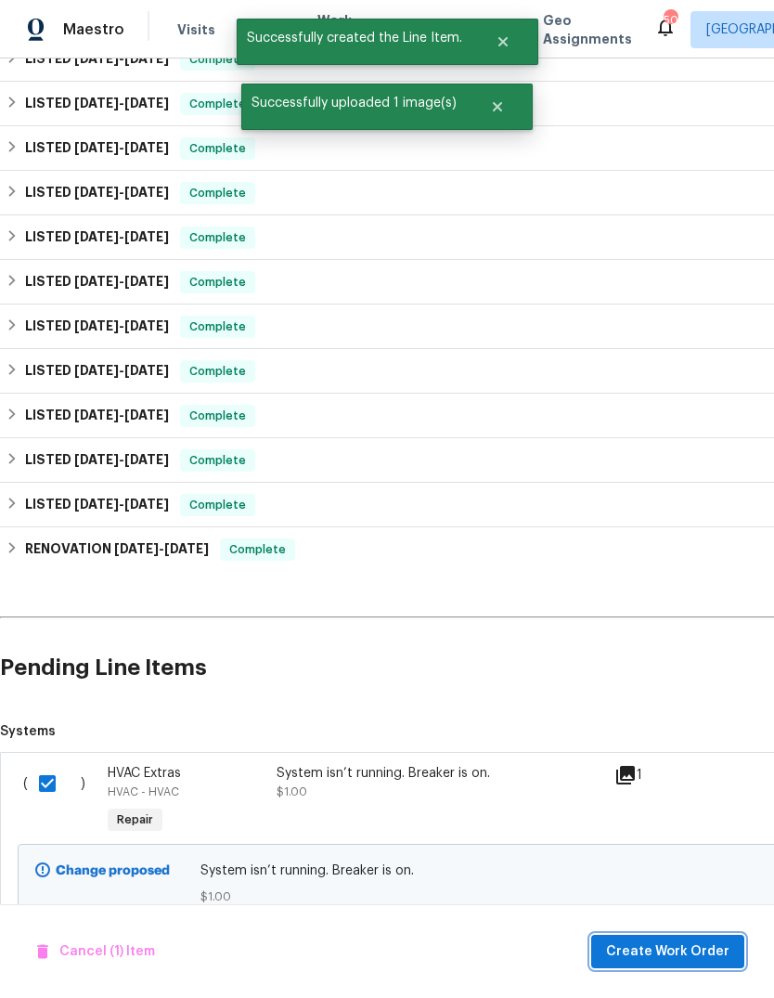
click at [644, 962] on span "Create Work Order" at bounding box center [667, 951] width 123 height 23
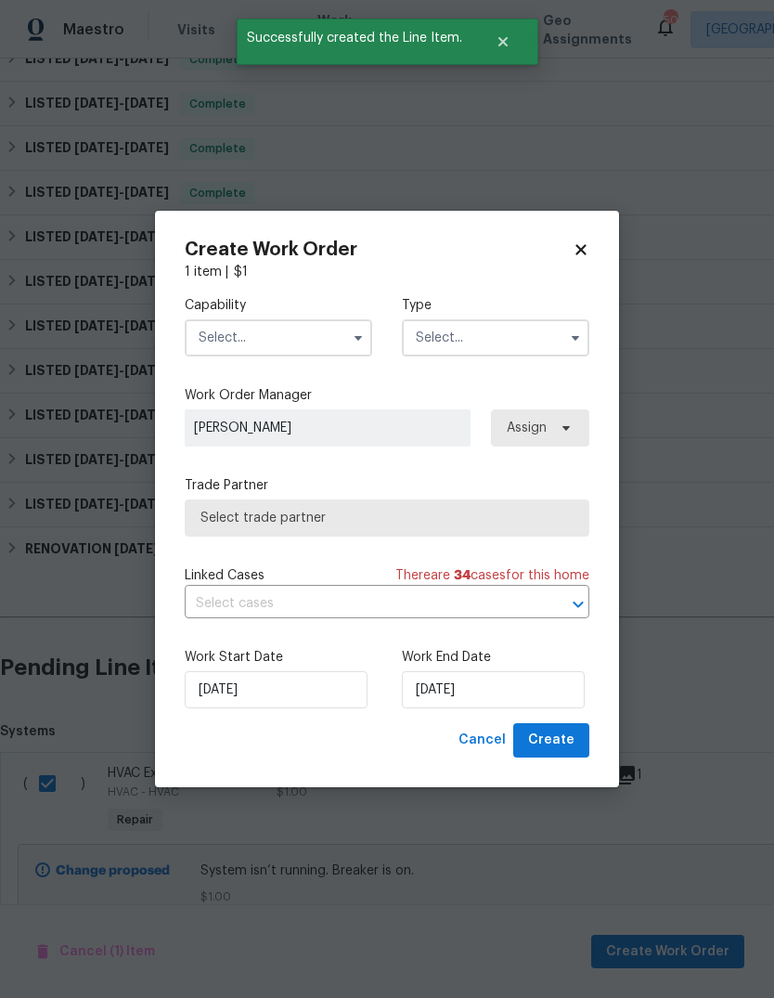
click at [324, 343] on input "text" at bounding box center [279, 337] width 188 height 37
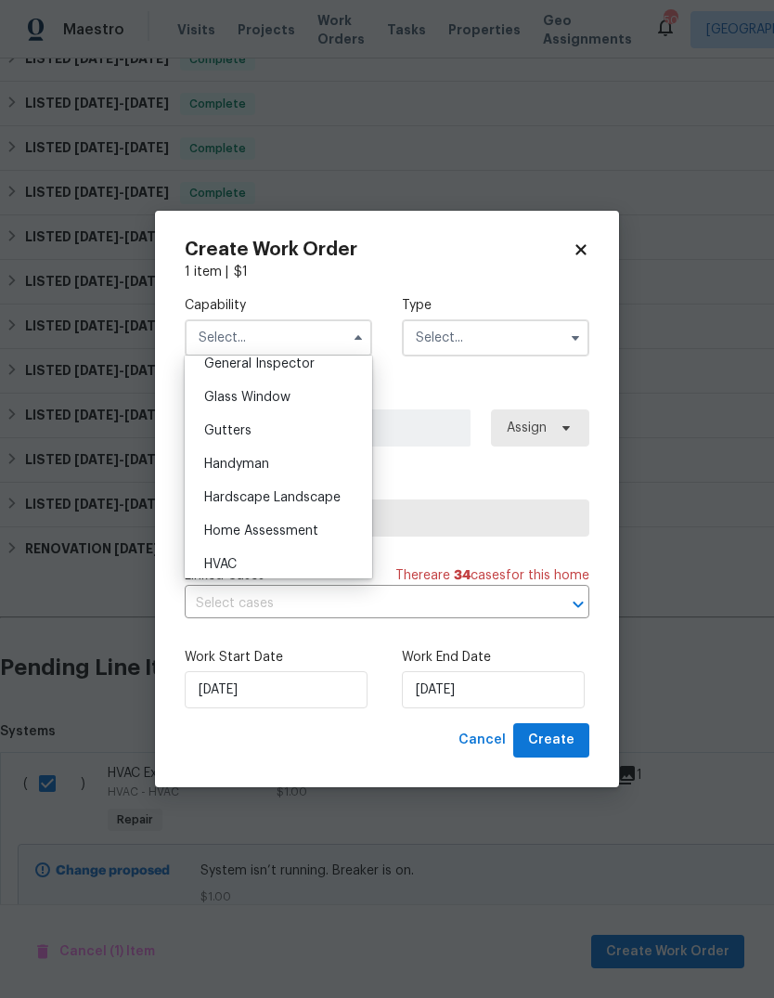
scroll to position [993, 0]
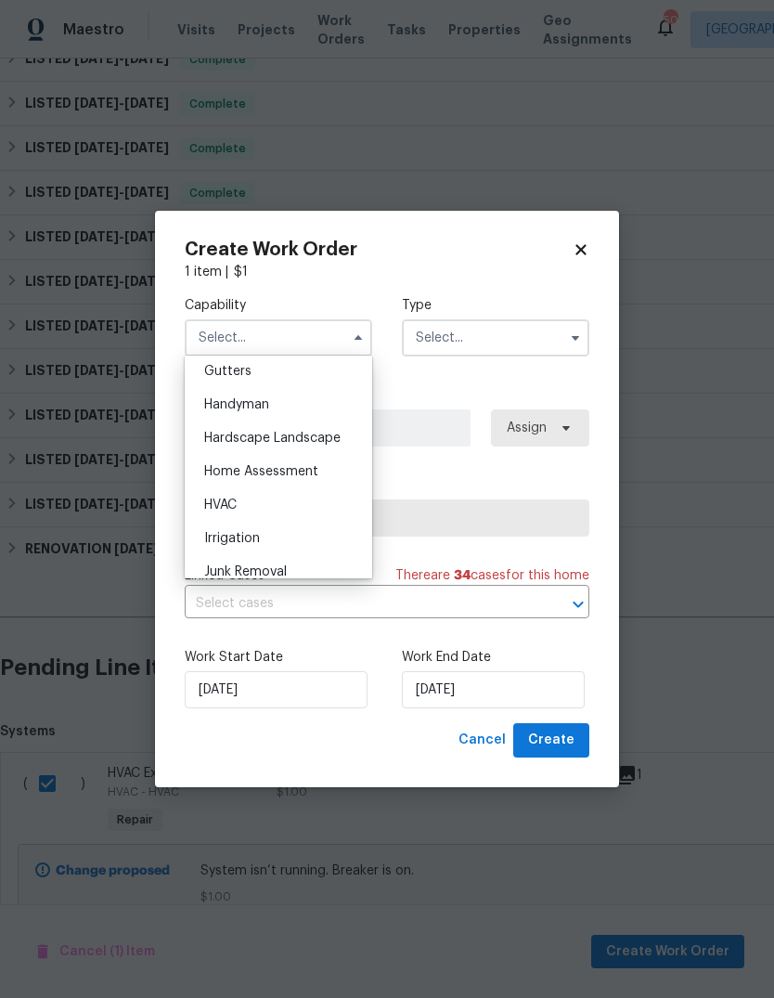
click at [271, 508] on div "HVAC" at bounding box center [278, 504] width 178 height 33
type input "HVAC"
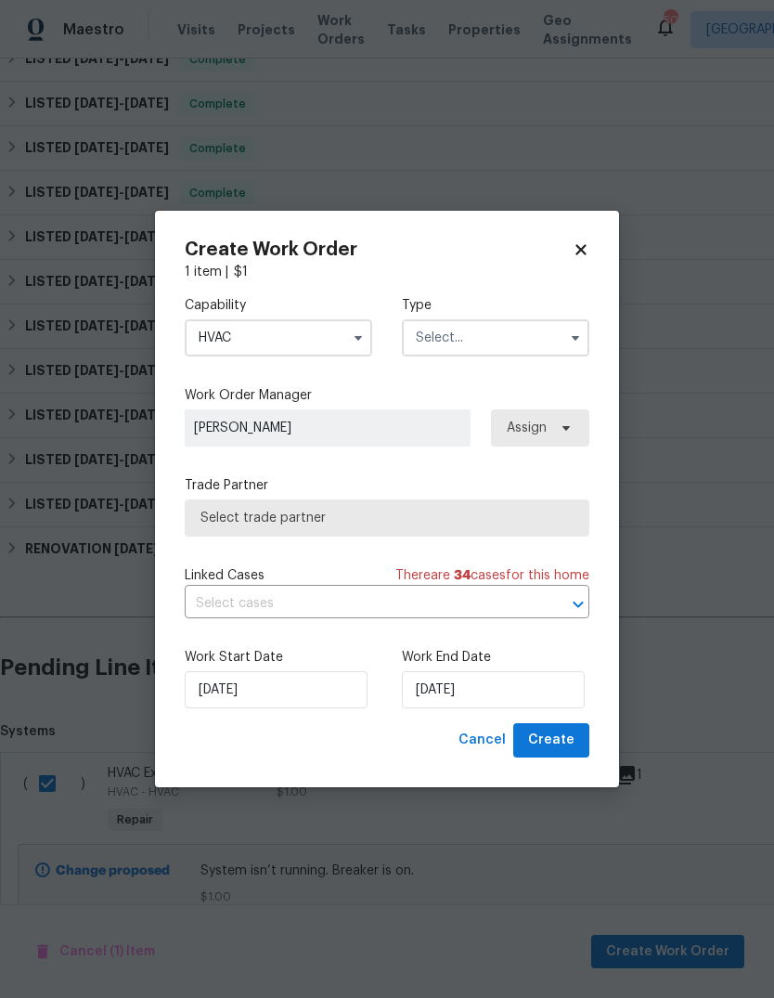
click at [511, 341] on input "text" at bounding box center [496, 337] width 188 height 37
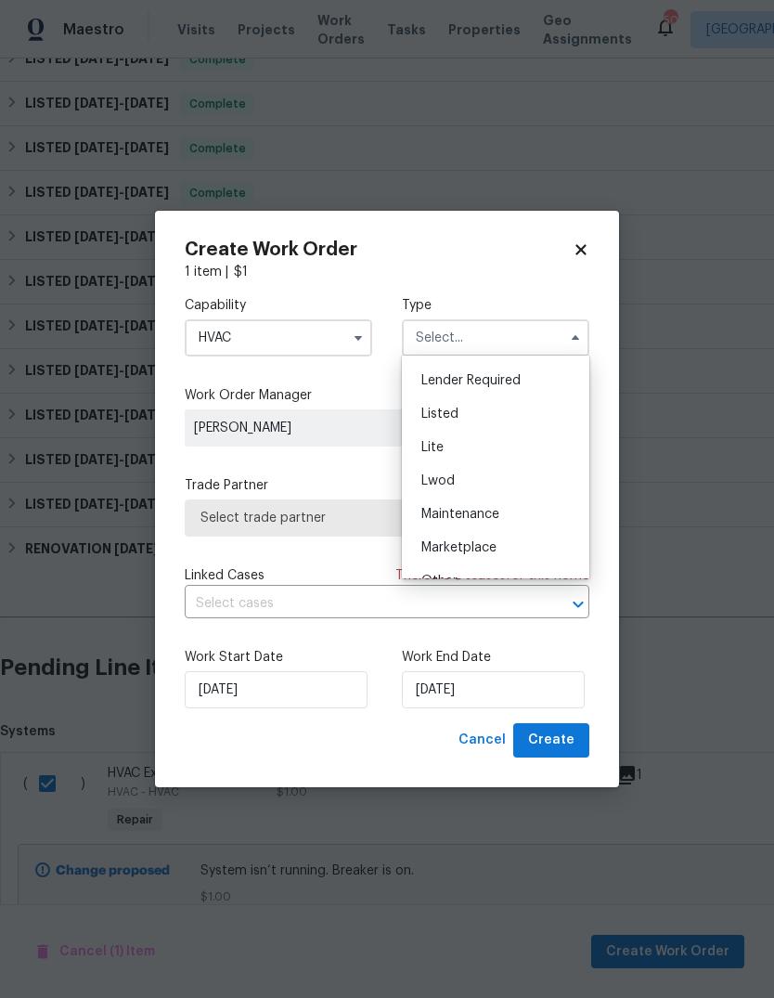
scroll to position [162, 0]
click at [503, 416] on div "Listed" at bounding box center [496, 414] width 178 height 33
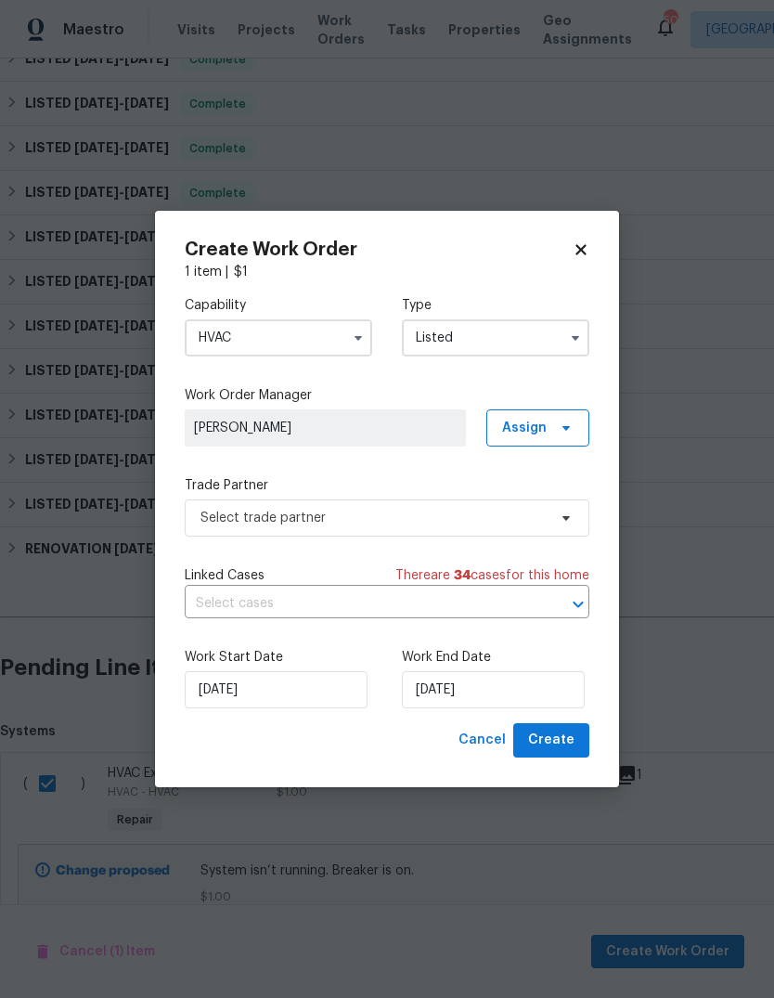
type input "Listed"
click at [538, 429] on span "Assign" at bounding box center [524, 428] width 45 height 19
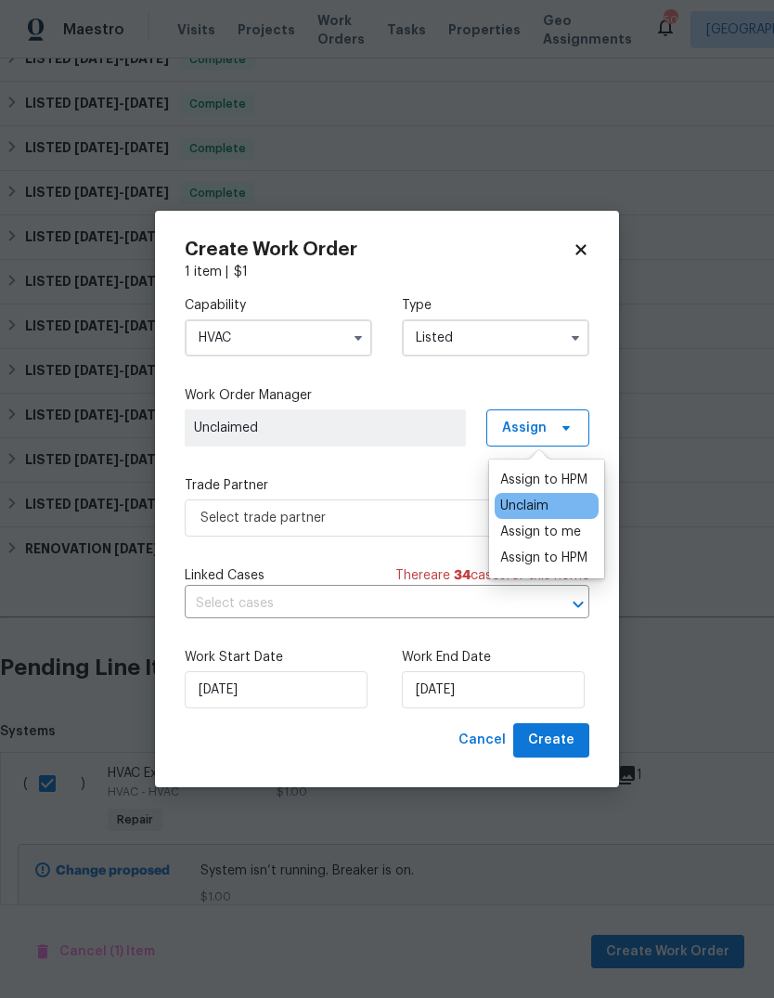
click at [539, 534] on div "Assign to me" at bounding box center [540, 532] width 81 height 19
click at [435, 468] on div "Capability HVAC Type Listed Work Order Manager Brad Limes Assign Trade Partner …" at bounding box center [387, 502] width 405 height 442
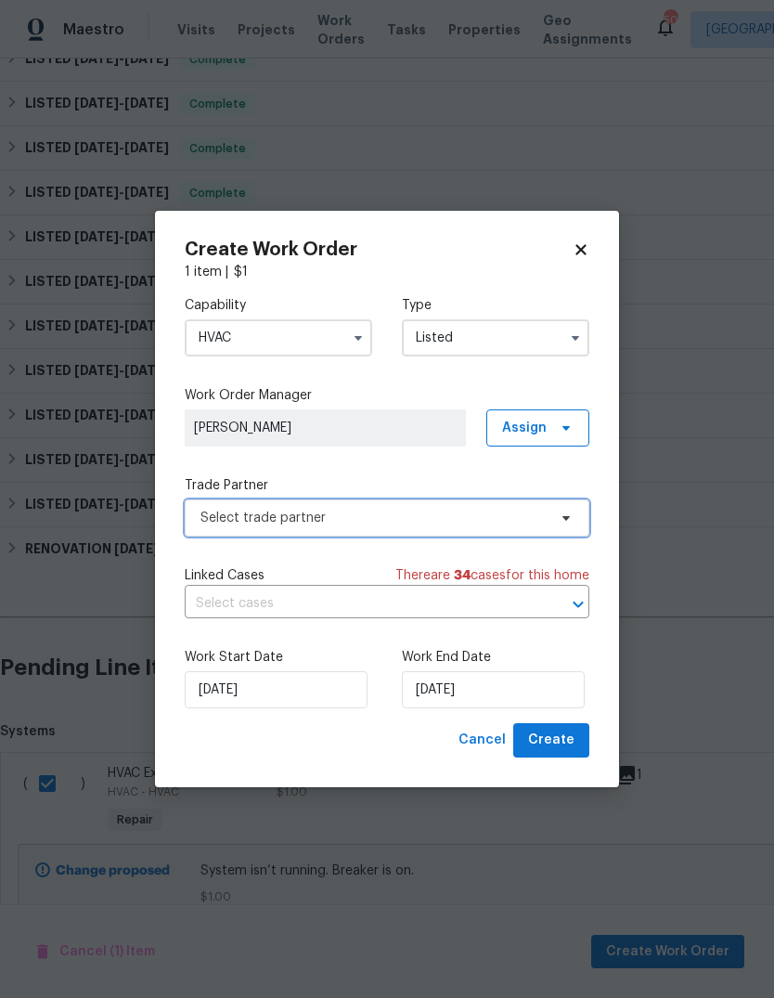
click at [454, 503] on span "Select trade partner" at bounding box center [387, 517] width 405 height 37
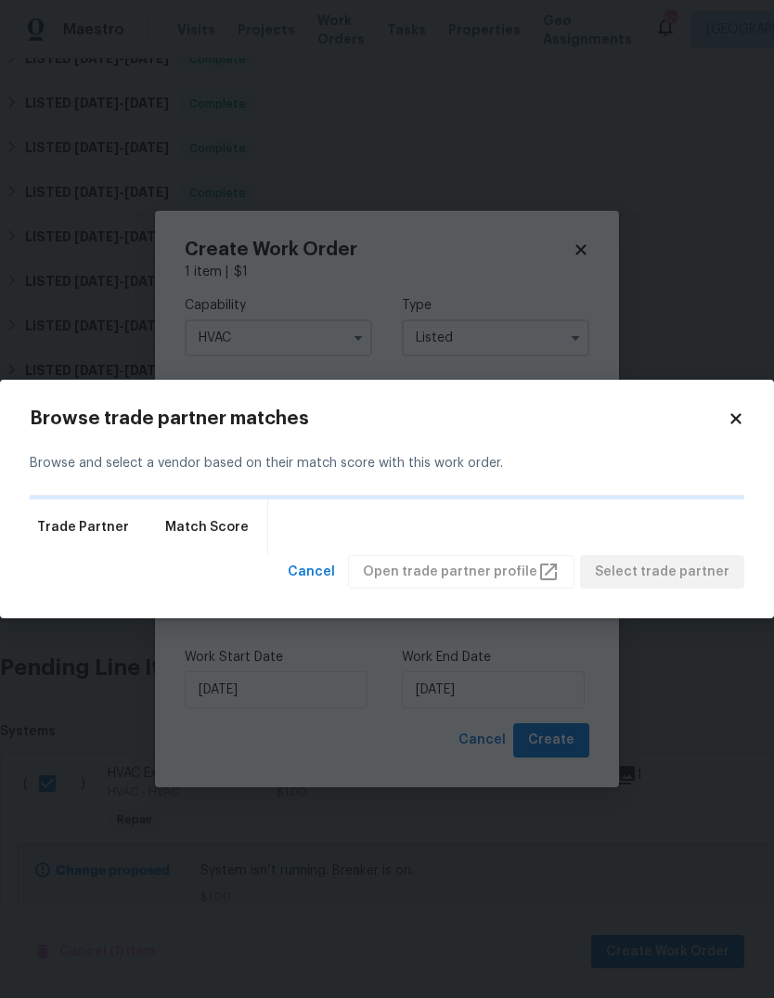
click at [479, 522] on div "Trade Partner Match Score" at bounding box center [387, 527] width 715 height 56
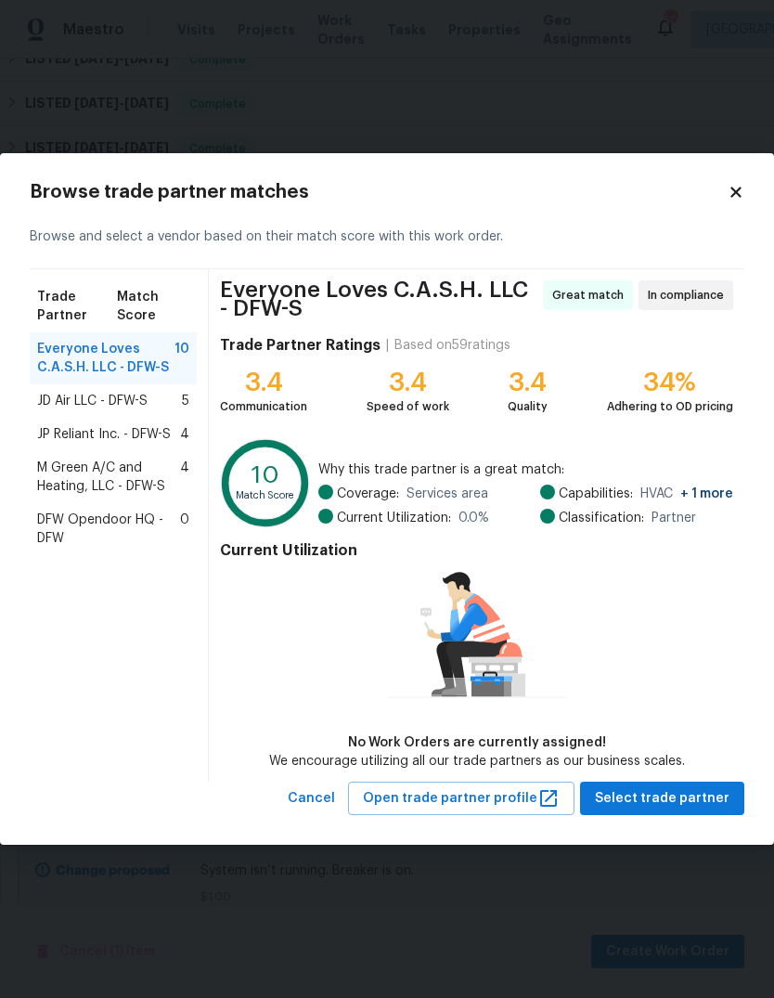
click at [128, 482] on span "M Green A/C and Heating, LLC - DFW-S" at bounding box center [108, 477] width 143 height 37
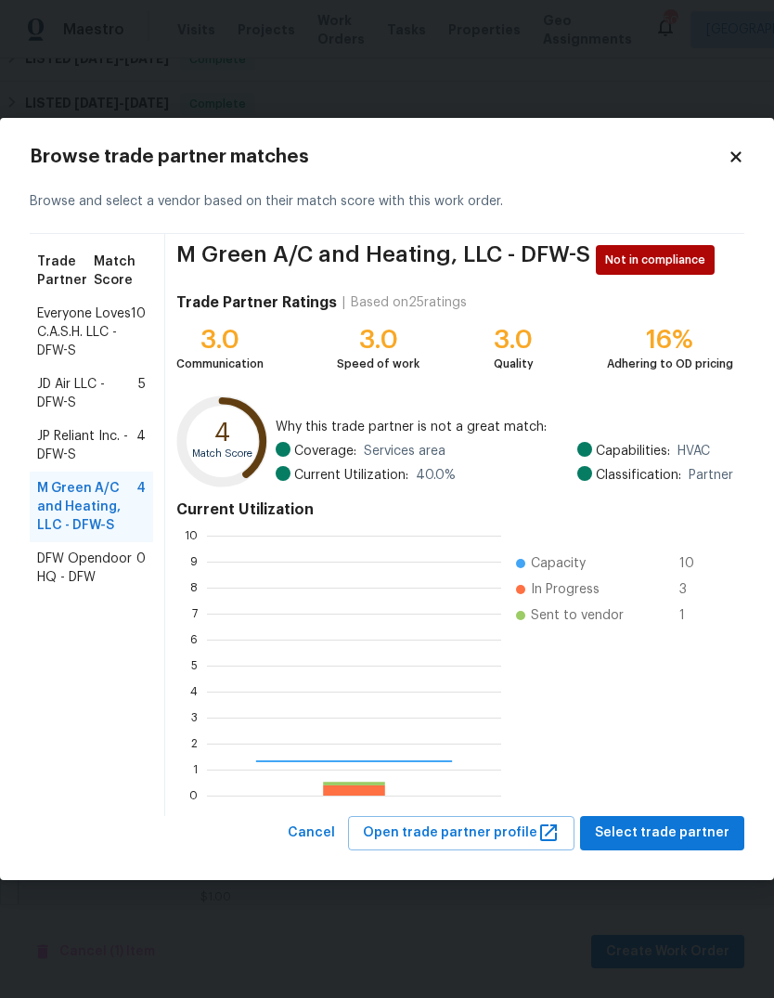
scroll to position [260, 294]
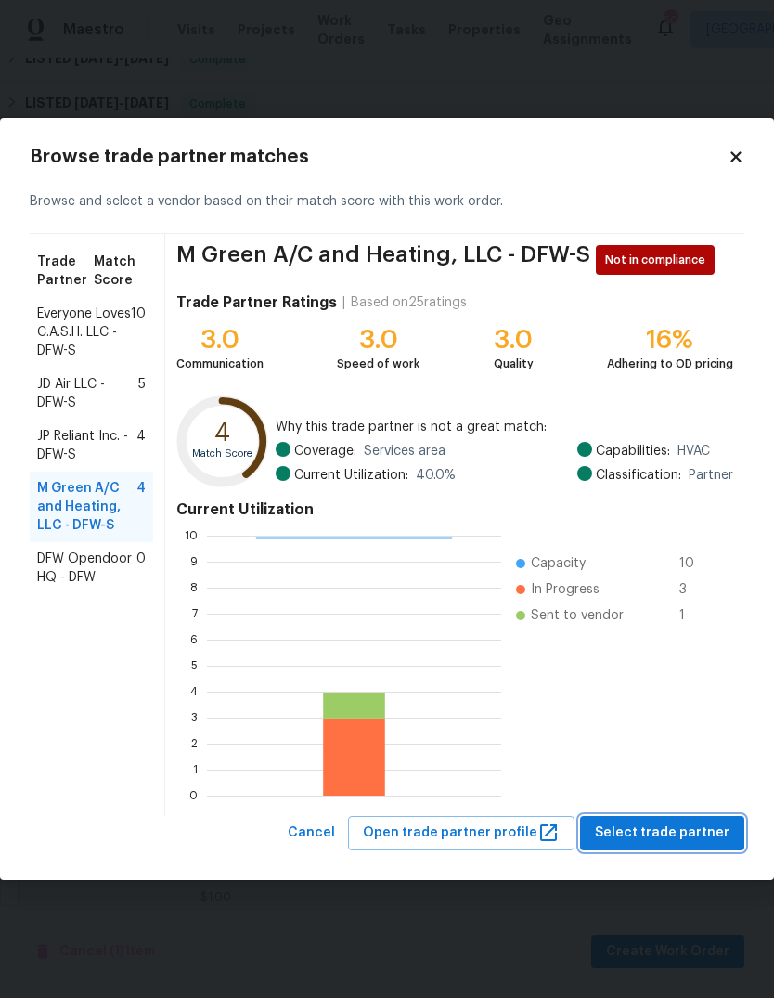
click at [685, 838] on span "Select trade partner" at bounding box center [662, 832] width 135 height 23
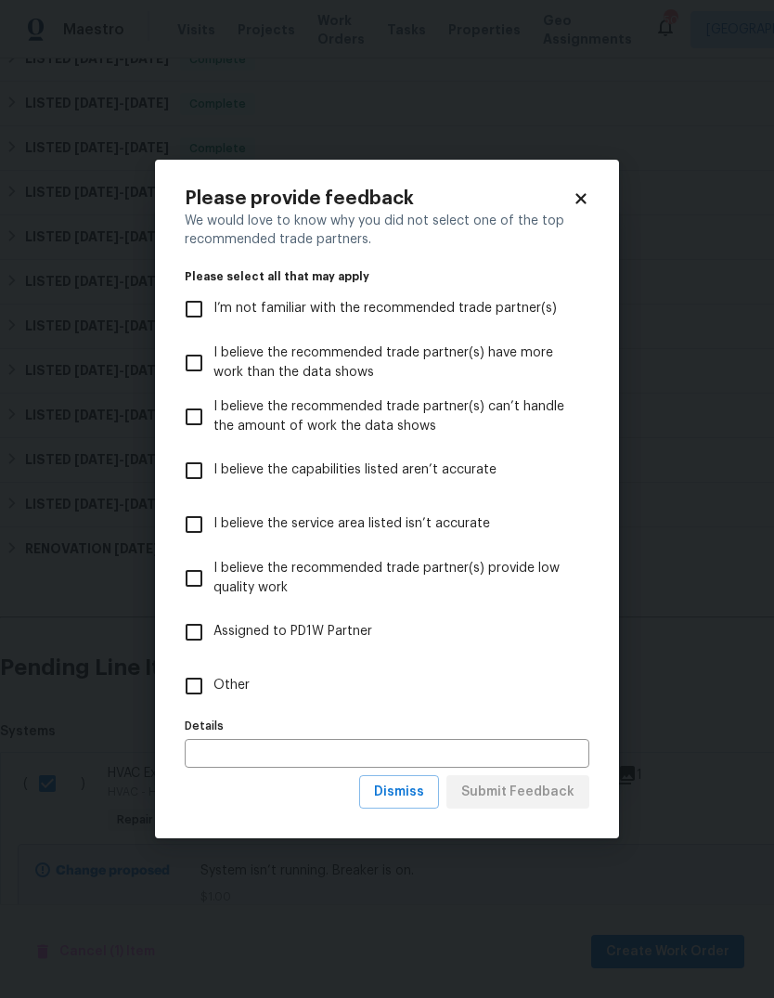
click at [204, 684] on input "Other" at bounding box center [194, 685] width 39 height 39
checkbox input "true"
click at [297, 746] on input "text" at bounding box center [387, 753] width 405 height 29
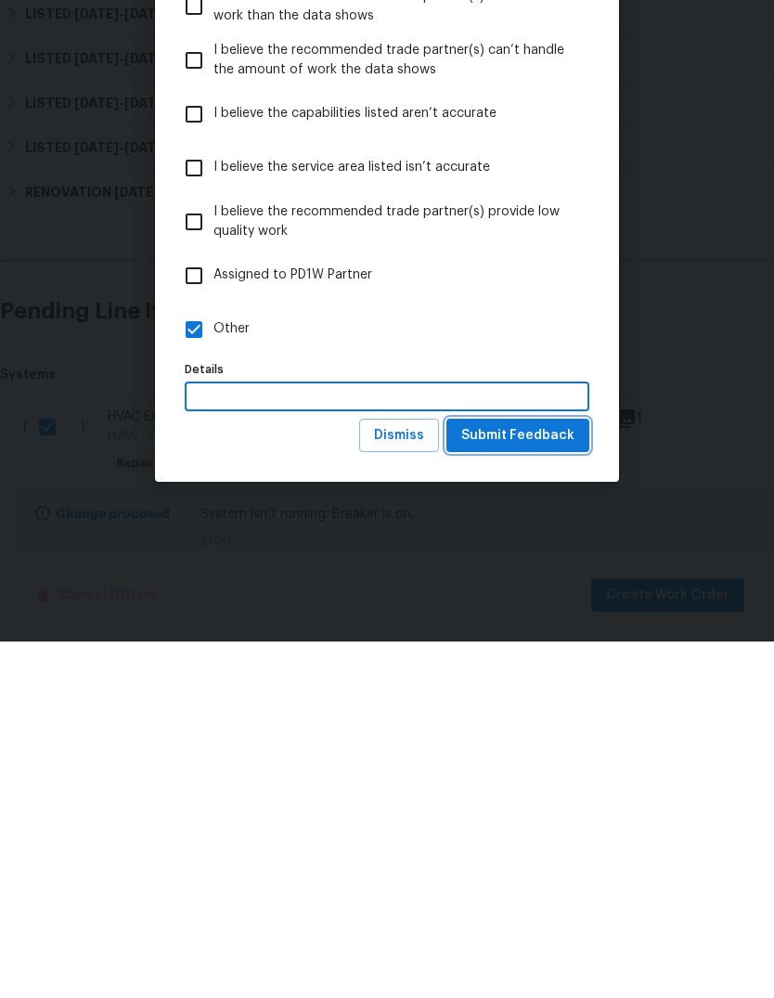
click at [529, 781] on span "Submit Feedback" at bounding box center [517, 792] width 113 height 23
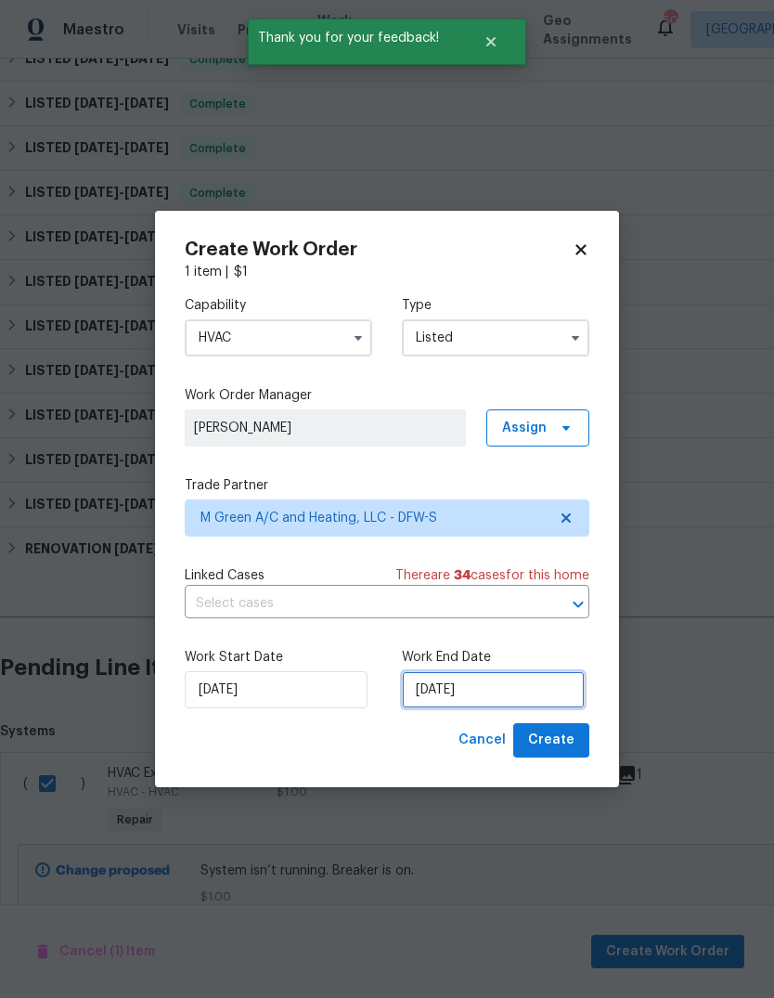
click at [537, 689] on input "[DATE]" at bounding box center [493, 689] width 183 height 37
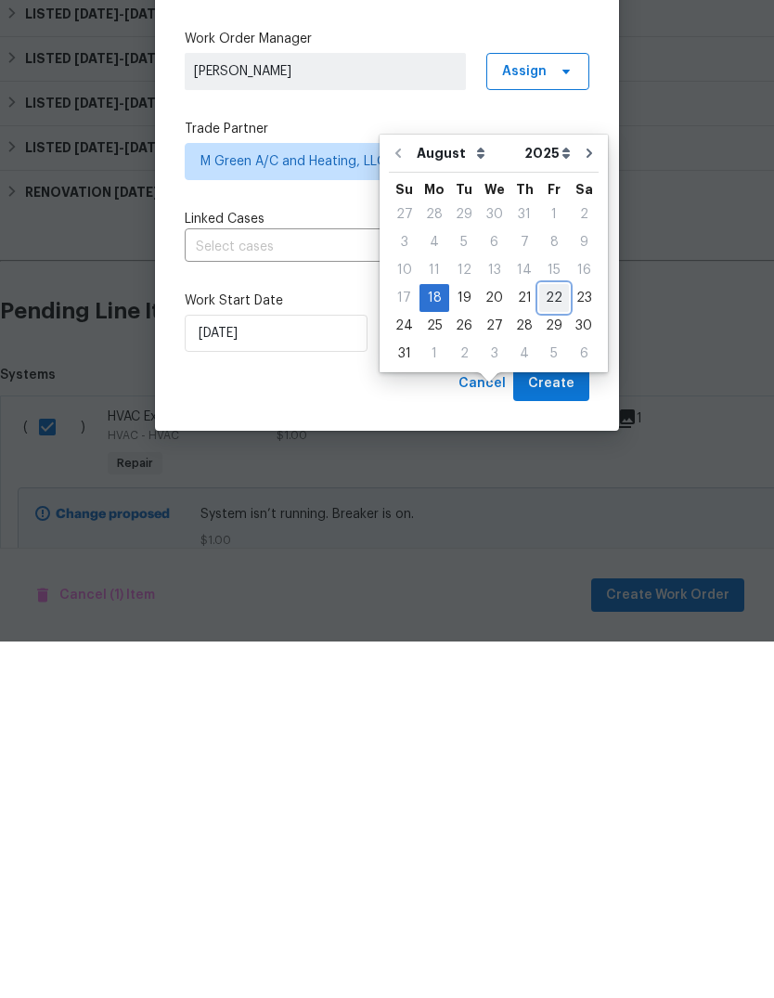
click at [552, 641] on div "22" at bounding box center [554, 654] width 30 height 26
type input "8/22/2025"
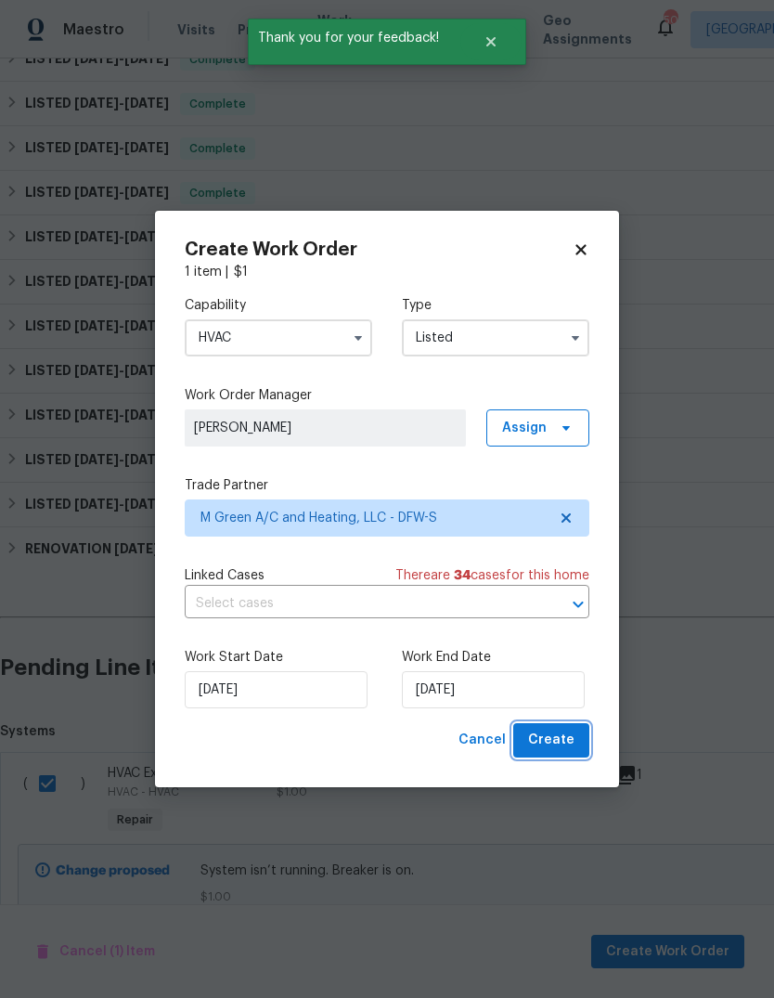
click at [564, 744] on span "Create" at bounding box center [551, 740] width 46 height 23
checkbox input "false"
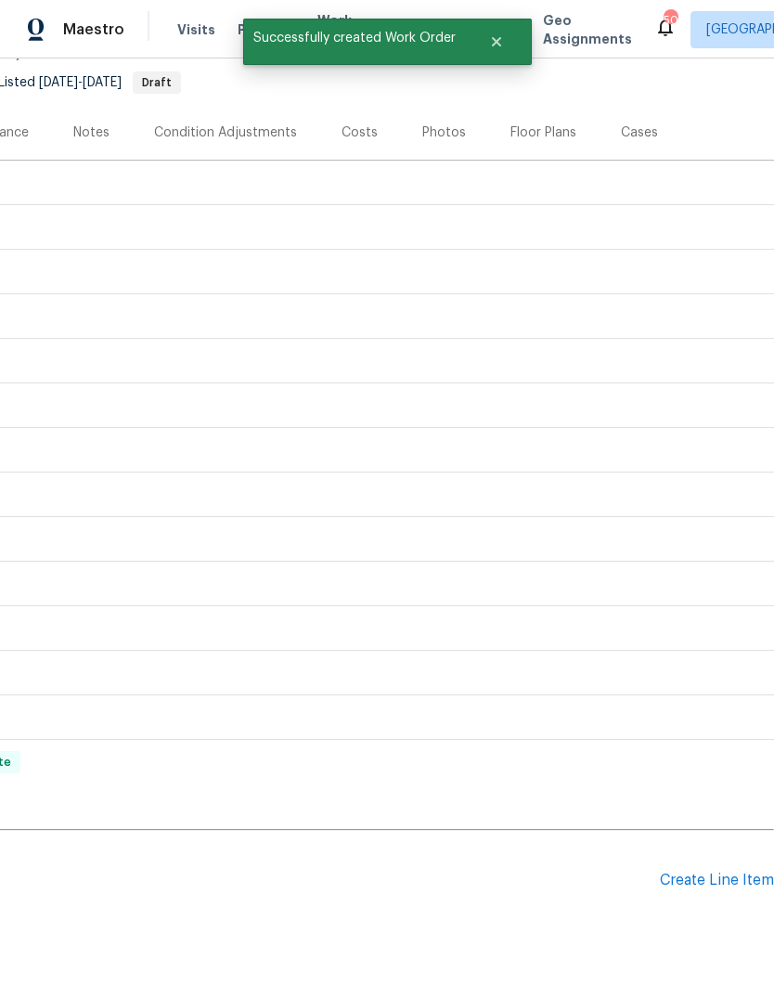
scroll to position [176, 275]
click at [735, 872] on div "Create Line Item" at bounding box center [717, 881] width 114 height 18
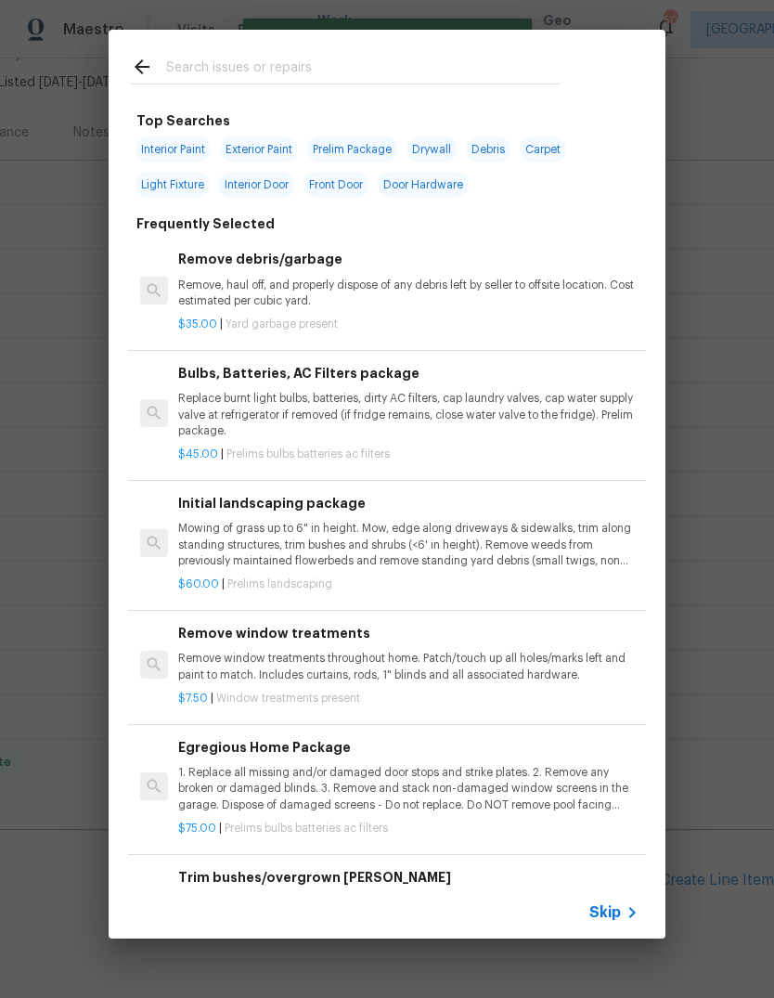
click at [367, 63] on input "text" at bounding box center [363, 70] width 394 height 28
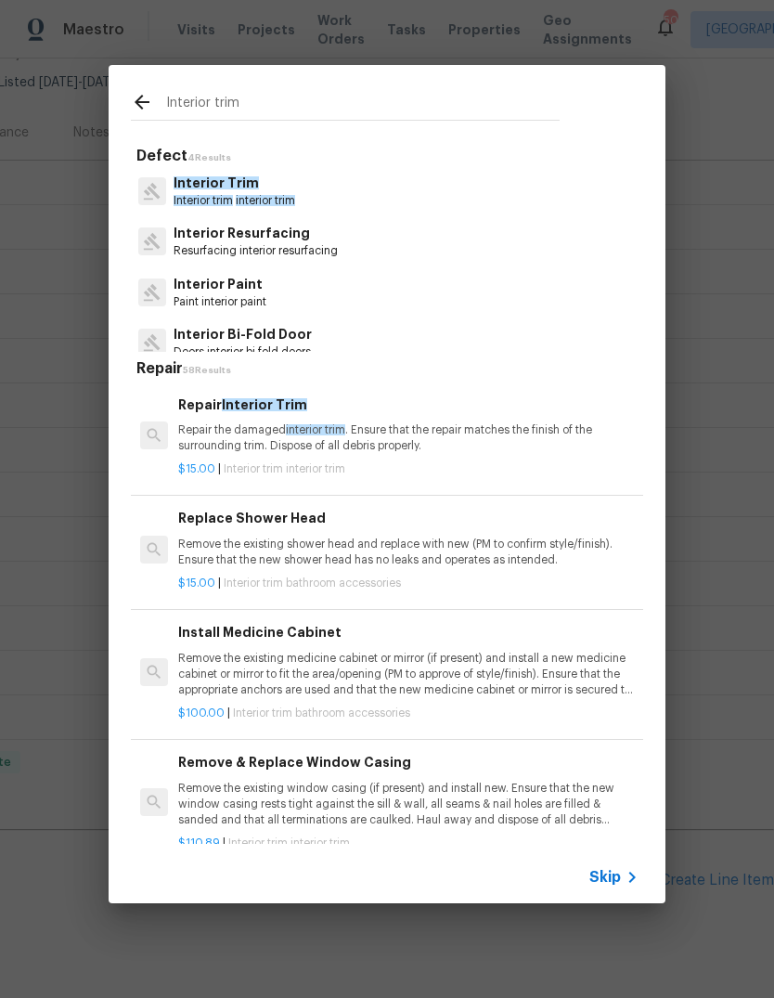
type input "Interior trim"
click at [388, 201] on div "Interior Trim Interior trim interior trim" at bounding box center [387, 191] width 512 height 50
click at [387, 201] on div "Interior Trim Interior trim interior trim" at bounding box center [387, 191] width 512 height 50
click at [426, 200] on div "Interior Trim Interior trim interior trim" at bounding box center [387, 191] width 512 height 50
click at [257, 200] on span "interior trim" at bounding box center [265, 200] width 59 height 11
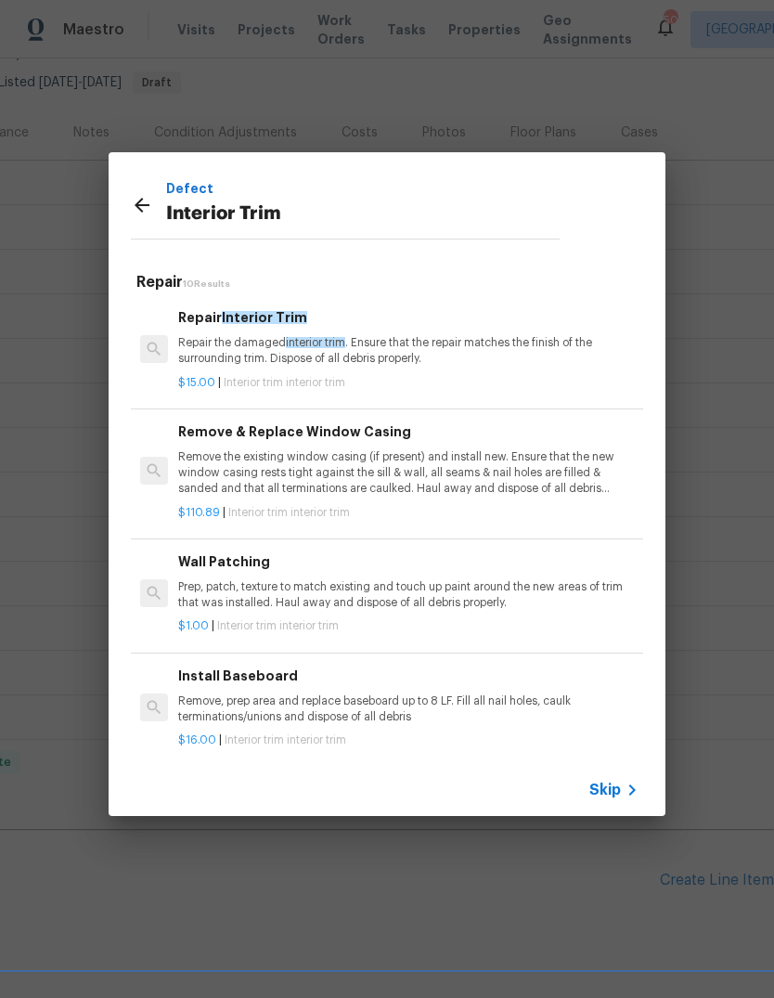
click at [403, 358] on p "Repair the damaged interior trim . Ensure that the repair matches the finish of…" at bounding box center [408, 351] width 460 height 32
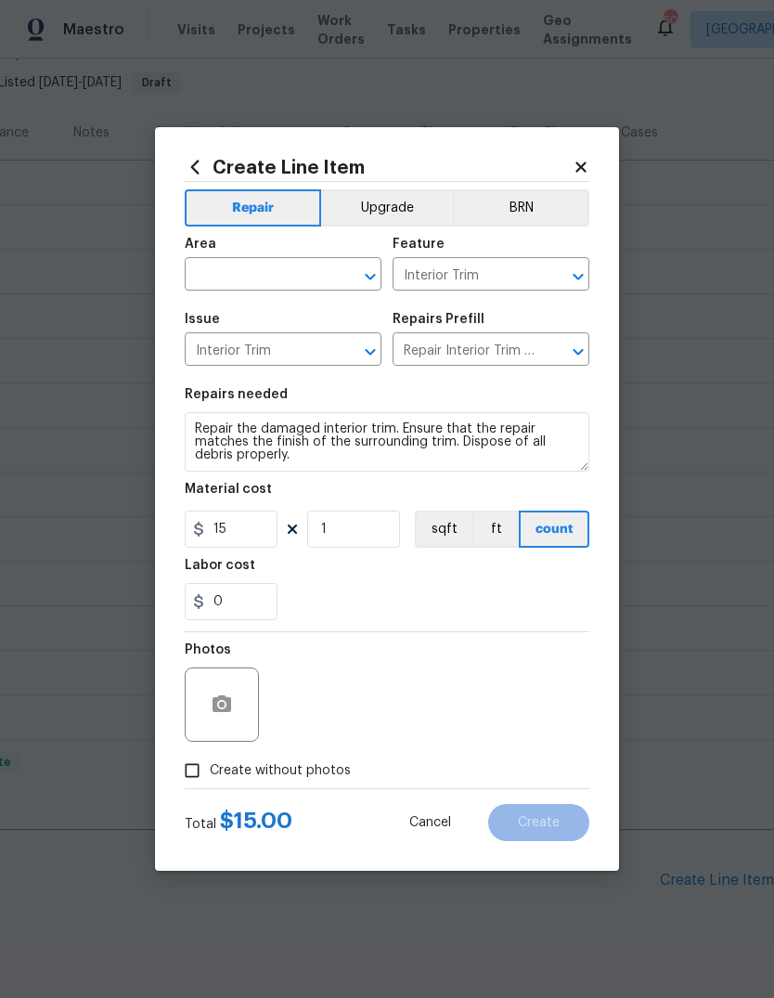
click at [282, 273] on input "text" at bounding box center [257, 276] width 145 height 29
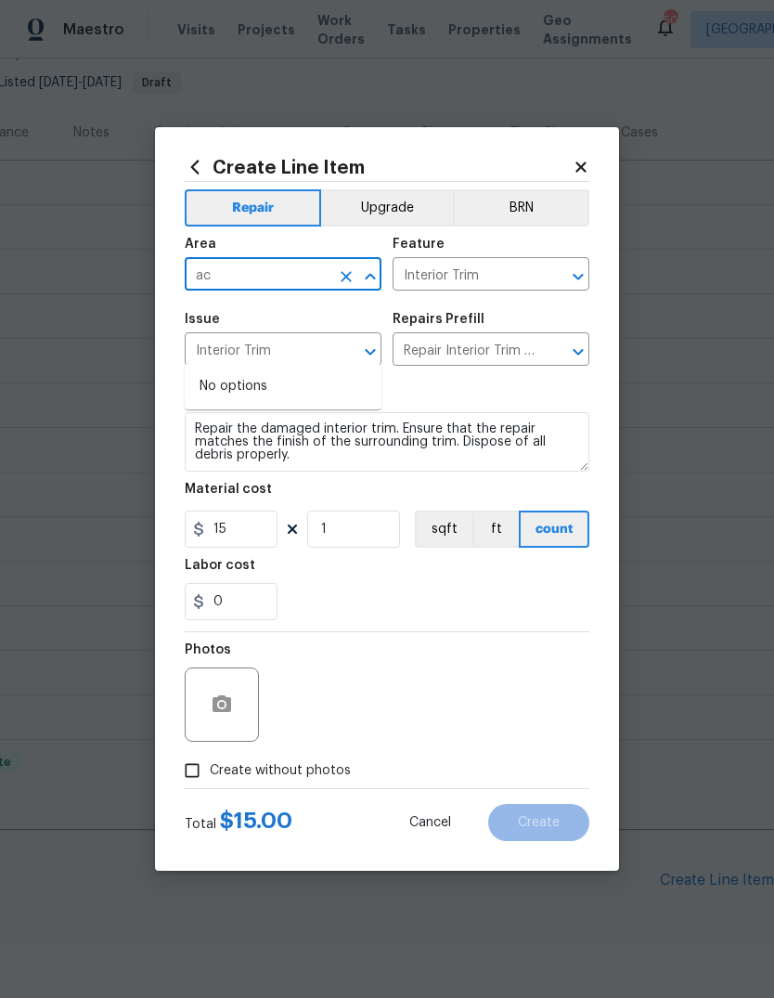
type input "a"
click at [217, 371] on li "Back" at bounding box center [283, 386] width 197 height 31
type input "Back"
click at [217, 329] on div "Issue" at bounding box center [283, 325] width 197 height 24
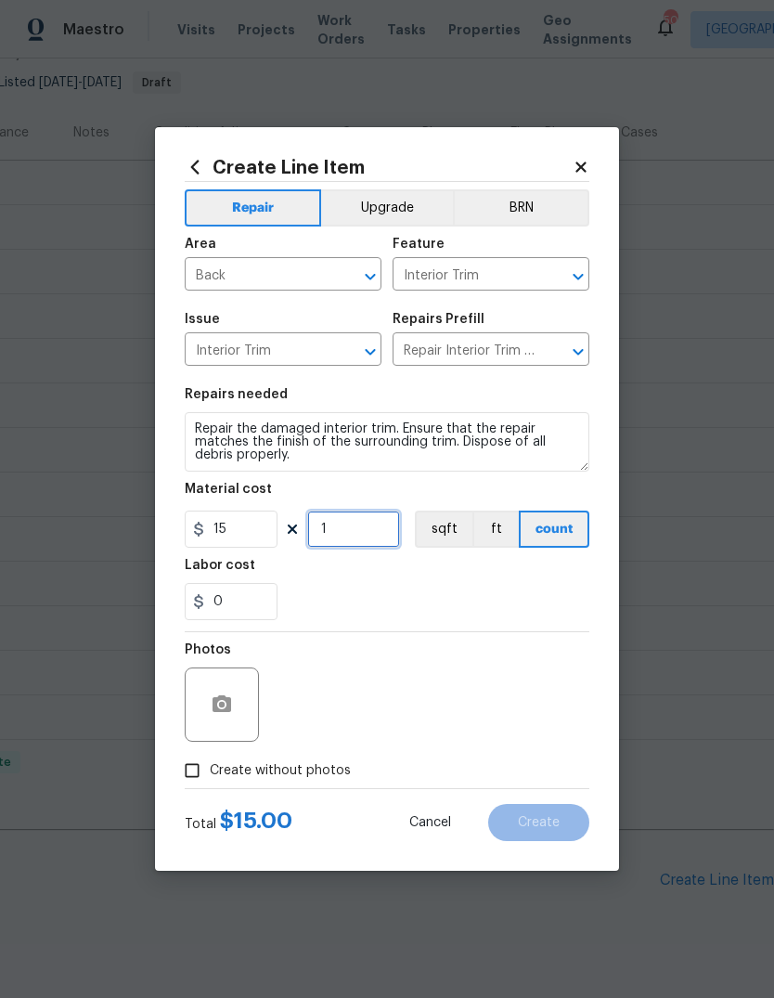
click at [377, 527] on input "1" at bounding box center [353, 529] width 93 height 37
type input "10"
click at [498, 578] on div "Labor cost" at bounding box center [387, 571] width 405 height 24
click at [219, 716] on icon "button" at bounding box center [222, 704] width 22 height 22
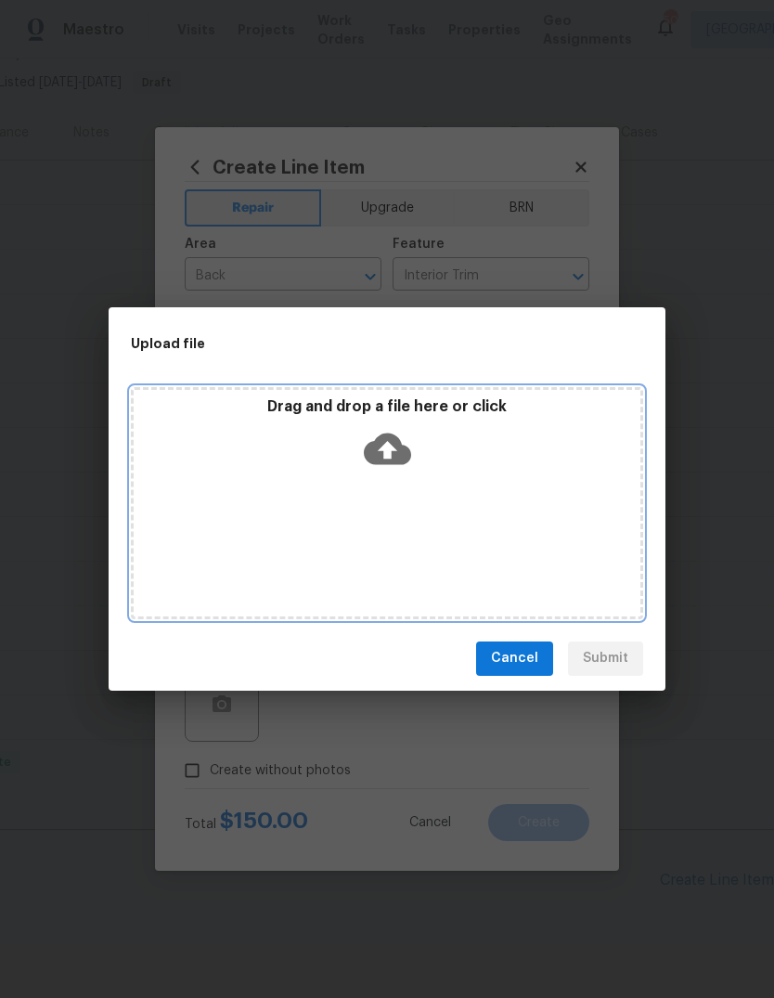
click at [399, 446] on icon at bounding box center [387, 449] width 47 height 32
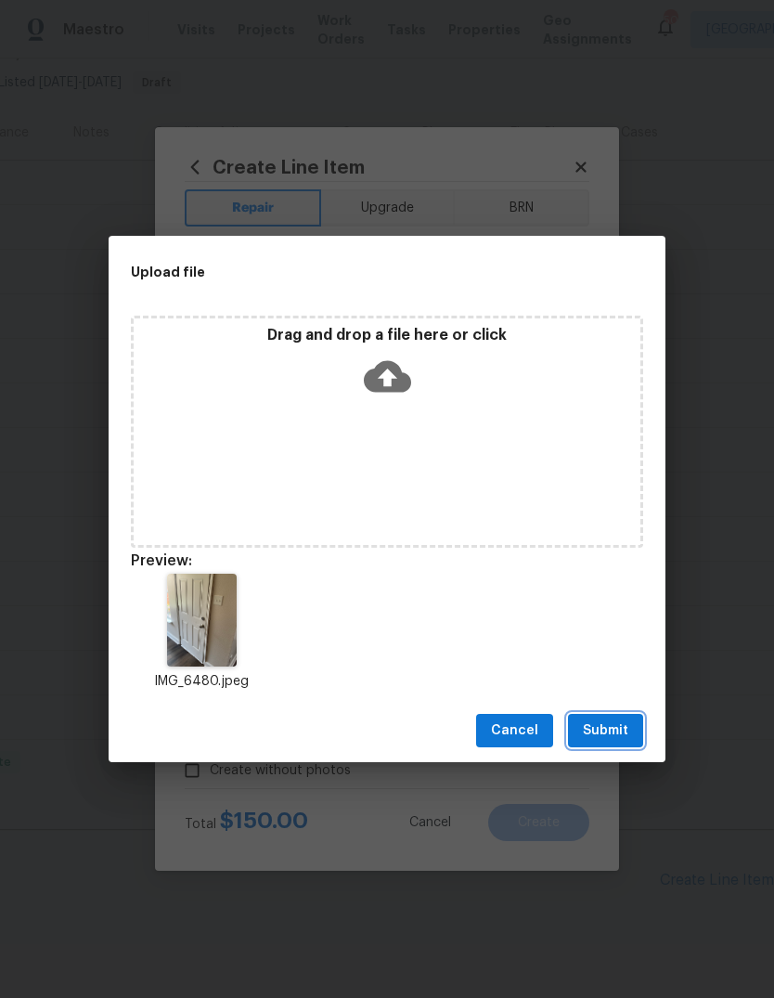
click at [607, 726] on span "Submit" at bounding box center [605, 730] width 45 height 23
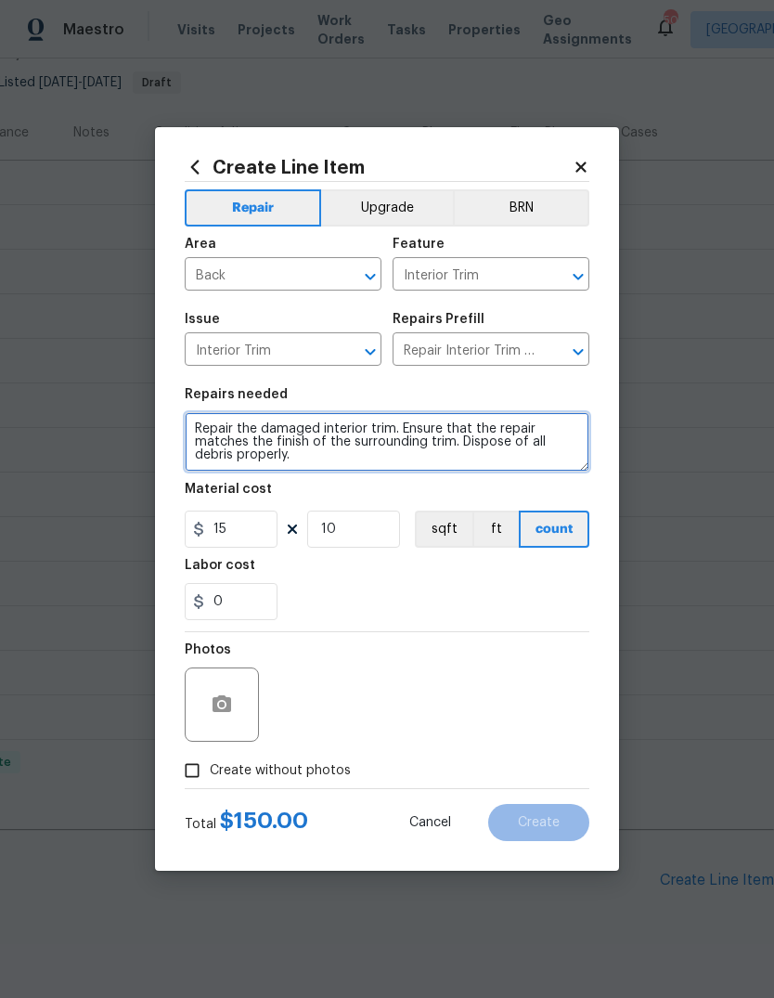
click at [319, 447] on textarea "Repair the damaged interior trim. Ensure that the repair matches the finish of …" at bounding box center [387, 441] width 405 height 59
click at [381, 455] on textarea "Repair the damaged interior trim. Ensure that the repair matches the finish of …" at bounding box center [387, 441] width 405 height 59
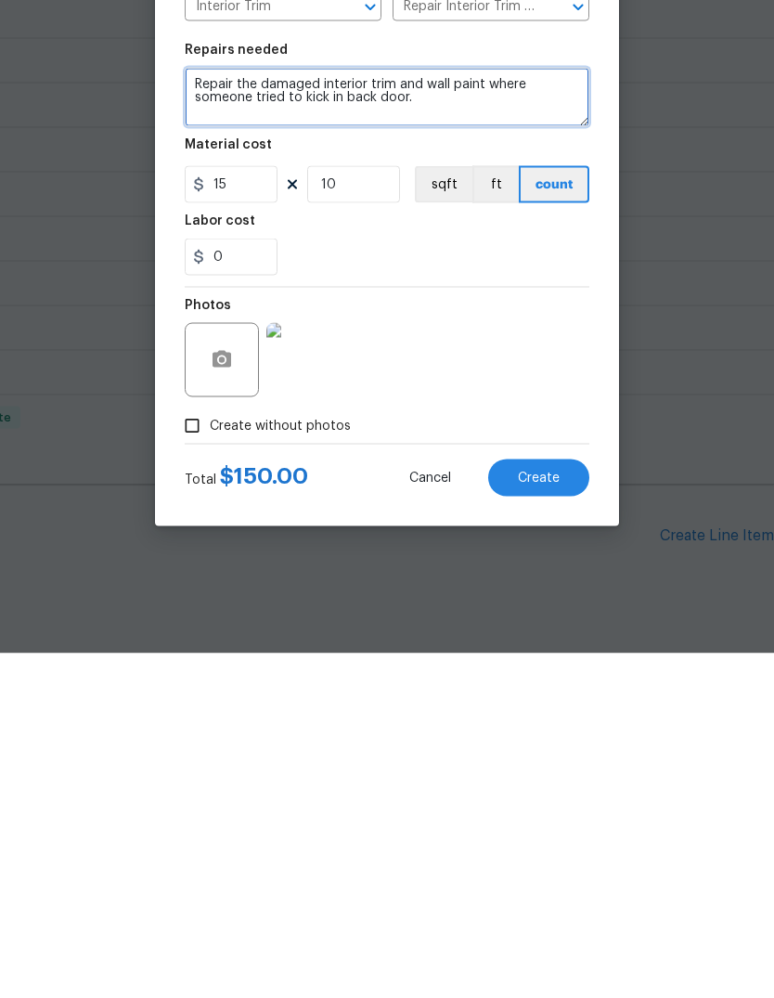
type textarea "Repair the damaged interior trim and wall paint where someone tried to kick in …"
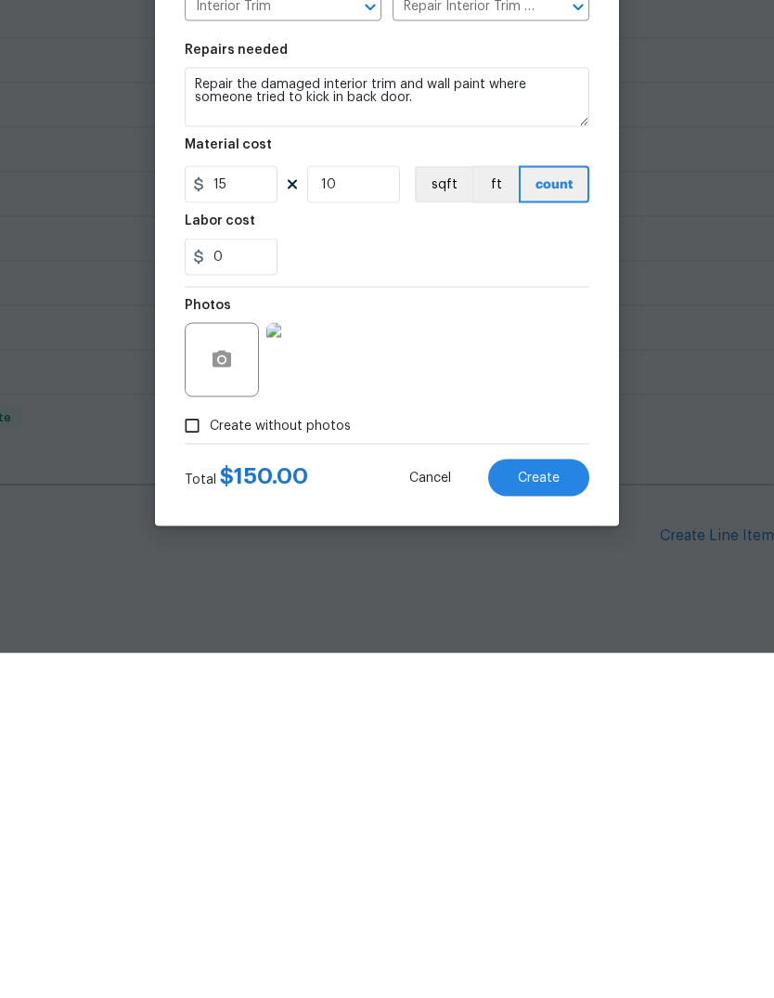
click at [559, 816] on span "Create" at bounding box center [539, 823] width 42 height 14
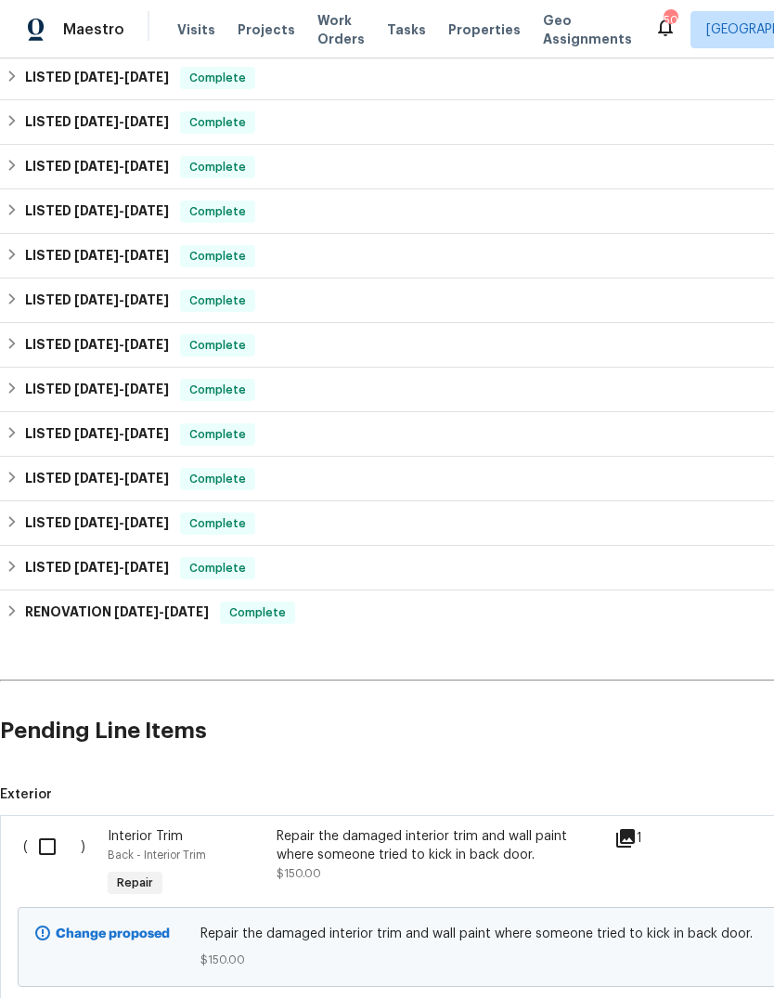
scroll to position [326, 0]
click at [40, 827] on input "checkbox" at bounding box center [54, 846] width 53 height 39
checkbox input "true"
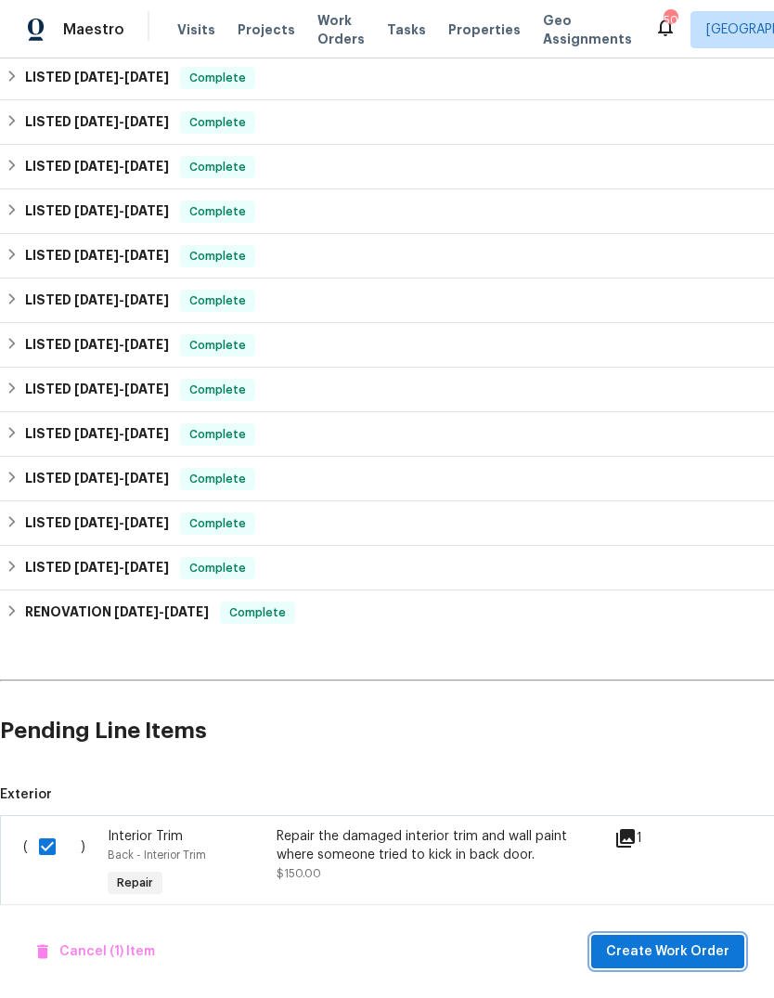
click at [655, 959] on span "Create Work Order" at bounding box center [667, 951] width 123 height 23
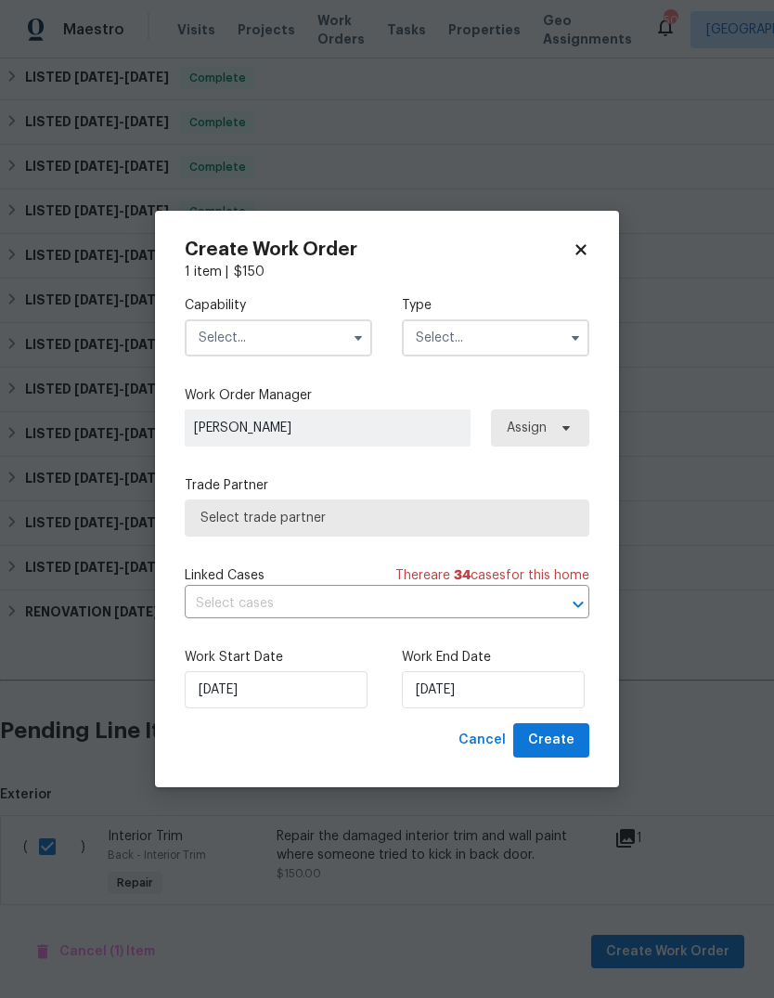
click at [323, 350] on input "text" at bounding box center [279, 337] width 188 height 37
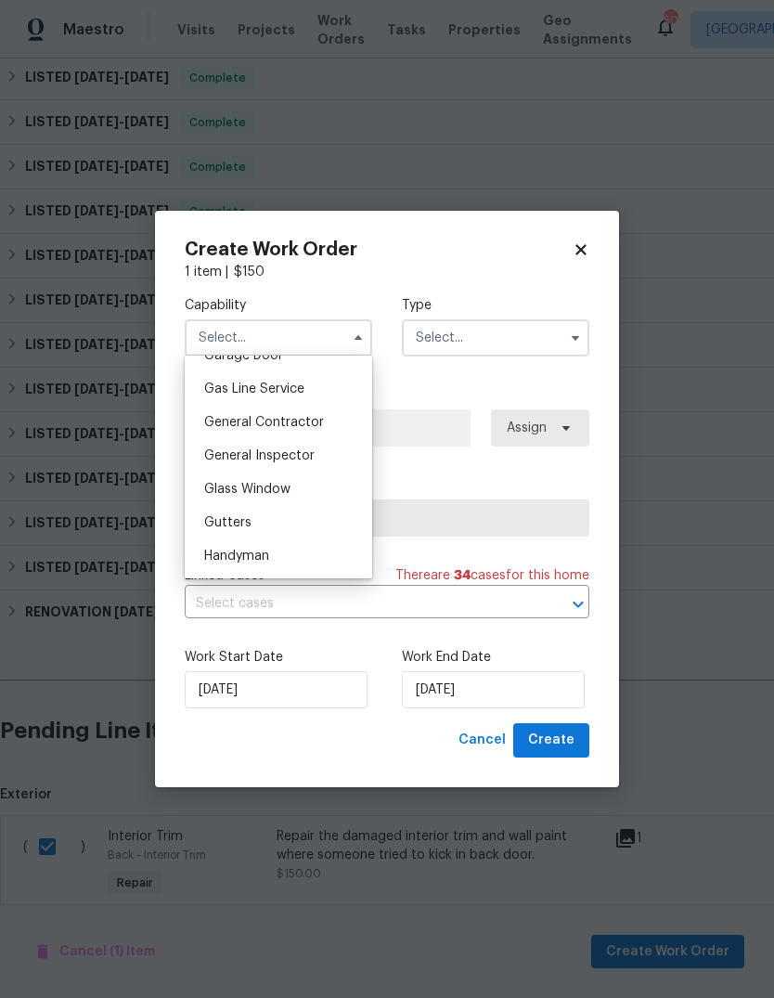
scroll to position [850, 0]
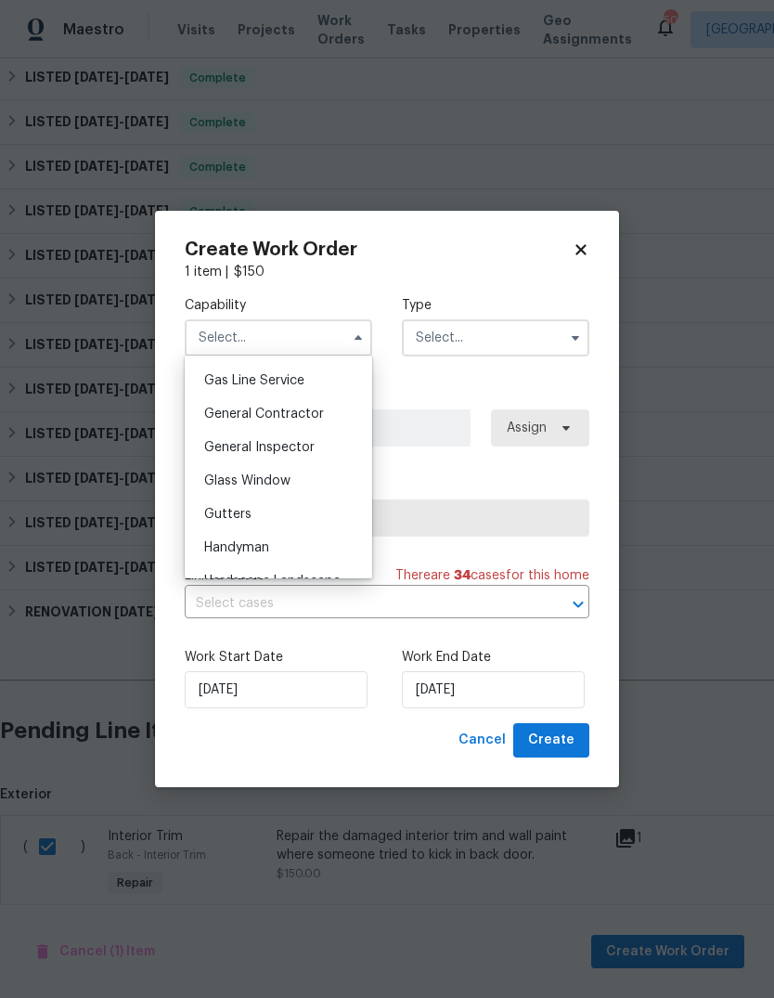
click at [307, 550] on div "Handyman" at bounding box center [278, 547] width 178 height 33
type input "Handyman"
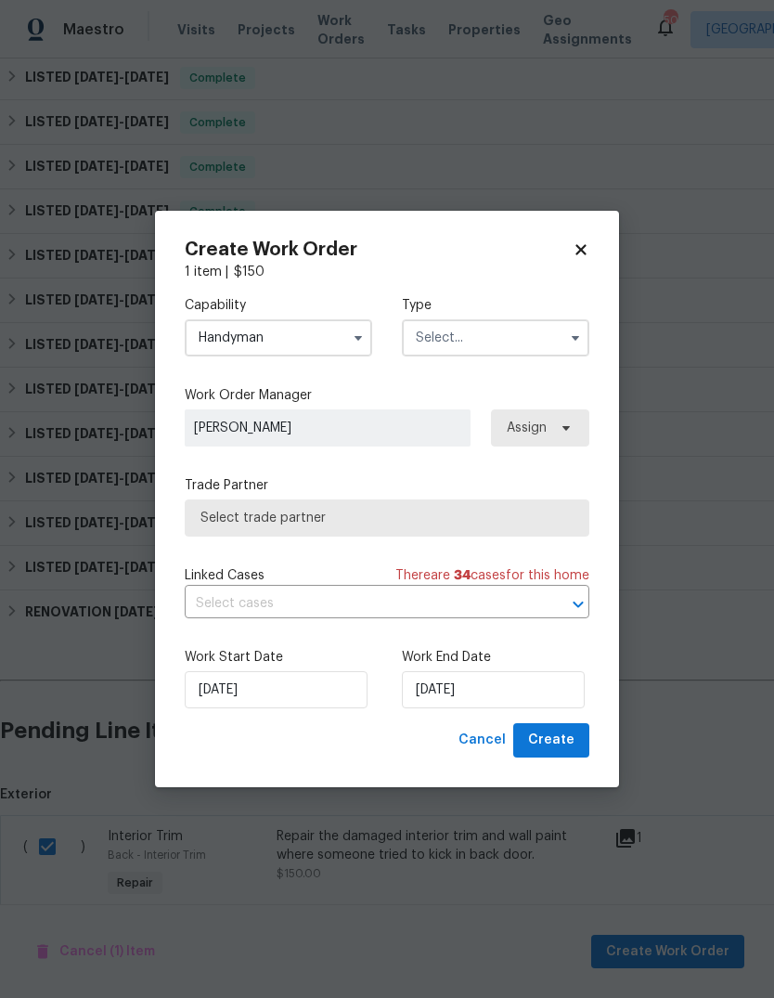
click at [509, 351] on input "text" at bounding box center [496, 337] width 188 height 37
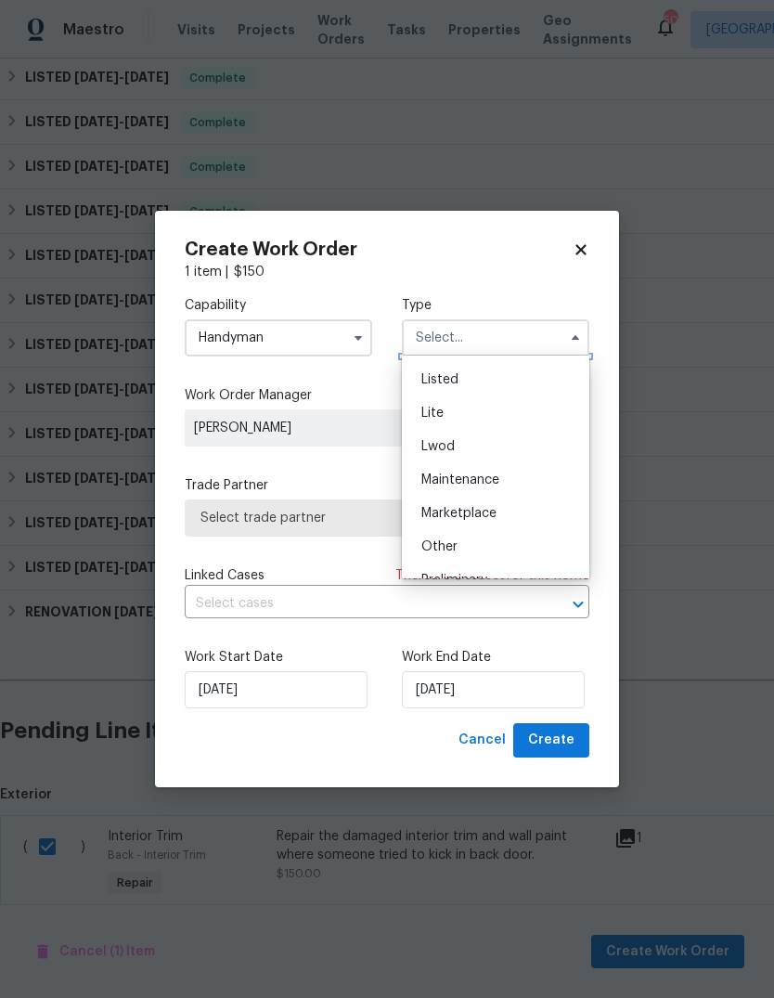
scroll to position [197, 0]
click at [501, 389] on div "Listed" at bounding box center [496, 380] width 178 height 33
type input "Listed"
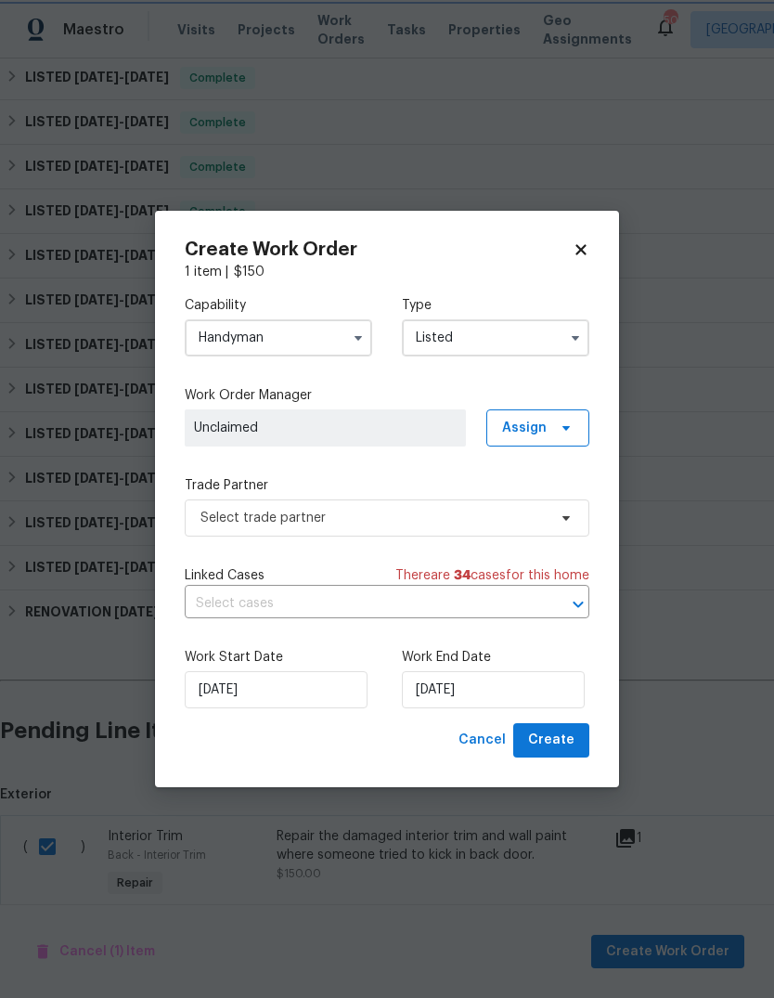
scroll to position [0, 0]
click at [542, 432] on span "Assign" at bounding box center [524, 428] width 45 height 19
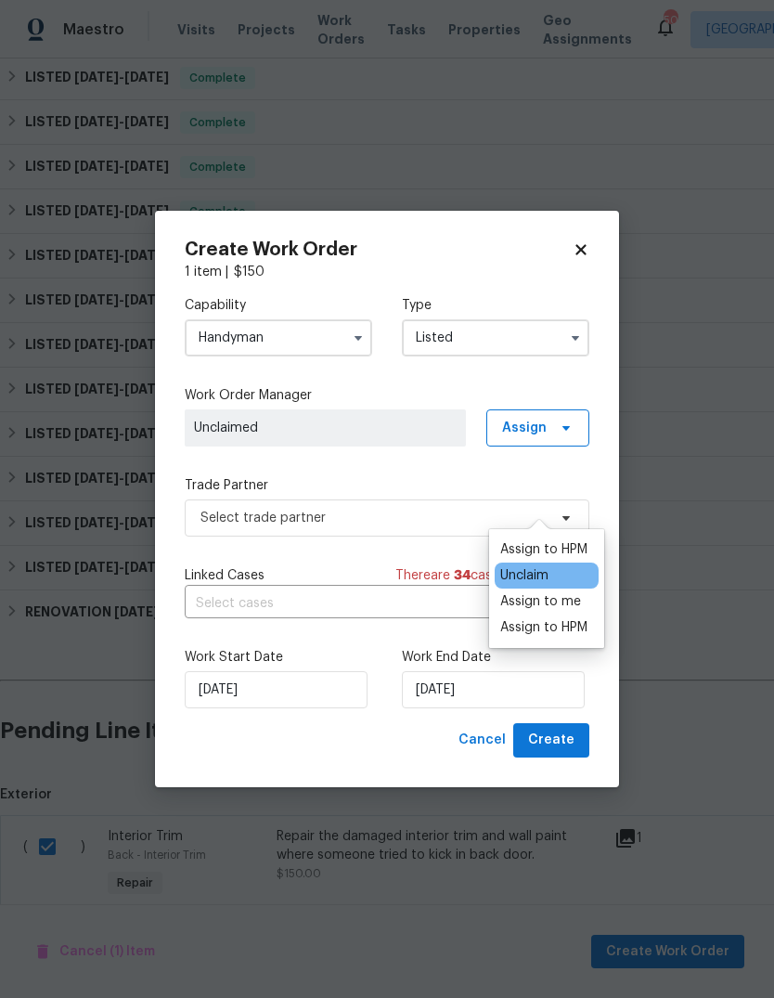
click at [553, 592] on div "Assign to me" at bounding box center [540, 601] width 81 height 19
click at [421, 476] on label "Trade Partner" at bounding box center [387, 485] width 405 height 19
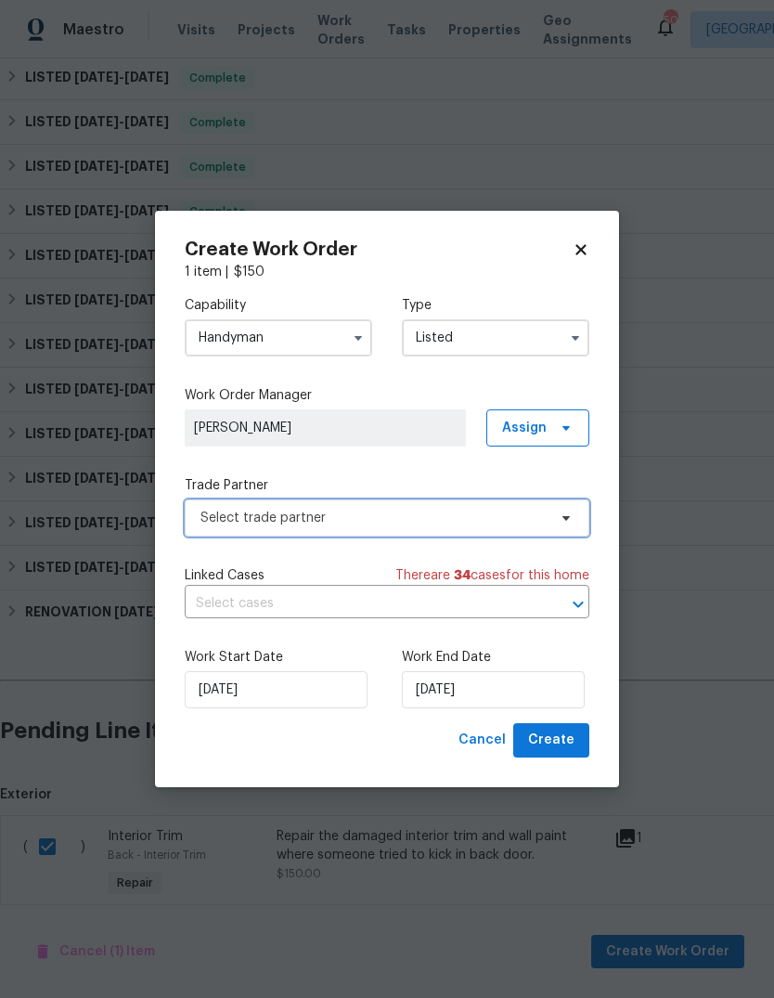
click at [501, 527] on span "Select trade partner" at bounding box center [387, 517] width 405 height 37
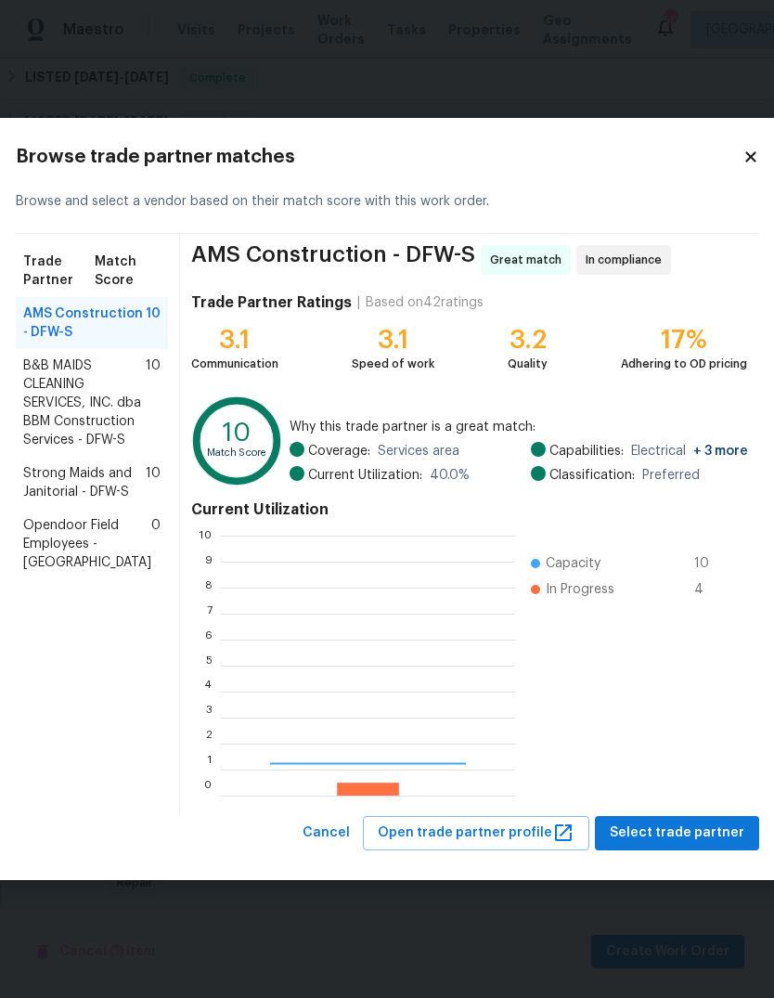
scroll to position [260, 294]
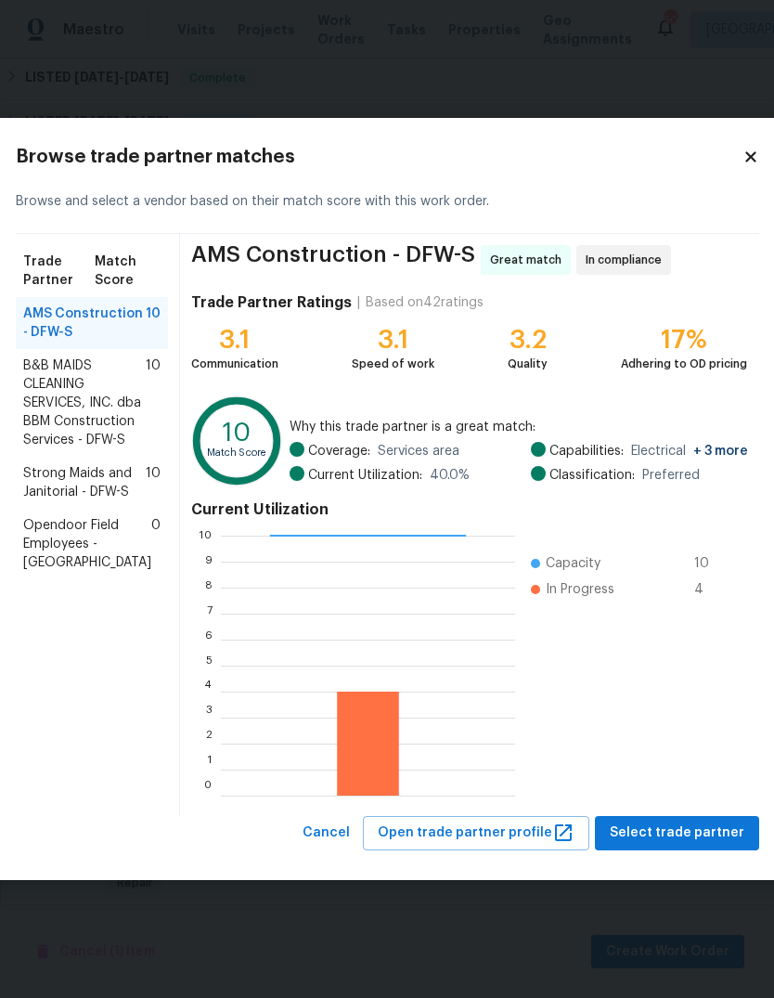
click at [82, 409] on span "B&B MAIDS CLEANING SERVICES, INC. dba BBM Construction Services - DFW-S" at bounding box center [84, 402] width 123 height 93
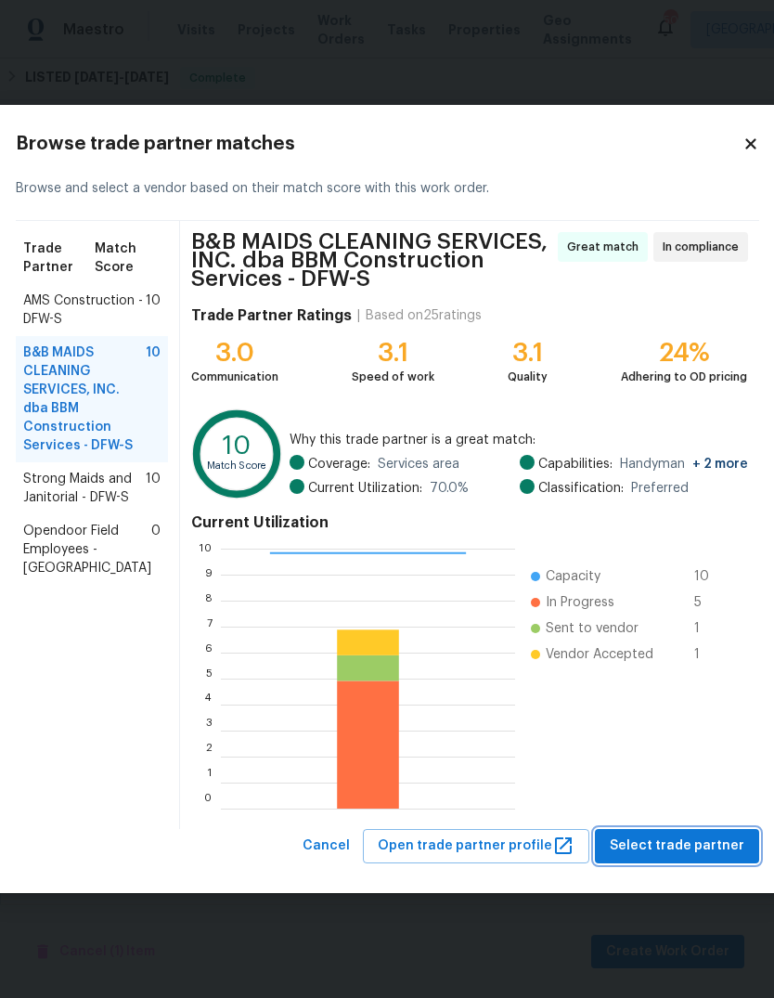
click at [686, 840] on span "Select trade partner" at bounding box center [677, 845] width 135 height 23
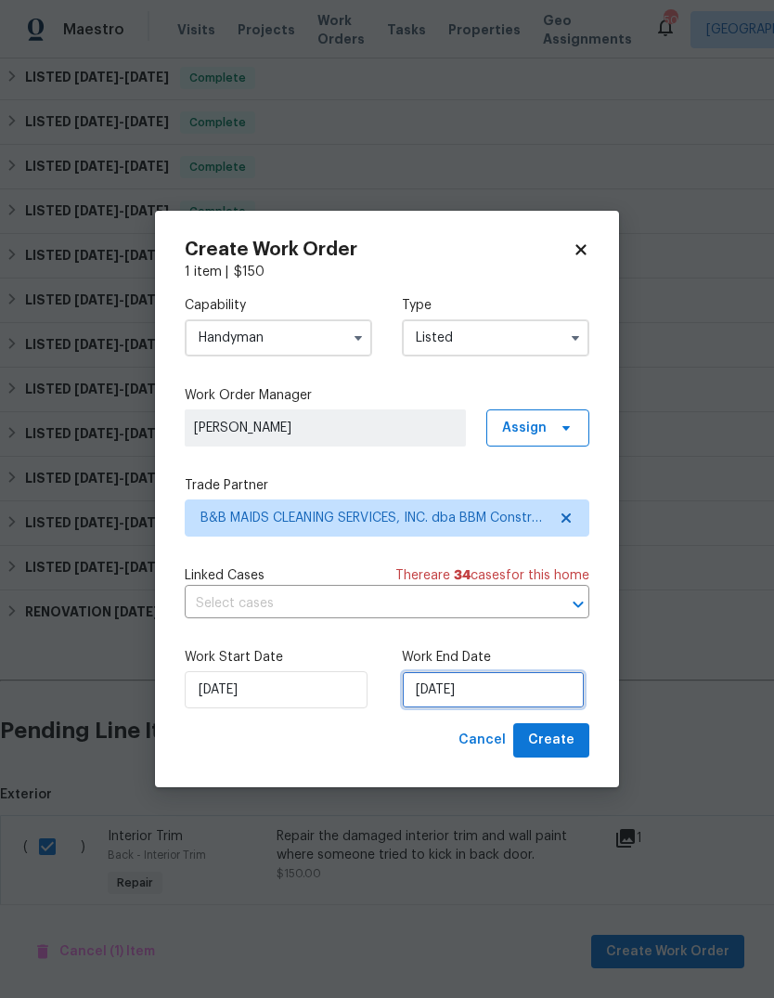
click at [532, 684] on input "[DATE]" at bounding box center [493, 689] width 183 height 37
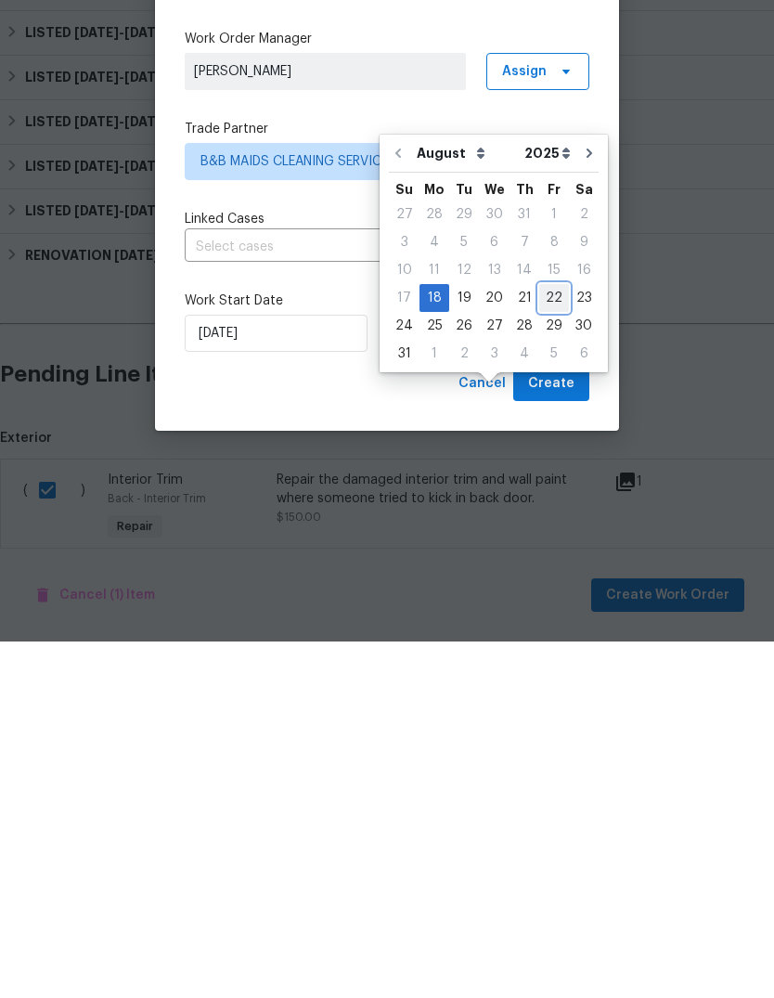
click at [547, 641] on div "22" at bounding box center [554, 654] width 30 height 26
type input "8/22/2025"
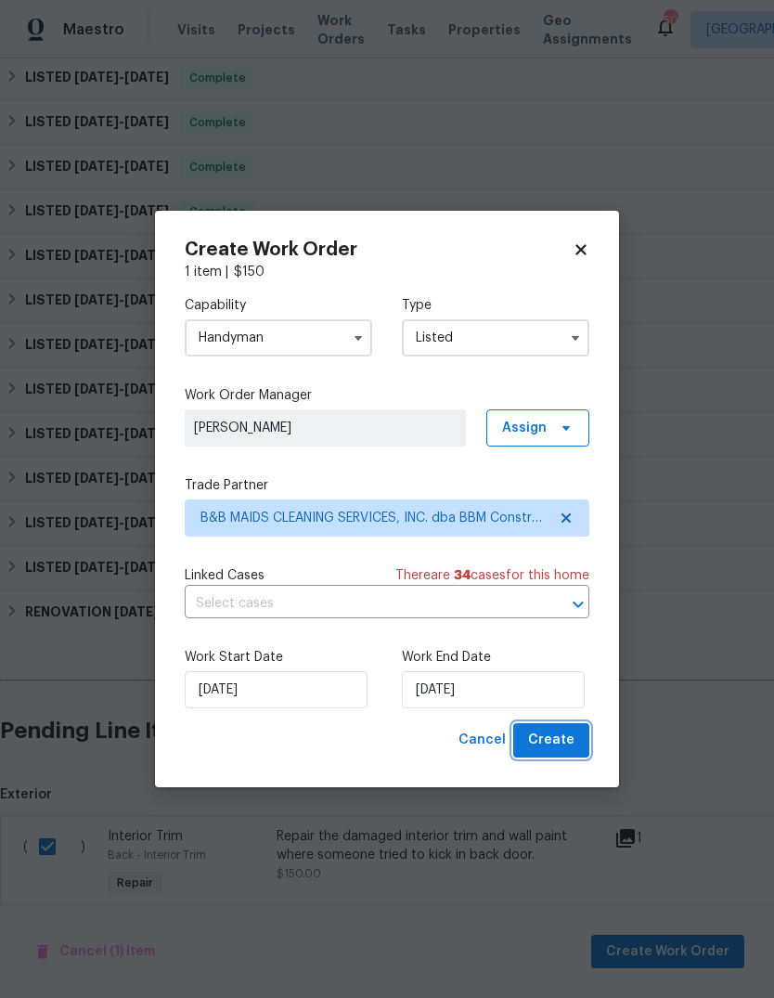
click at [563, 736] on span "Create" at bounding box center [551, 740] width 46 height 23
checkbox input "false"
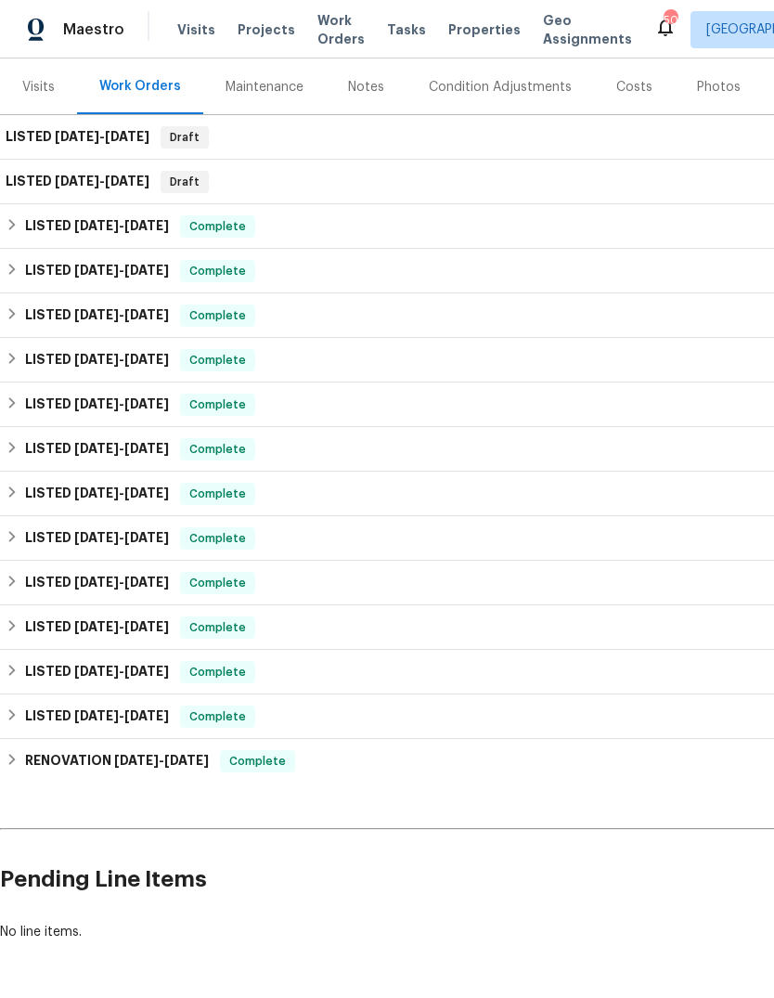
scroll to position [221, 0]
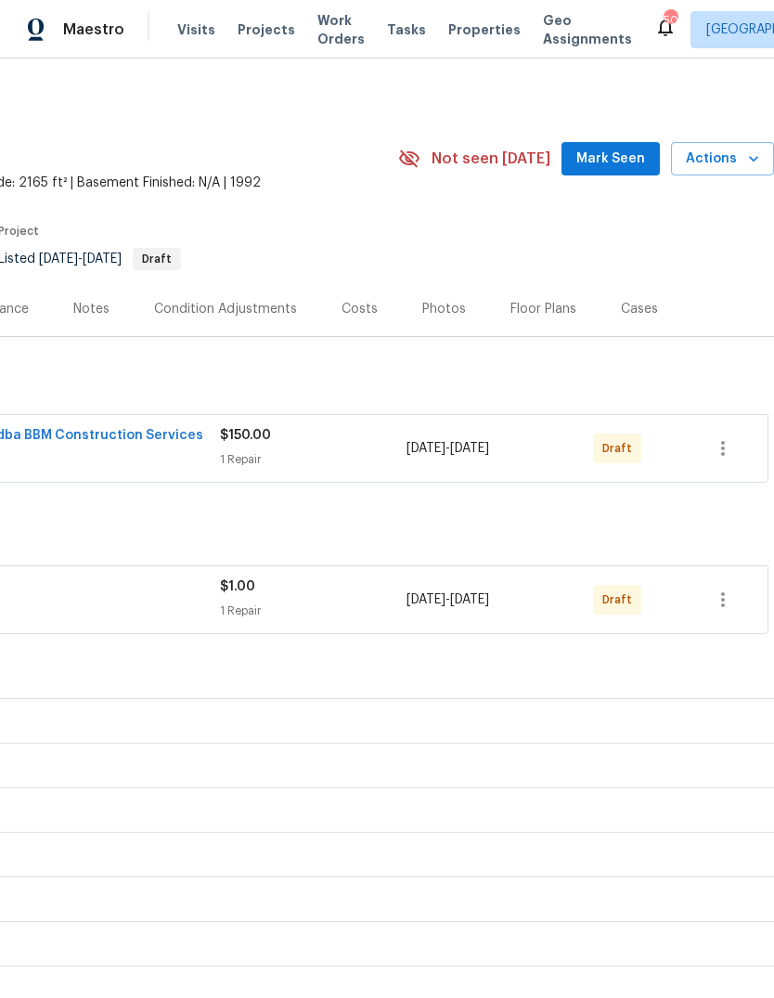
scroll to position [0, 275]
click at [728, 607] on icon "button" at bounding box center [723, 599] width 22 height 22
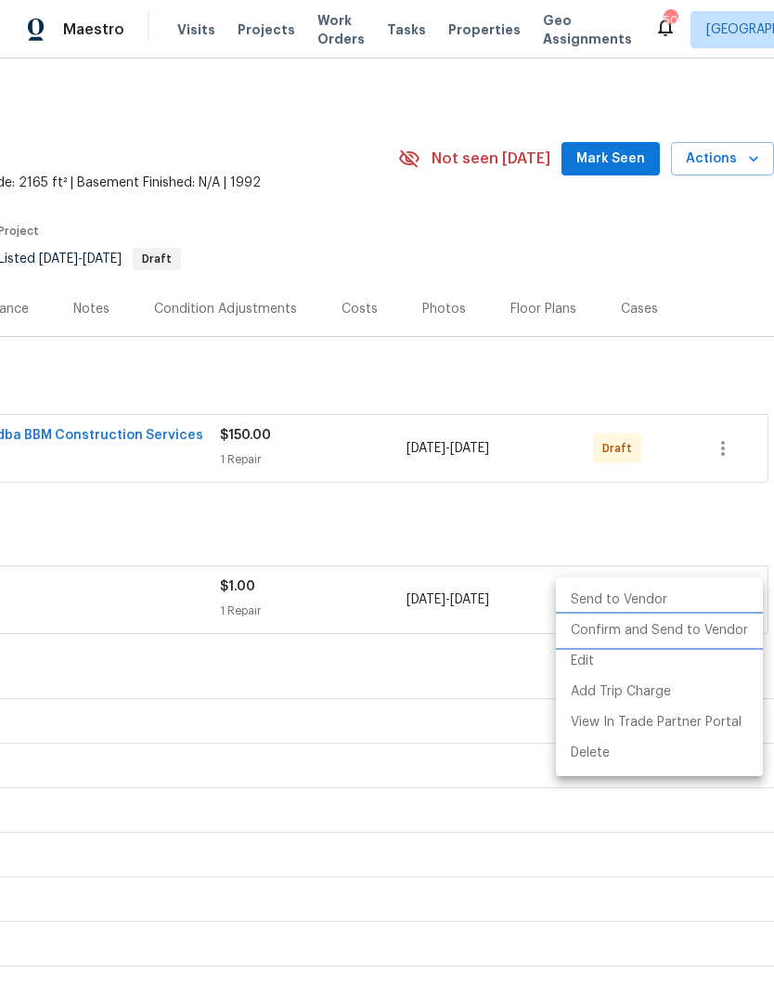
click at [693, 637] on li "Confirm and Send to Vendor" at bounding box center [659, 630] width 207 height 31
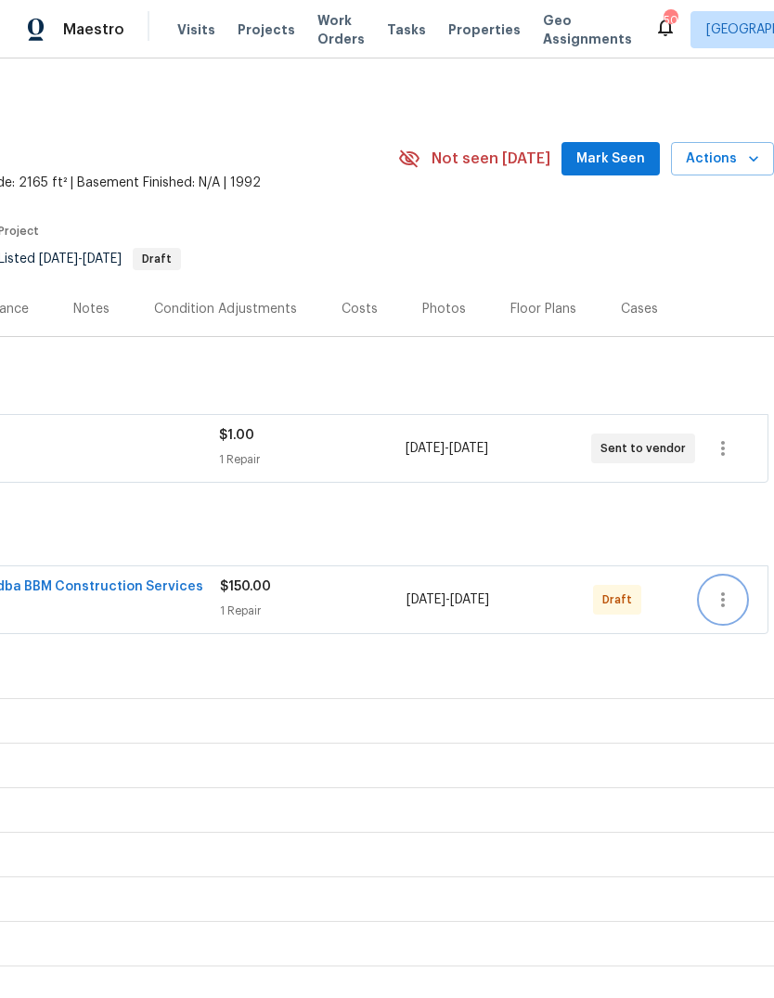
click at [728, 601] on icon "button" at bounding box center [723, 599] width 22 height 22
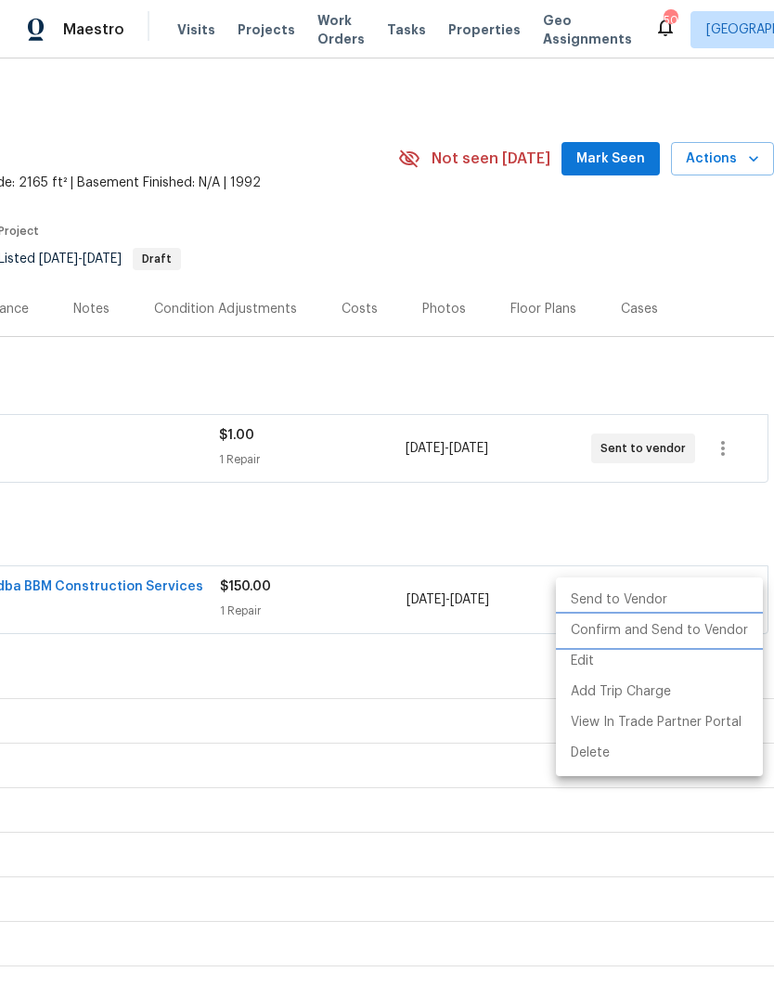
click at [709, 634] on li "Confirm and Send to Vendor" at bounding box center [659, 630] width 207 height 31
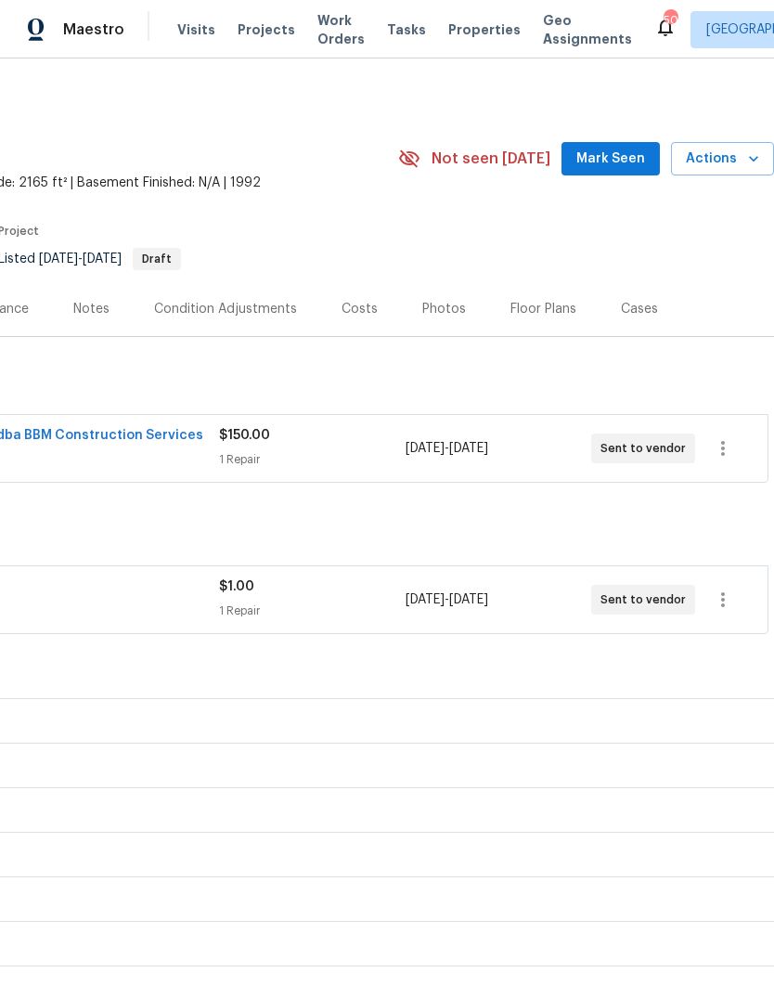
click at [653, 527] on div "LISTED 8/18/25 - 8/22/25 Draft" at bounding box center [250, 533] width 1038 height 22
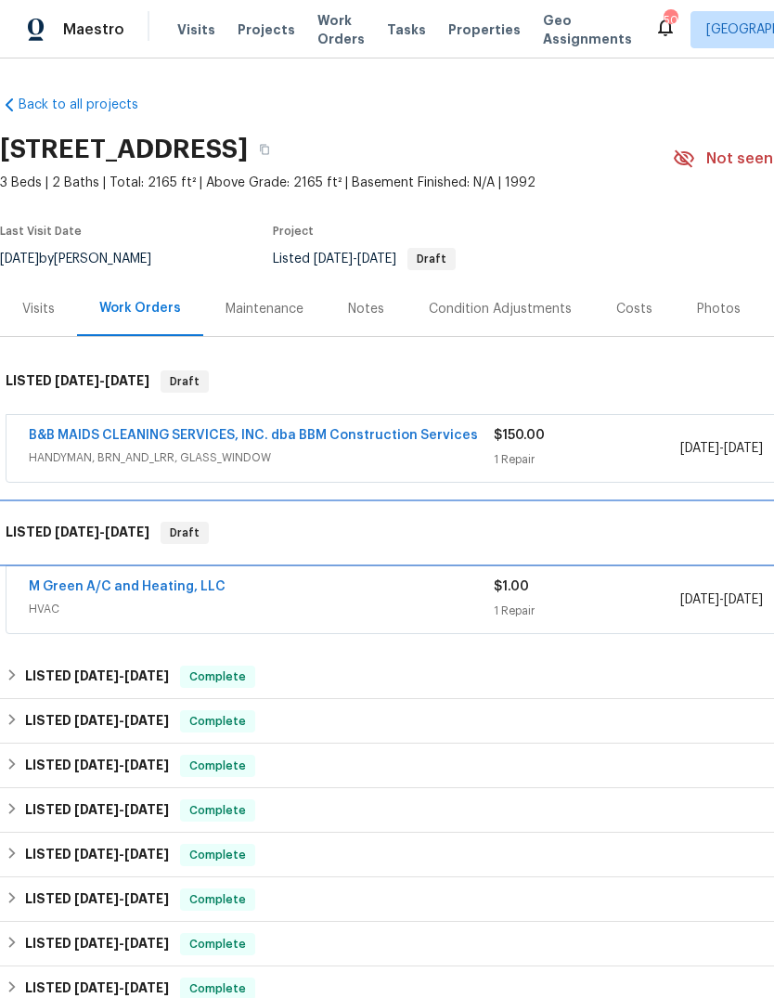
scroll to position [0, 0]
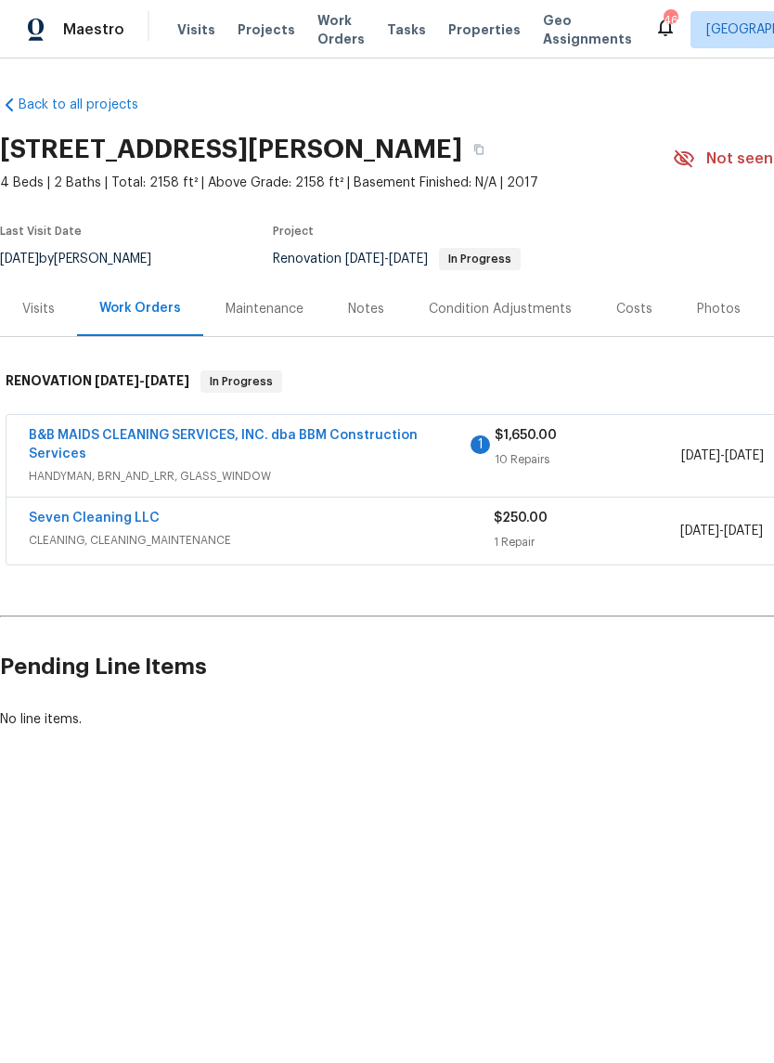
click at [126, 524] on link "Seven Cleaning LLC" at bounding box center [94, 517] width 131 height 13
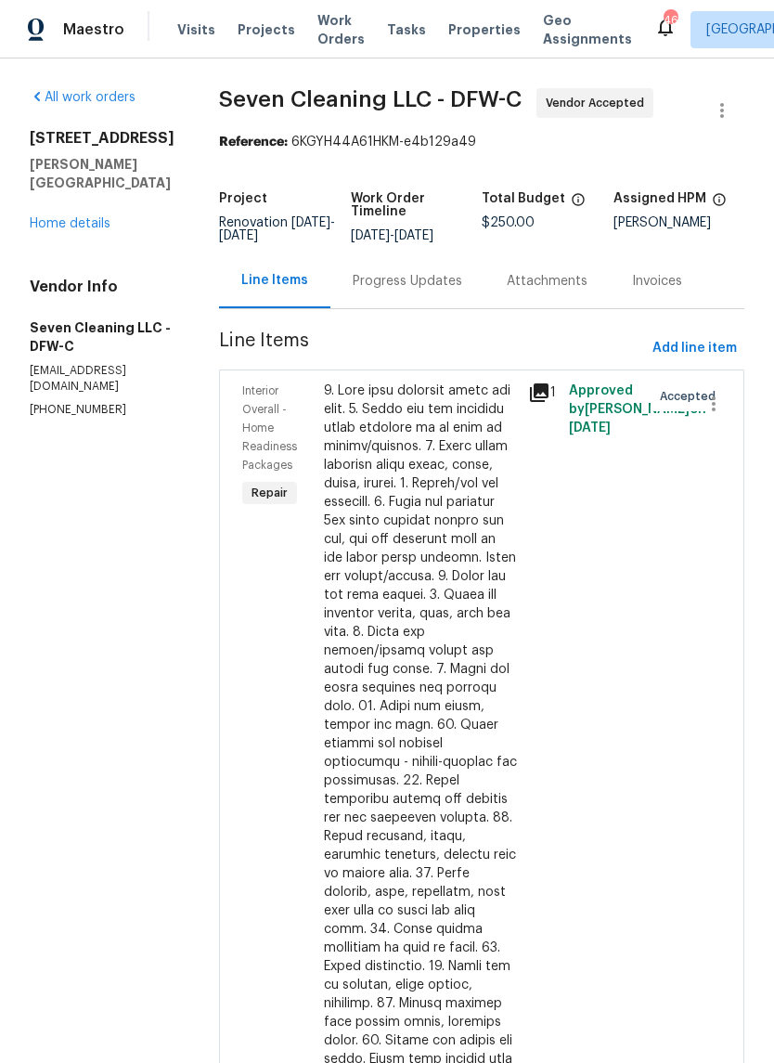
click at [456, 291] on div "Progress Updates" at bounding box center [408, 281] width 110 height 19
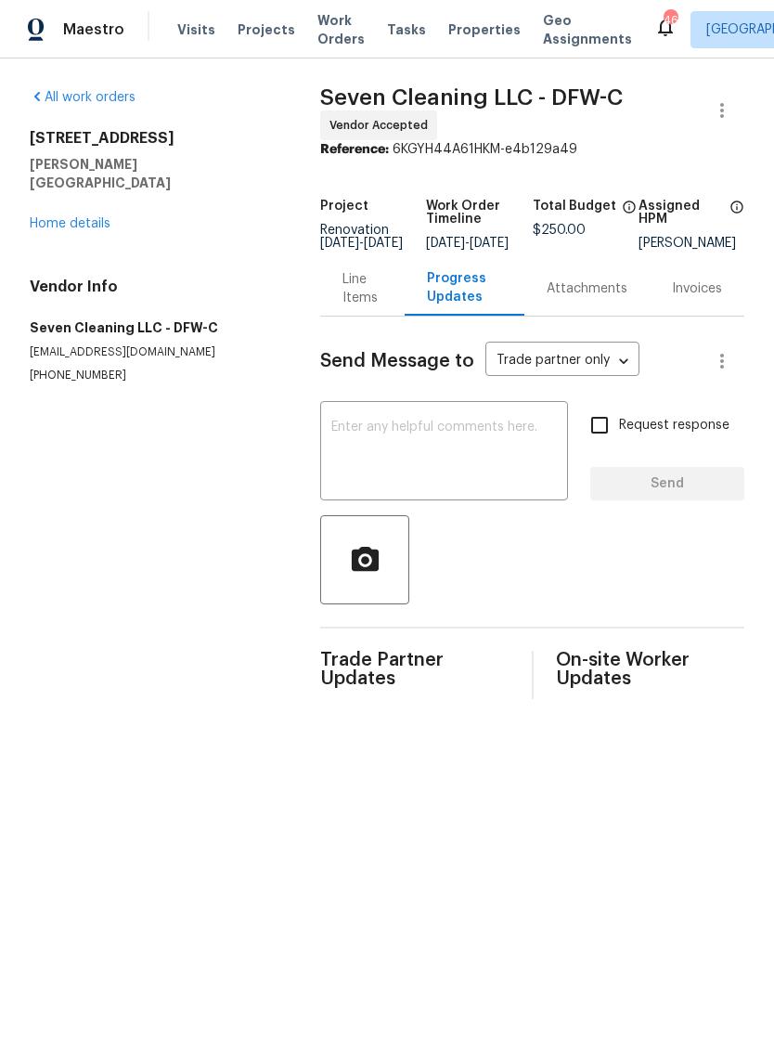
click at [442, 454] on textarea at bounding box center [444, 452] width 226 height 65
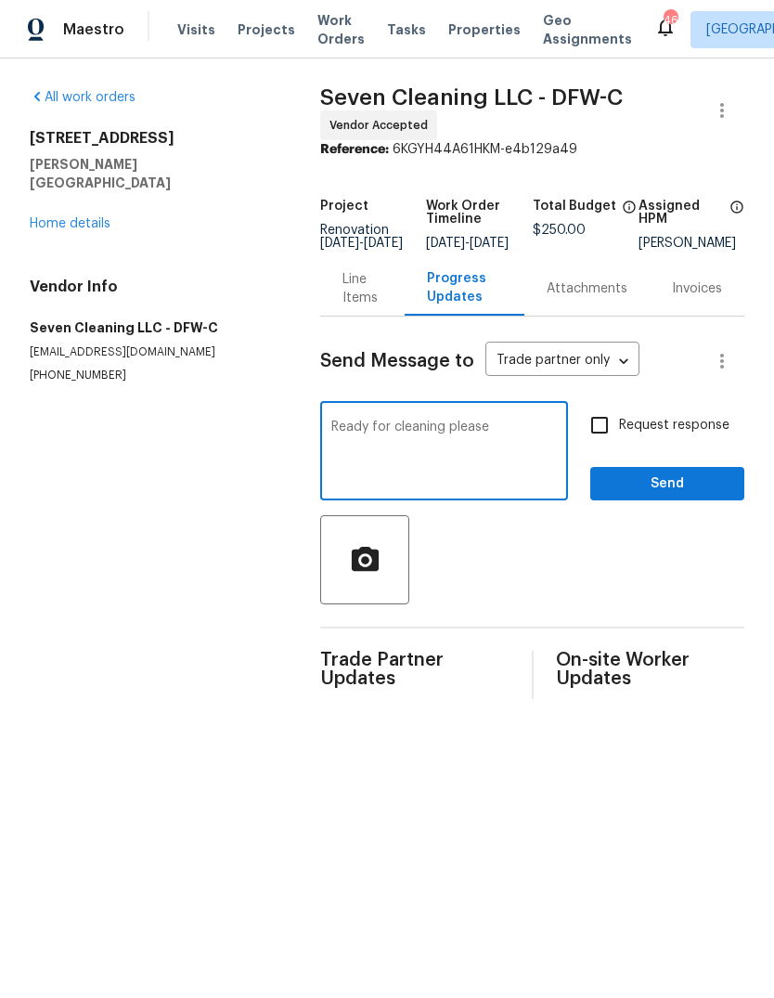
type textarea "Ready for cleaning please"
click at [619, 436] on input "Request response" at bounding box center [599, 425] width 39 height 39
checkbox input "true"
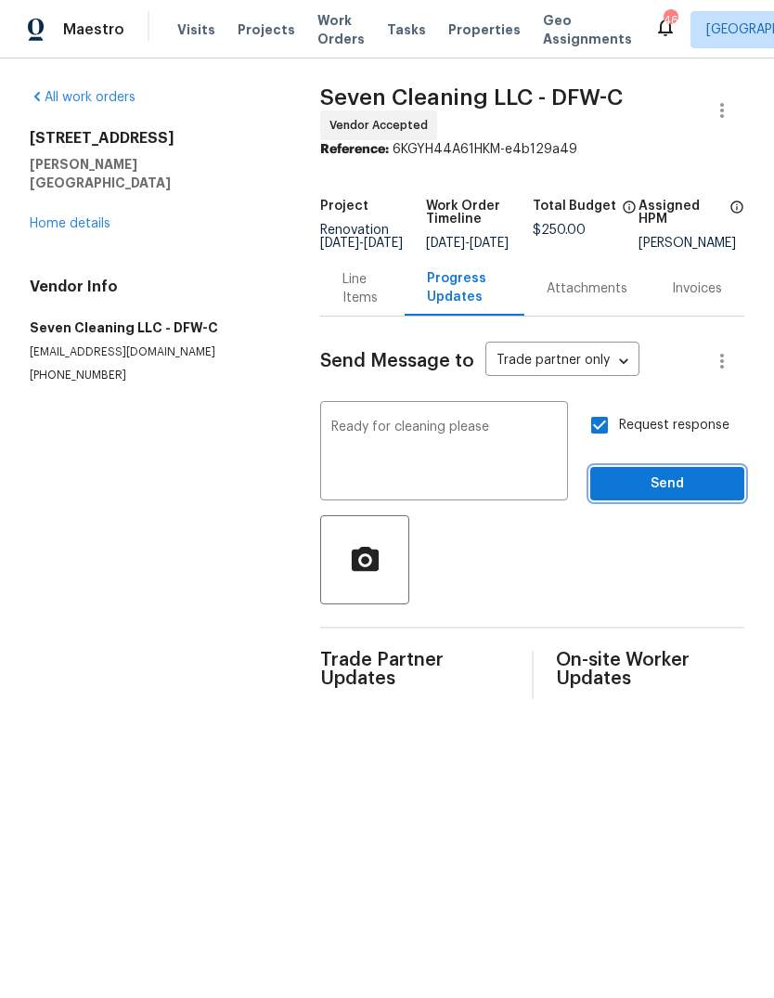
click at [695, 487] on span "Send" at bounding box center [667, 483] width 124 height 23
